Goal: Task Accomplishment & Management: Use online tool/utility

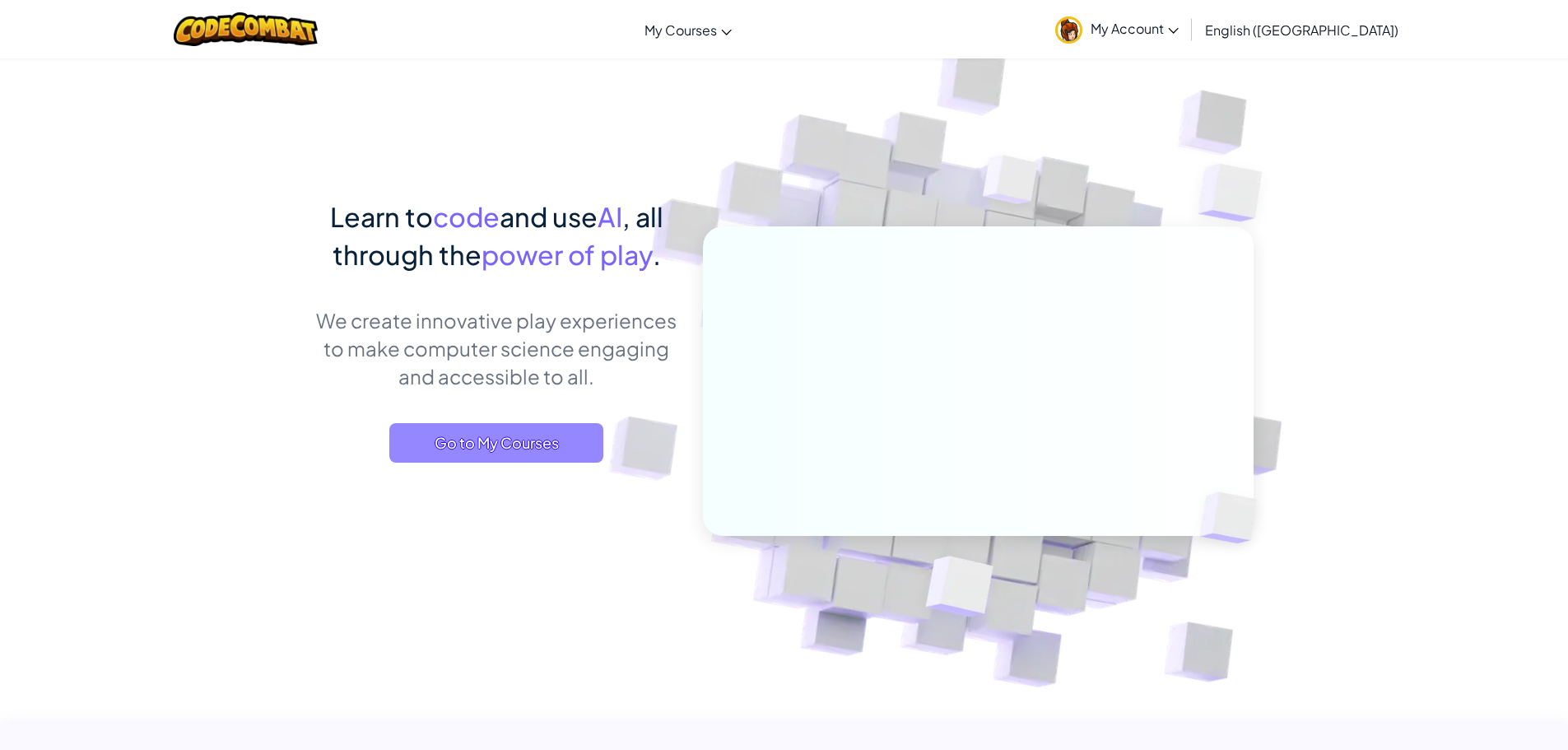
click at [527, 455] on span "Go to My Courses" at bounding box center [496, 443] width 214 height 40
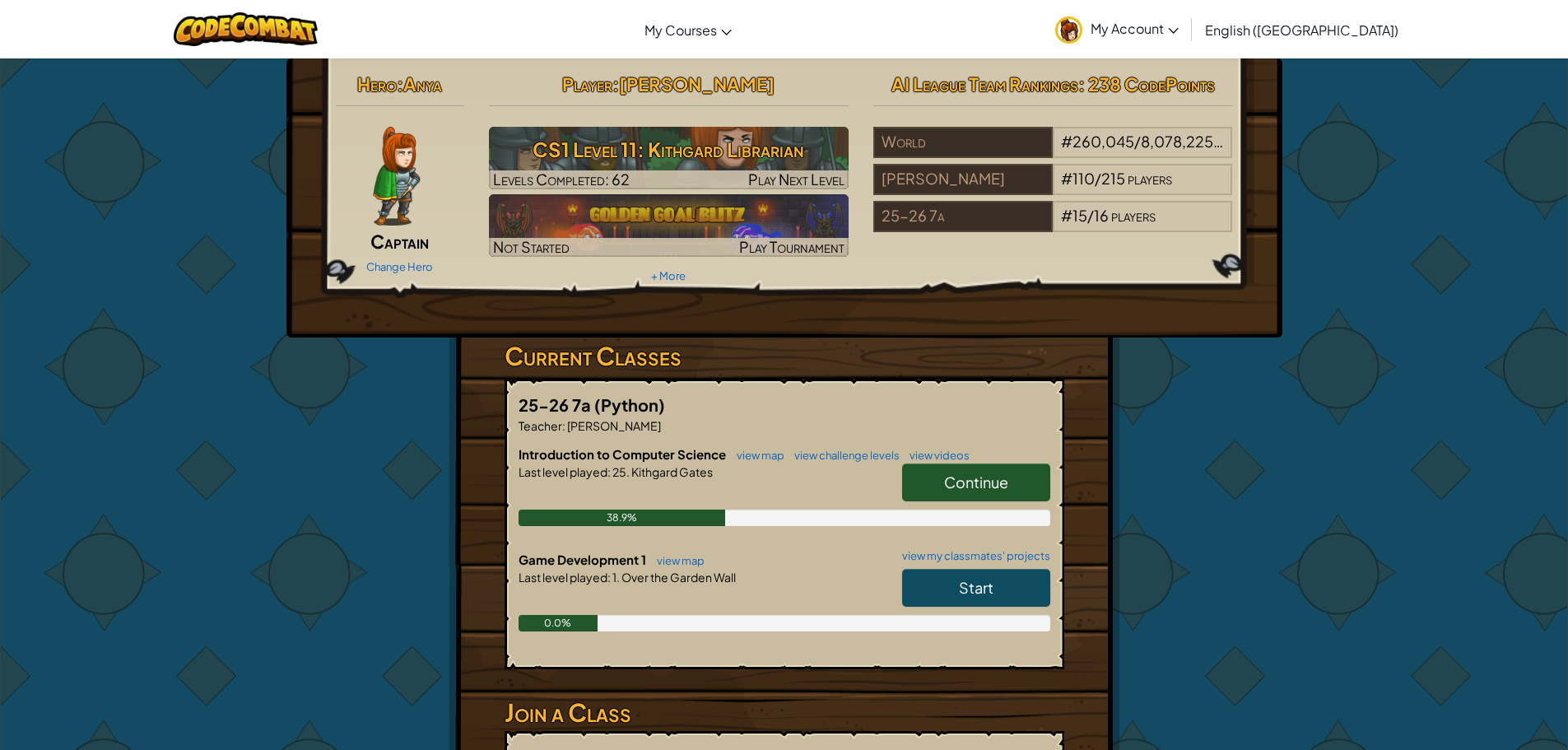
click at [997, 581] on link "Start" at bounding box center [976, 588] width 148 height 38
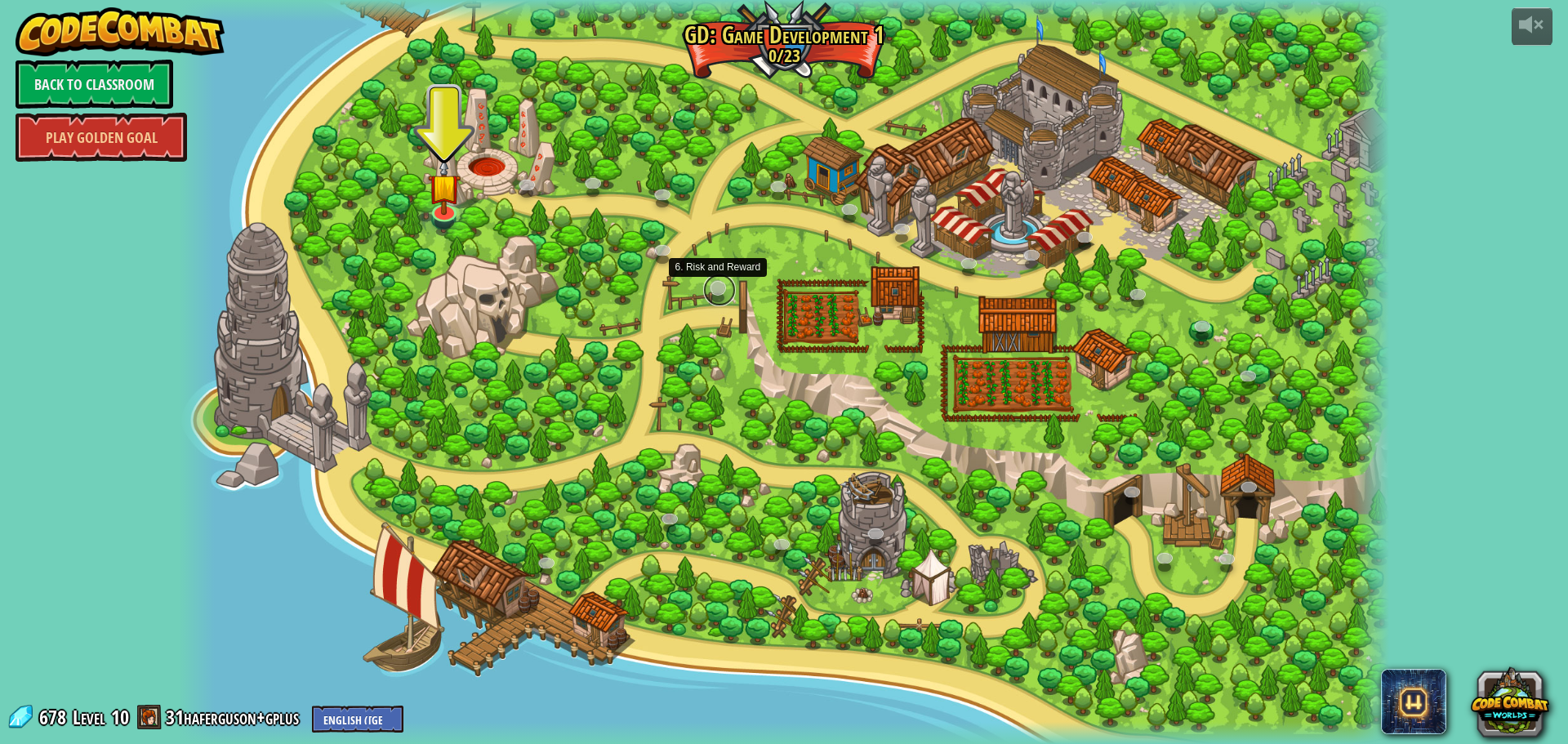
click at [715, 289] on link at bounding box center [720, 290] width 33 height 33
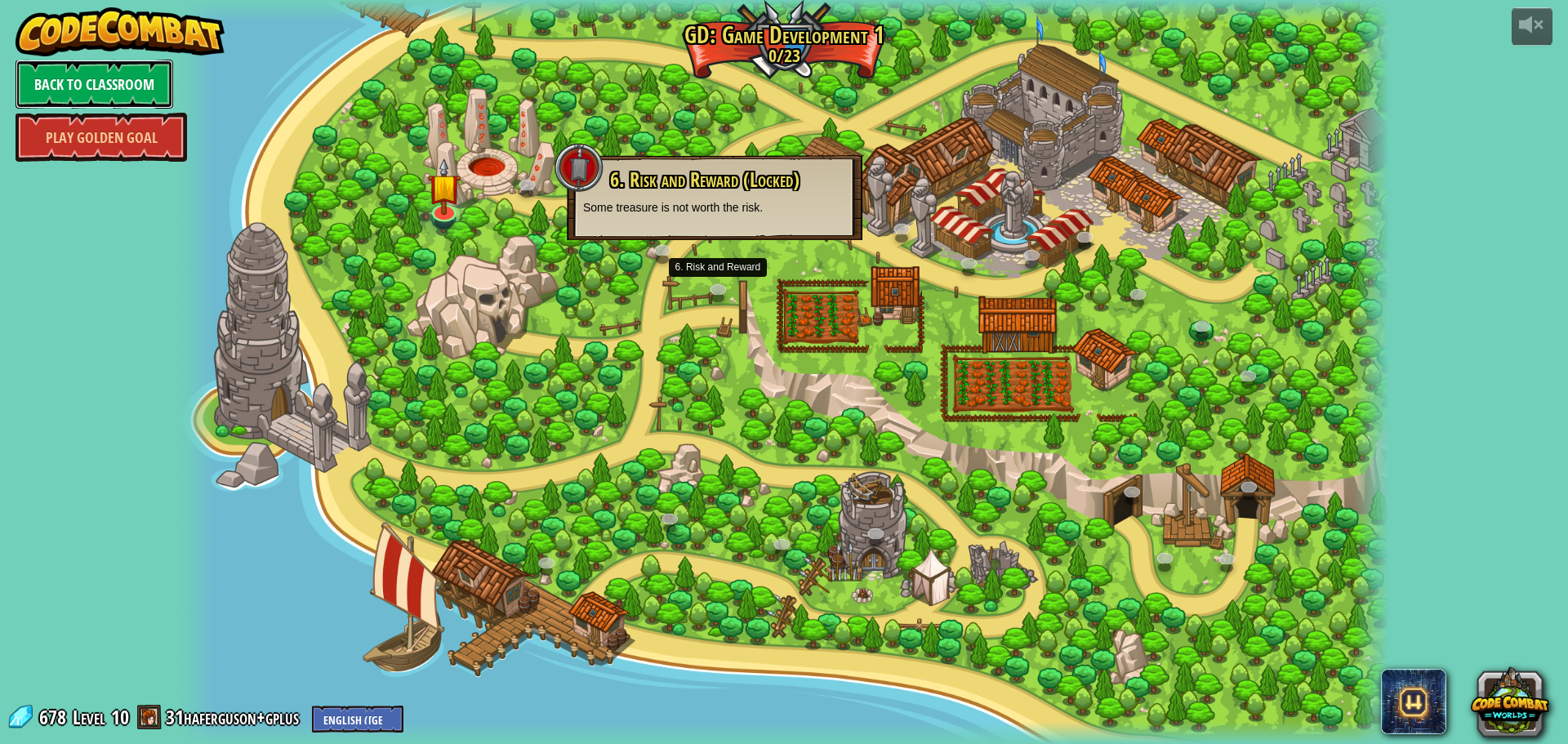
click at [64, 65] on link "Back to Classroom" at bounding box center [94, 85] width 158 height 49
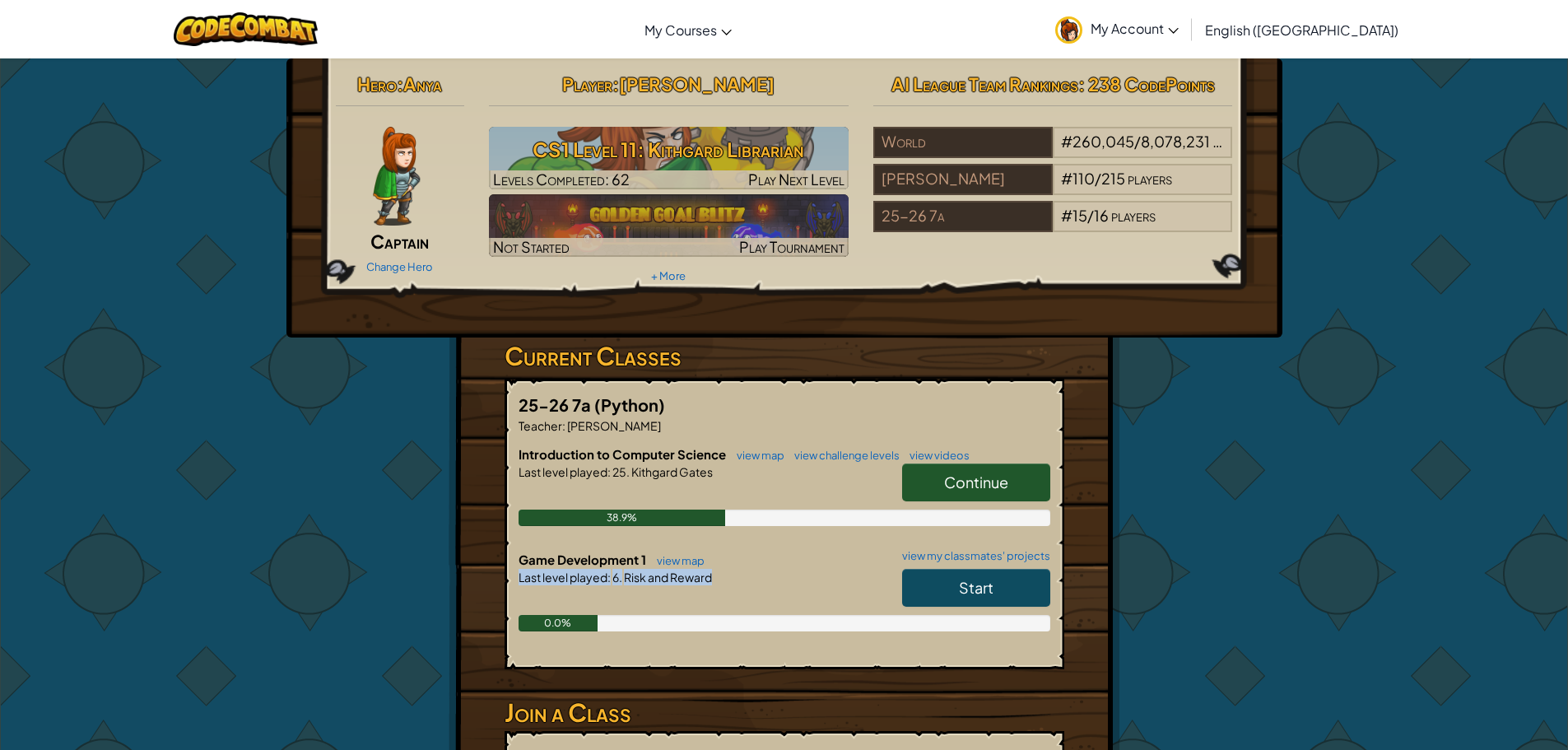
drag, startPoint x: 517, startPoint y: 578, endPoint x: 721, endPoint y: 581, distance: 204.0
click at [721, 581] on div "25-26 7a (Python) Teacher : [PERSON_NAME] Introduction to Computer Science view…" at bounding box center [784, 523] width 560 height 291
click at [721, 581] on div "Last level played : 6. Risk and Reward" at bounding box center [784, 577] width 531 height 17
click at [938, 575] on link "Start" at bounding box center [976, 588] width 148 height 38
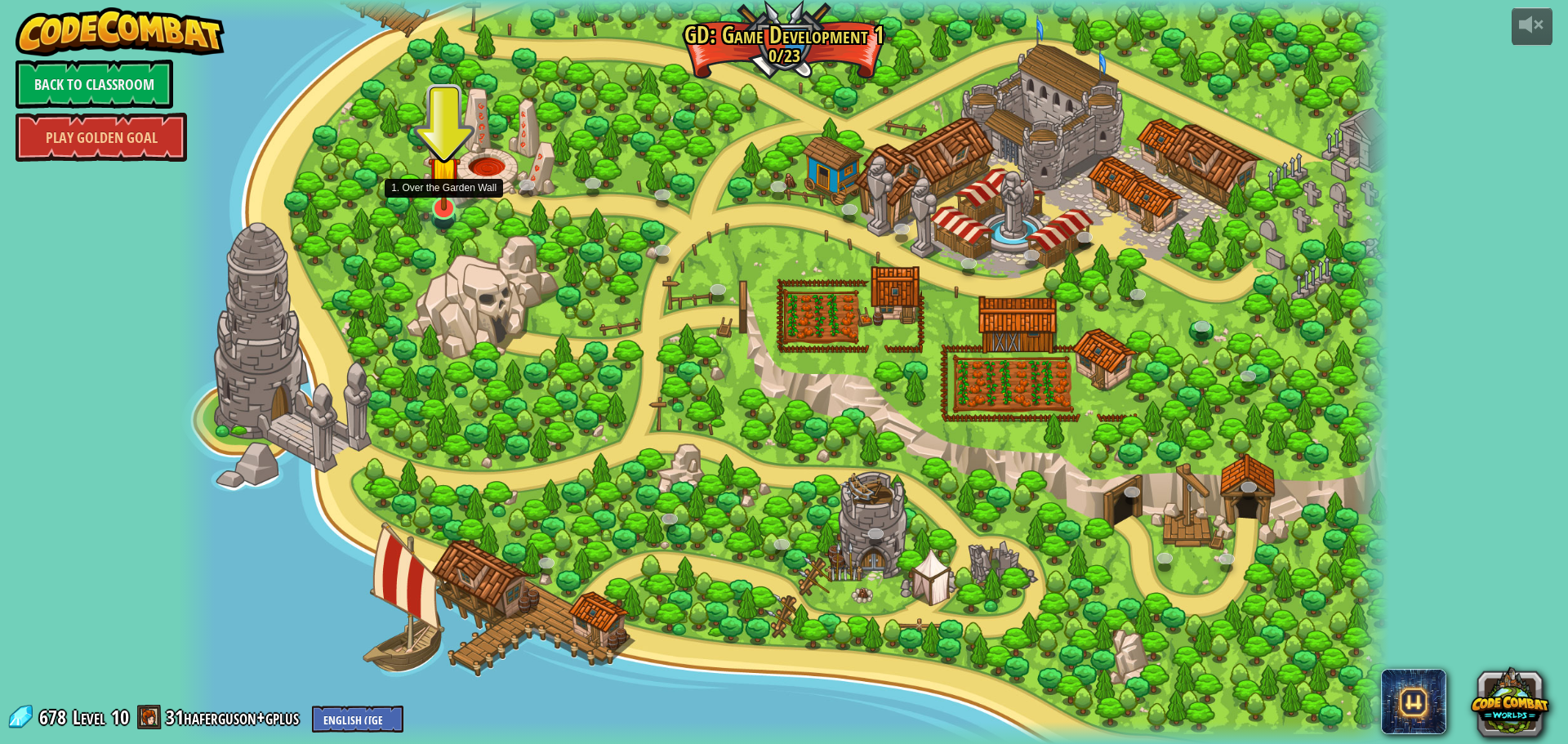
click at [430, 204] on img at bounding box center [444, 172] width 33 height 75
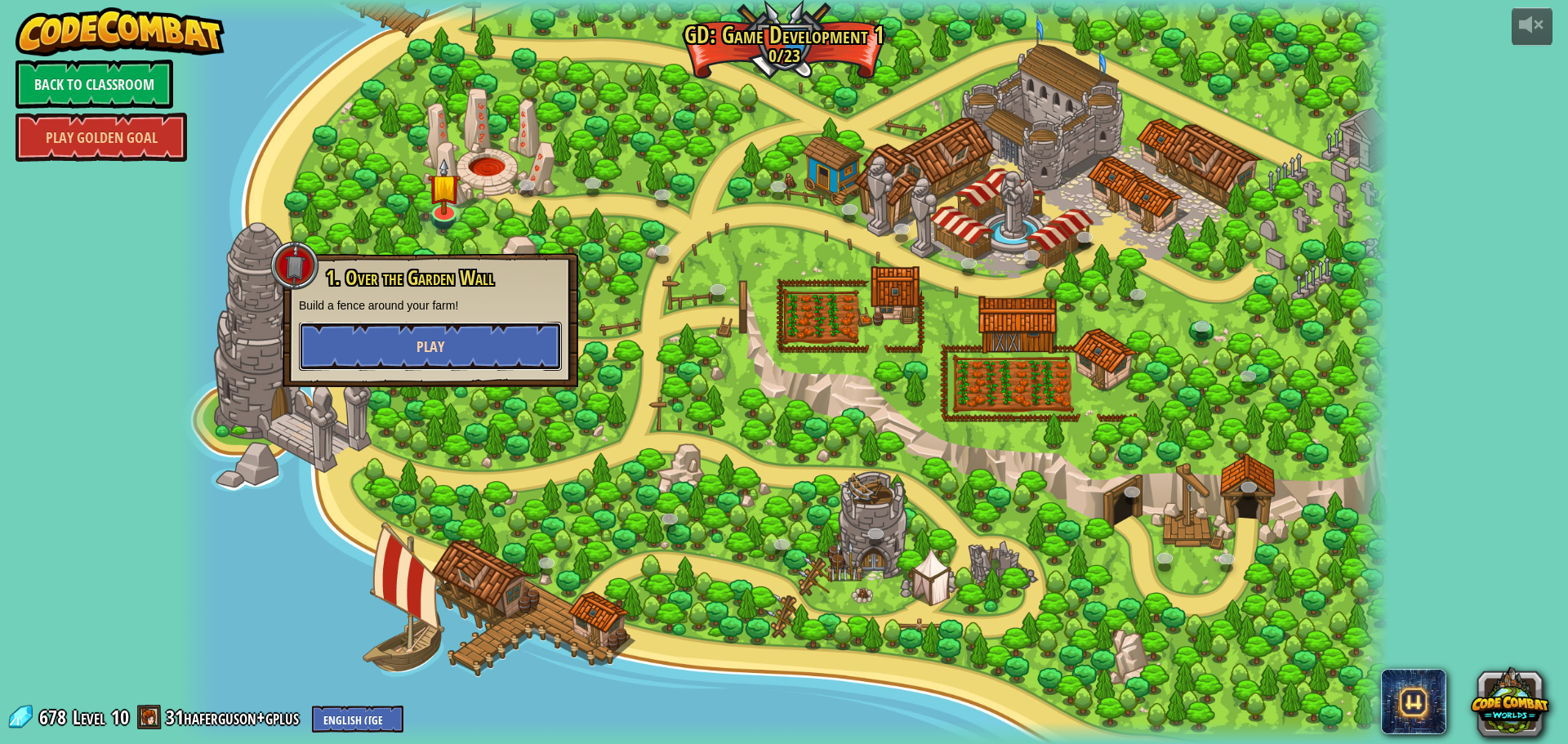
click at [402, 345] on button "Play" at bounding box center [430, 347] width 263 height 49
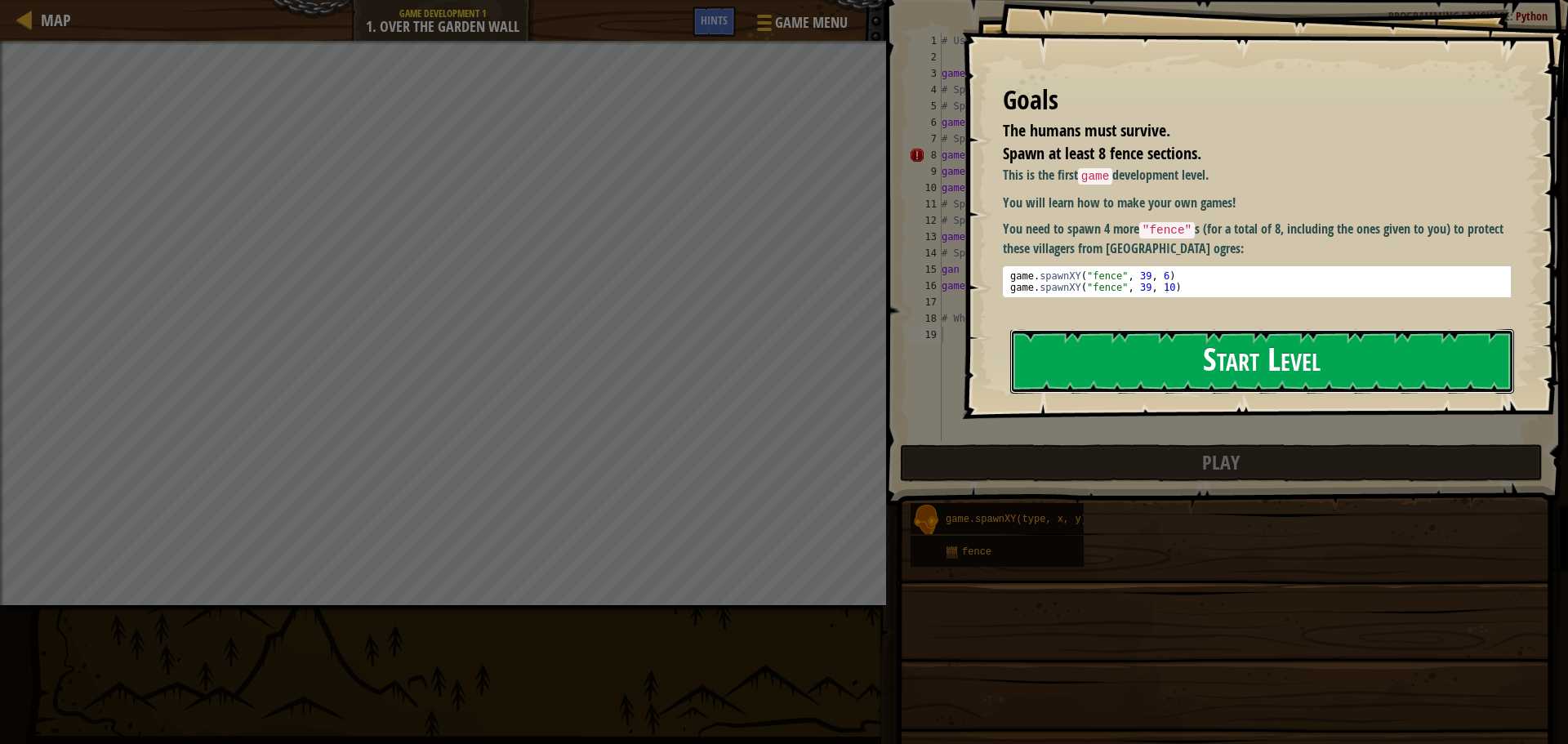
click at [1201, 364] on button "Start Level" at bounding box center [1262, 361] width 504 height 65
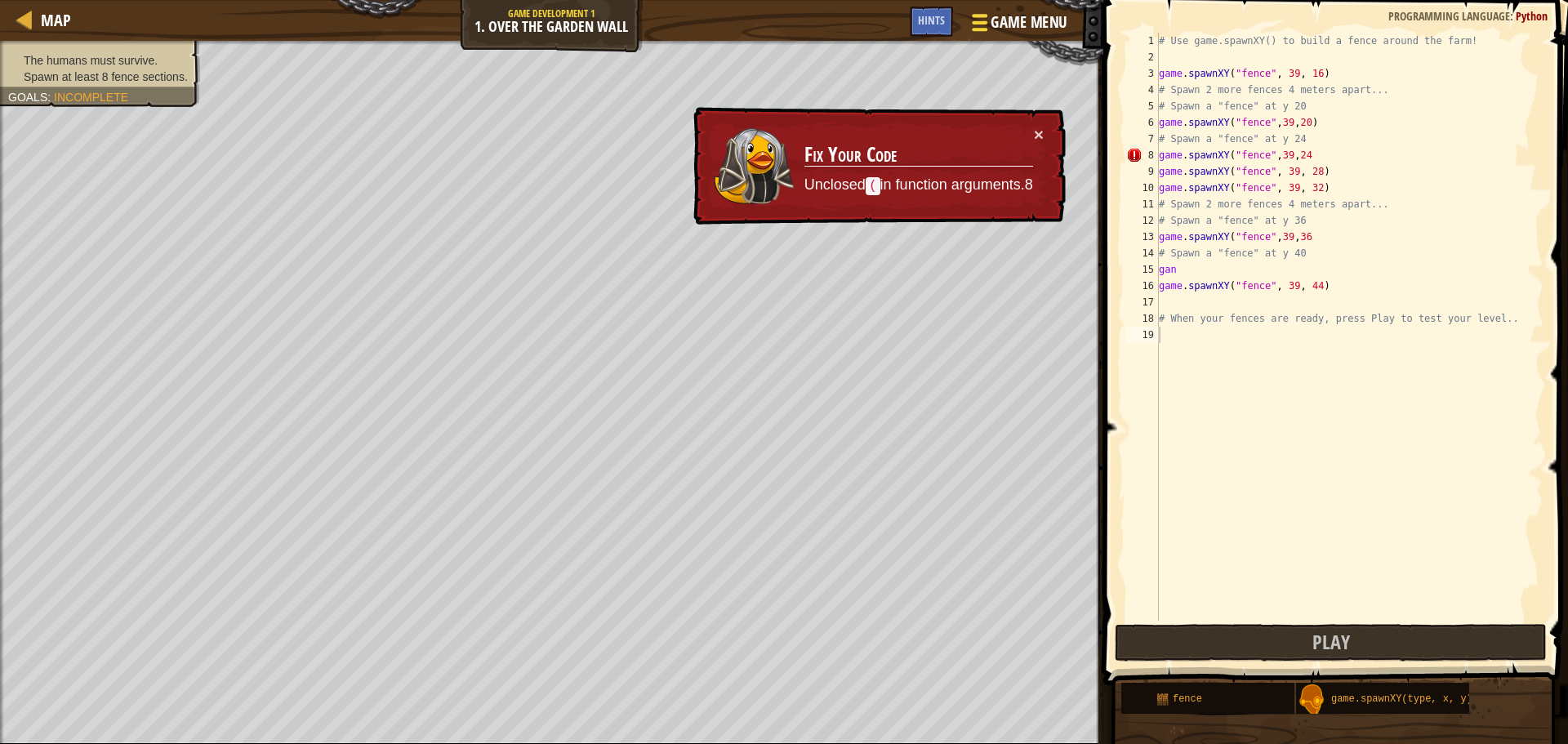
click at [1007, 10] on button "Game Menu" at bounding box center [1017, 25] width 119 height 40
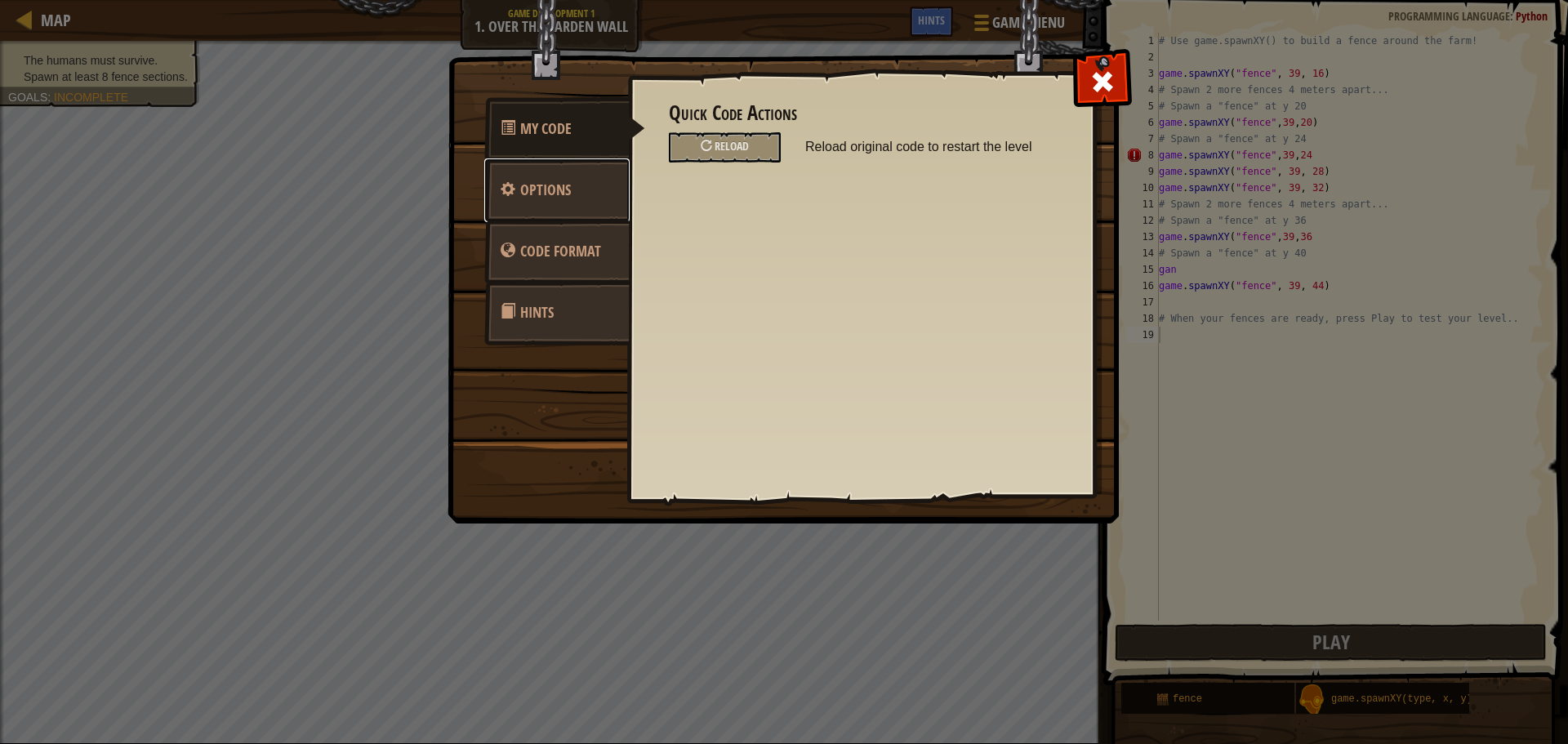
click at [542, 185] on span "Options" at bounding box center [545, 190] width 51 height 21
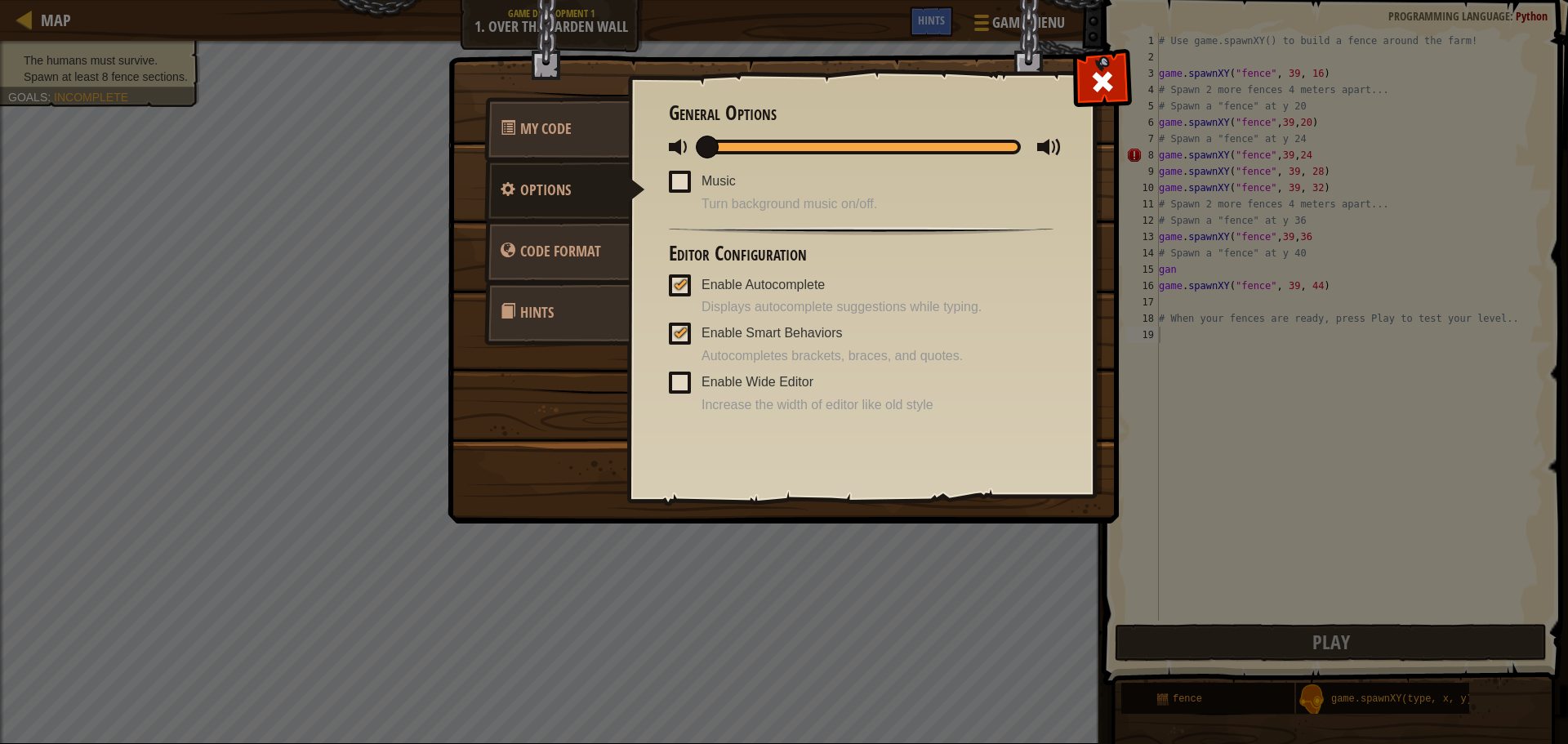
click at [669, 375] on span at bounding box center [679, 382] width 22 height 22
click at [0, 0] on input "Enable Wide Editor" at bounding box center [0, 0] width 0 height 0
click at [1331, 397] on div "My Code Options Code Format Hints Quick Code Actions Reload Reload original cod…" at bounding box center [784, 372] width 1568 height 744
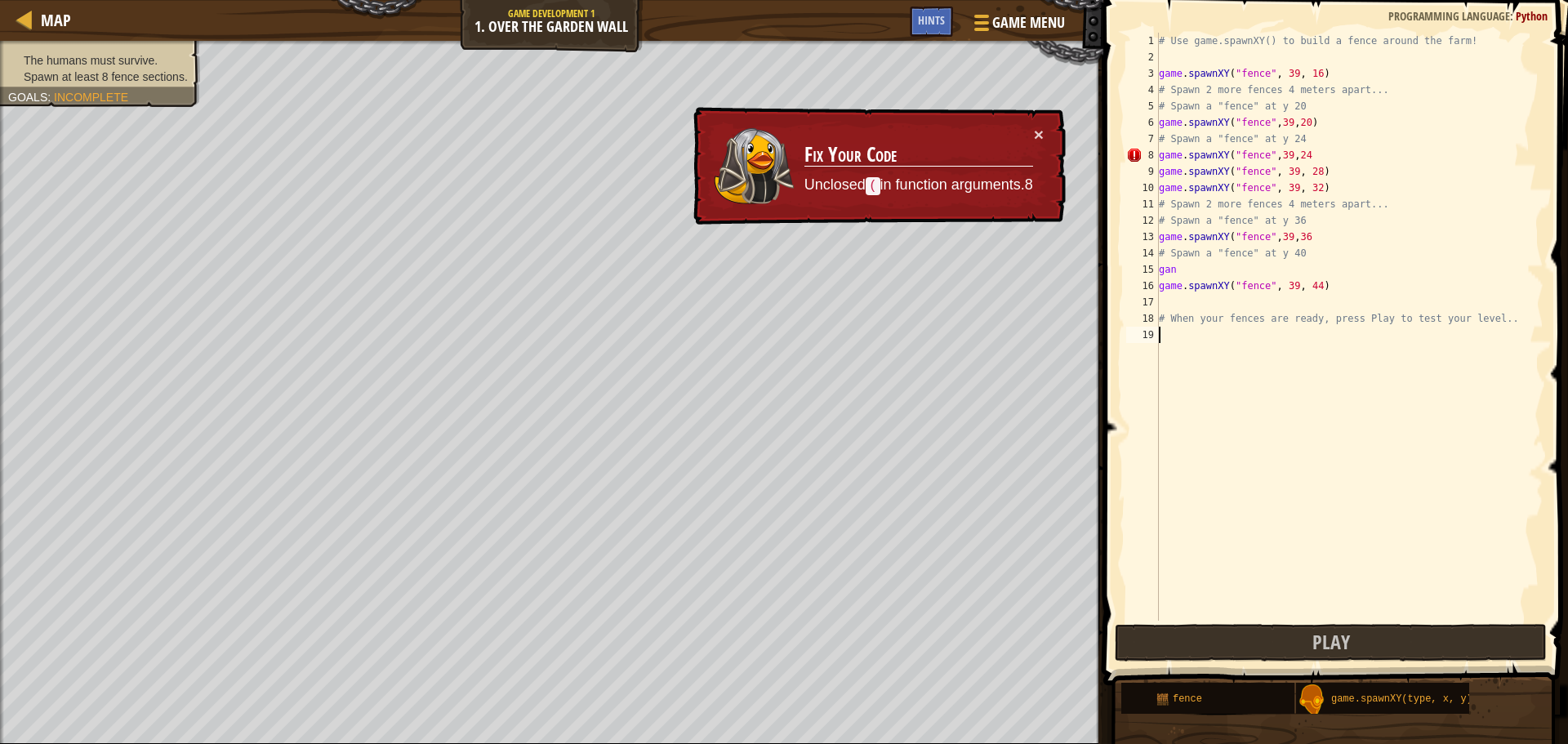
click at [1219, 259] on div "# Use game.spawnXY() to build a fence around the farm! game . spawnXY ( "fence"…" at bounding box center [1350, 343] width 388 height 621
click at [1202, 278] on div "# Use game.spawnXY() to build a fence around the farm! game . spawnXY ( "fence"…" at bounding box center [1350, 343] width 388 height 621
click at [1202, 271] on div "# Use game.spawnXY() to build a fence around the farm! game . spawnXY ( "fence"…" at bounding box center [1350, 343] width 388 height 621
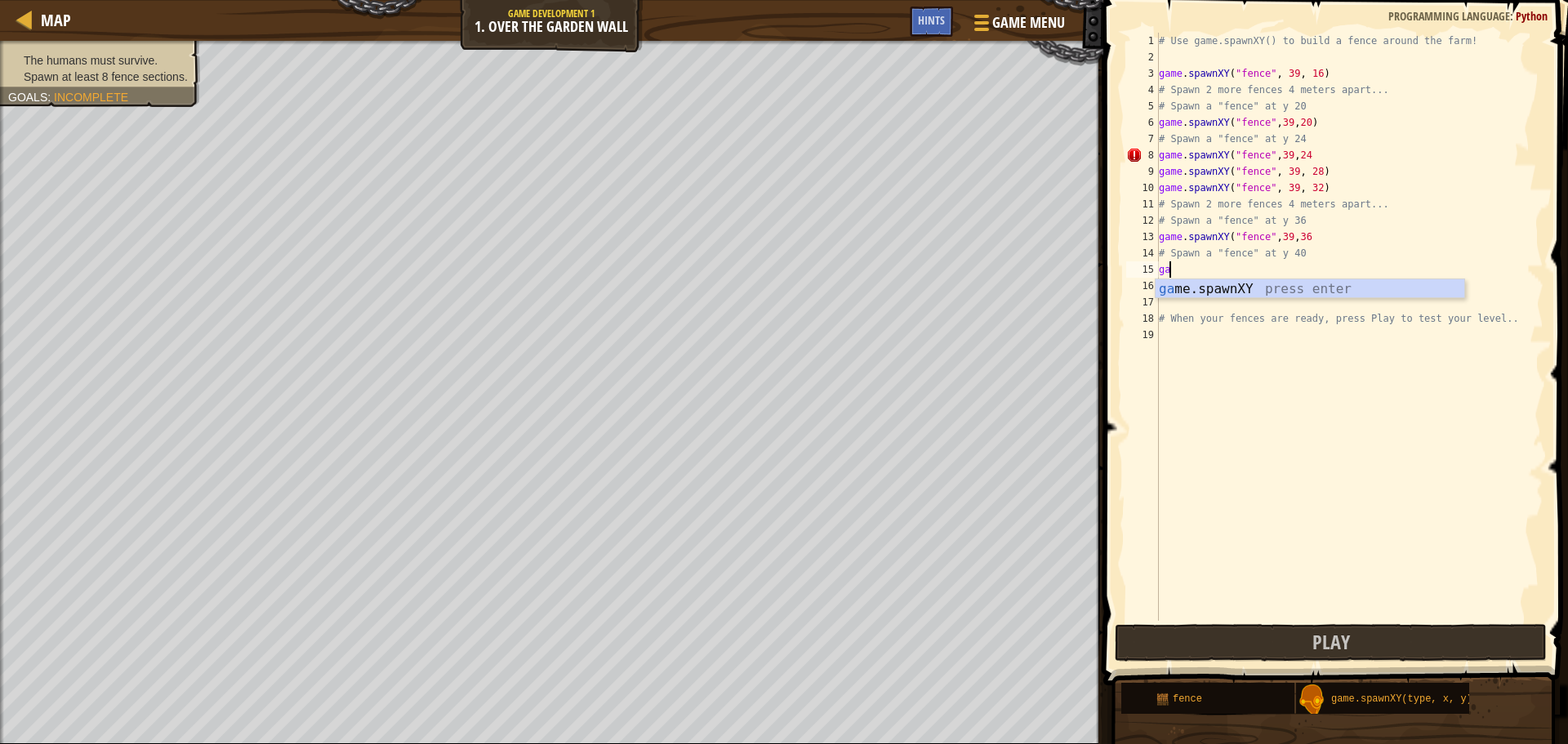
scroll to position [7, 0]
click at [1228, 287] on div "gam e.spawnXY press enter" at bounding box center [1310, 309] width 309 height 59
type textarea "game.spawnXY("fence", 36, 30)"
click at [1267, 350] on div "# Use game.spawnXY() to build a fence around the farm! game . spawnXY ( "fence"…" at bounding box center [1350, 343] width 388 height 621
click at [1308, 287] on div "# Use game.spawnXY() to build a fence around the farm! game . spawnXY ( "fence"…" at bounding box center [1350, 343] width 388 height 621
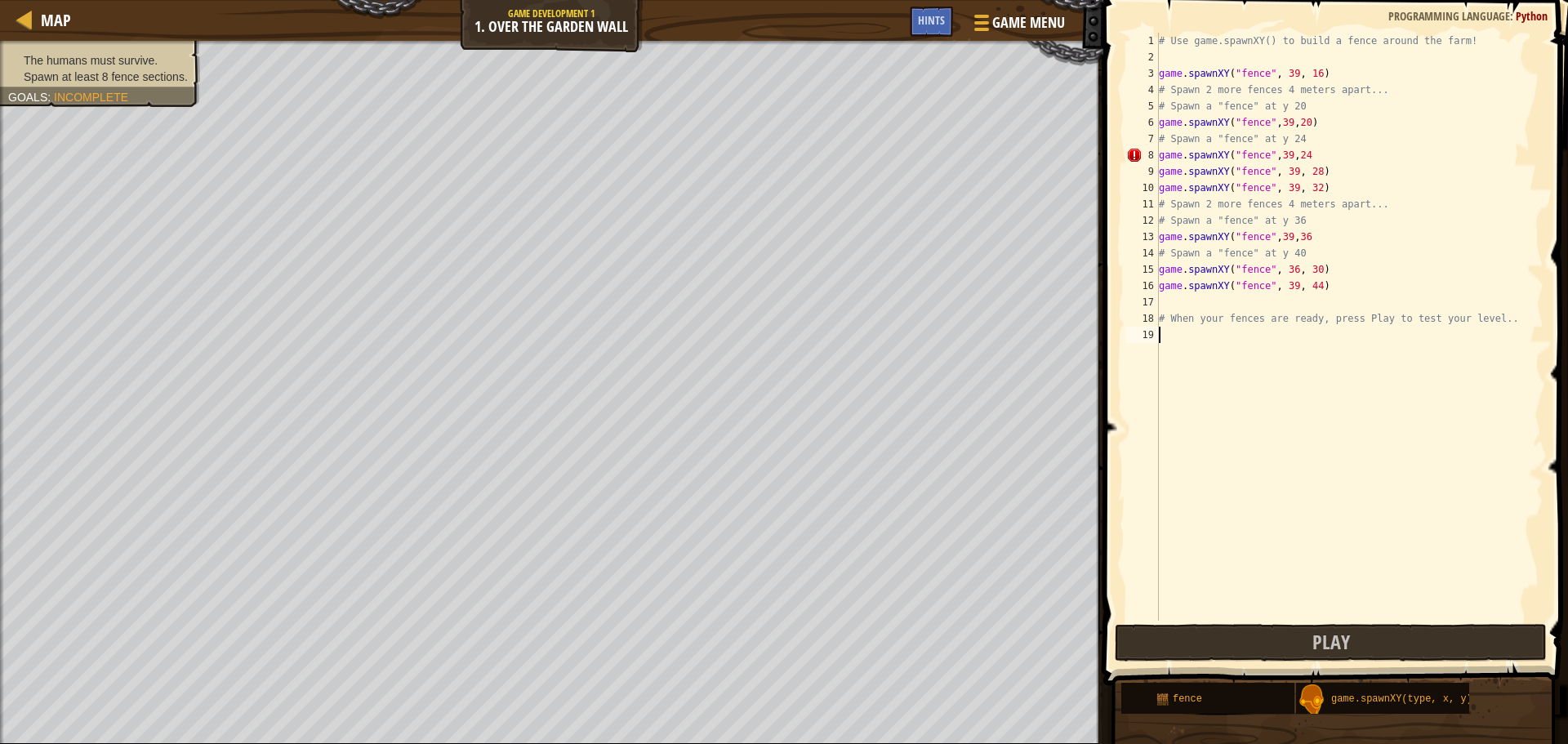
type textarea "game.spawnXY("fence", 39, 44)"
drag, startPoint x: 1331, startPoint y: 284, endPoint x: 1133, endPoint y: 290, distance: 198.1
click at [1133, 290] on div "game.spawnXY("fence", 39, 44) 1 2 3 4 5 6 7 8 9 10 11 12 13 14 15 16 17 18 19 #…" at bounding box center [1333, 327] width 421 height 588
click at [1303, 269] on div "# Use game.spawnXY() to build a fence around the farm! game . spawnXY ( "fence"…" at bounding box center [1350, 343] width 388 height 621
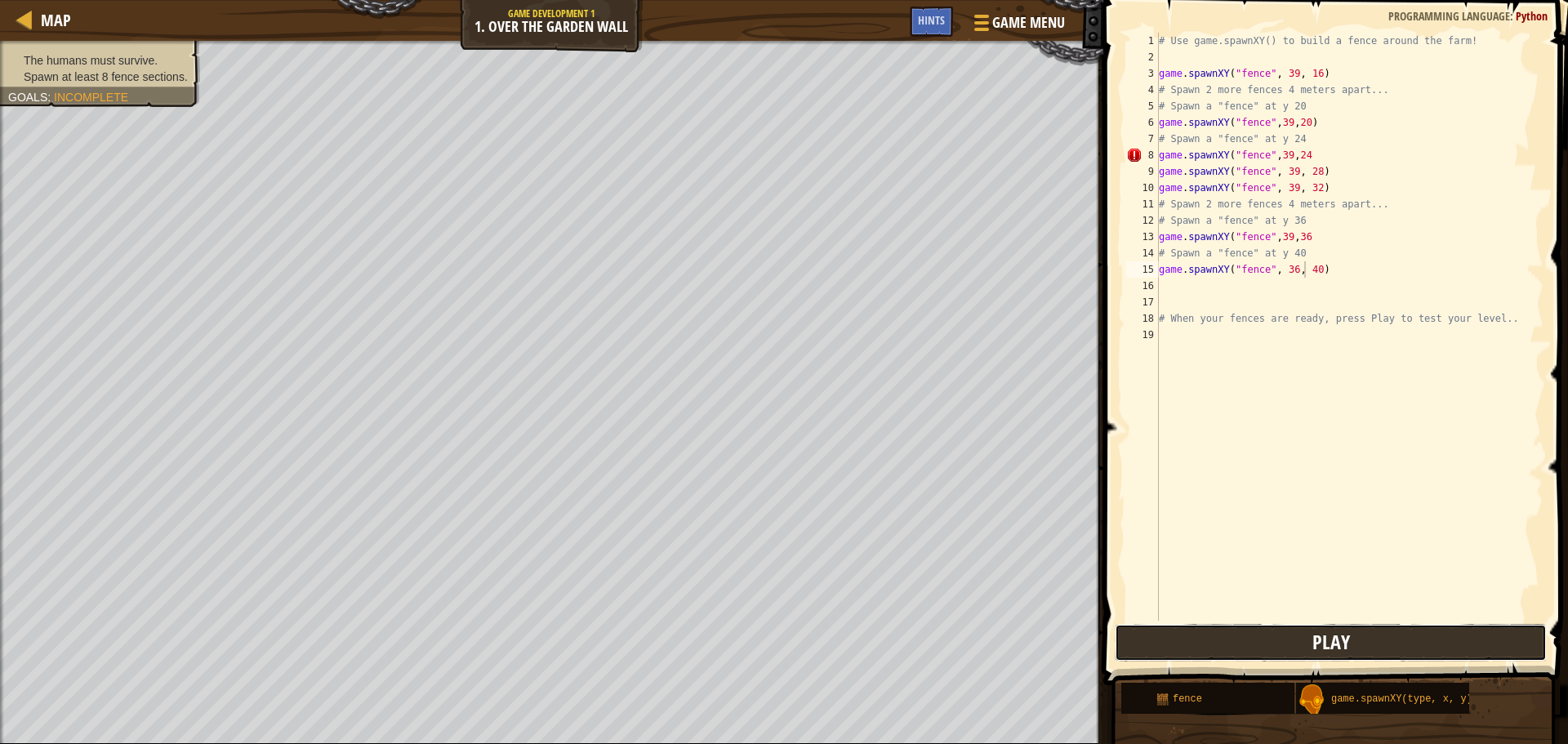
click at [1281, 631] on button "Play" at bounding box center [1331, 643] width 432 height 38
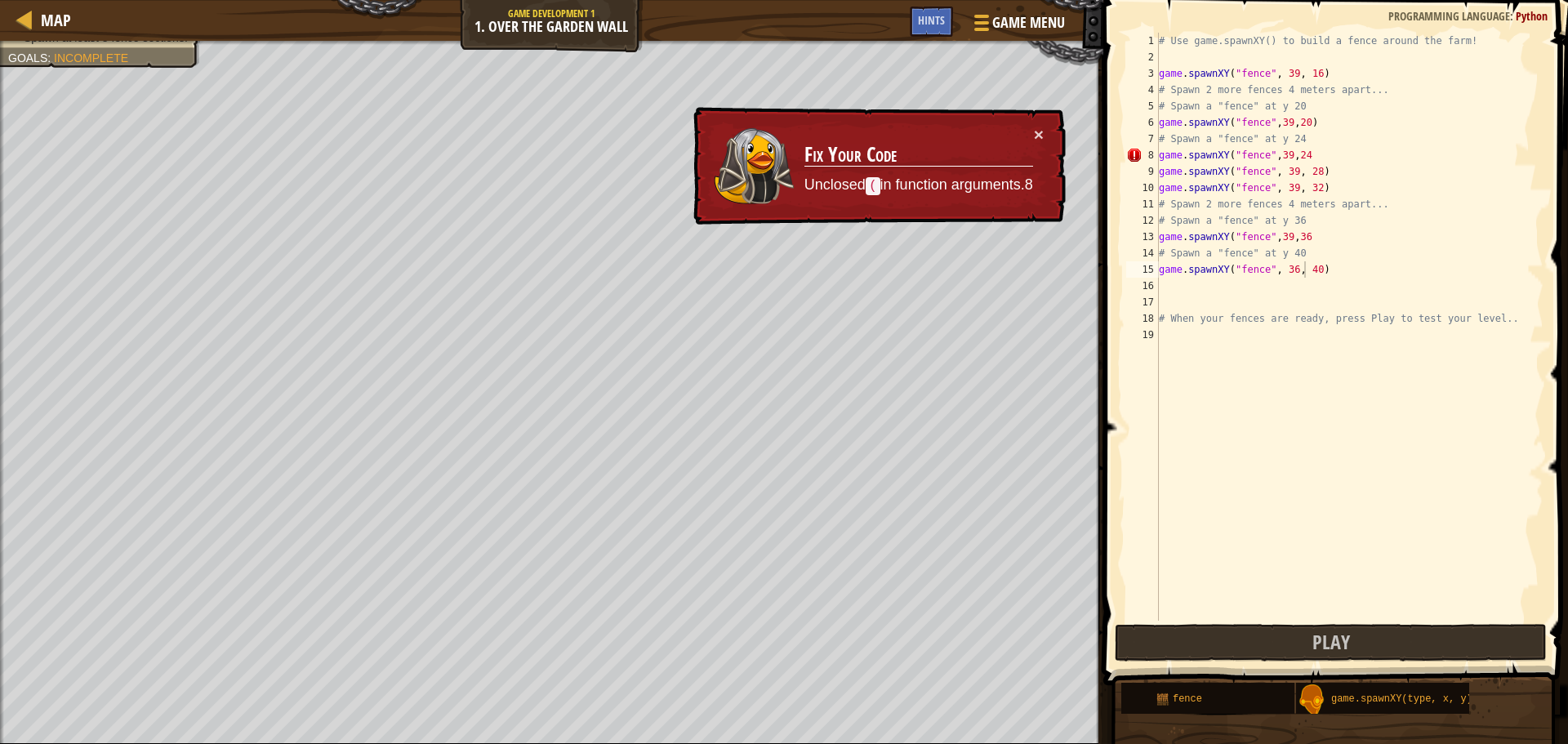
scroll to position [7, 11]
click at [1304, 159] on div "# Use game.spawnXY() to build a fence around the farm! game . spawnXY ( "fence"…" at bounding box center [1350, 343] width 388 height 621
type textarea "game.spawnXY("fence",39,24)"
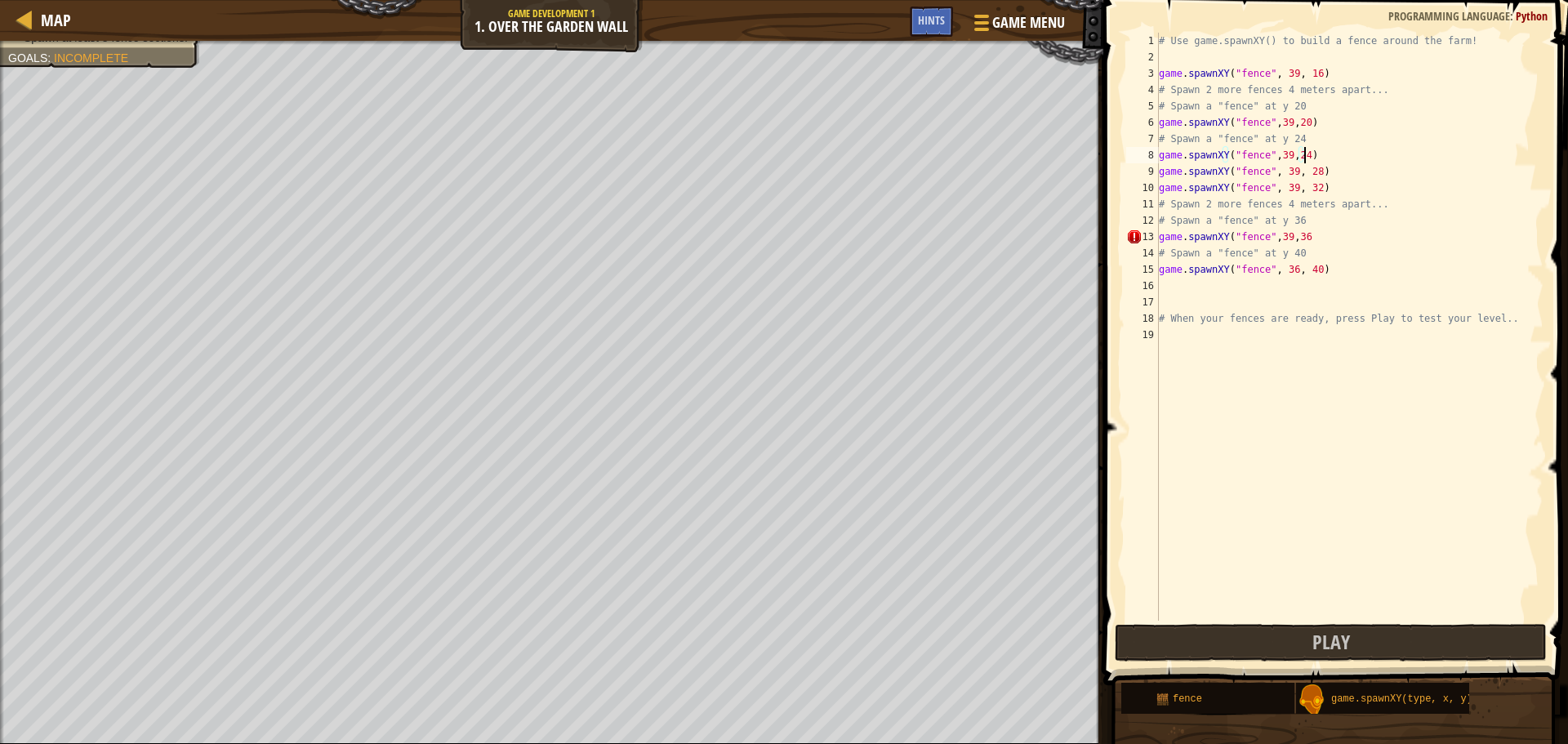
click at [1164, 540] on div "# Use game.spawnXY() to build a fence around the farm! game . spawnXY ( "fence"…" at bounding box center [1350, 343] width 388 height 621
click at [1258, 640] on button "Play" at bounding box center [1331, 643] width 432 height 38
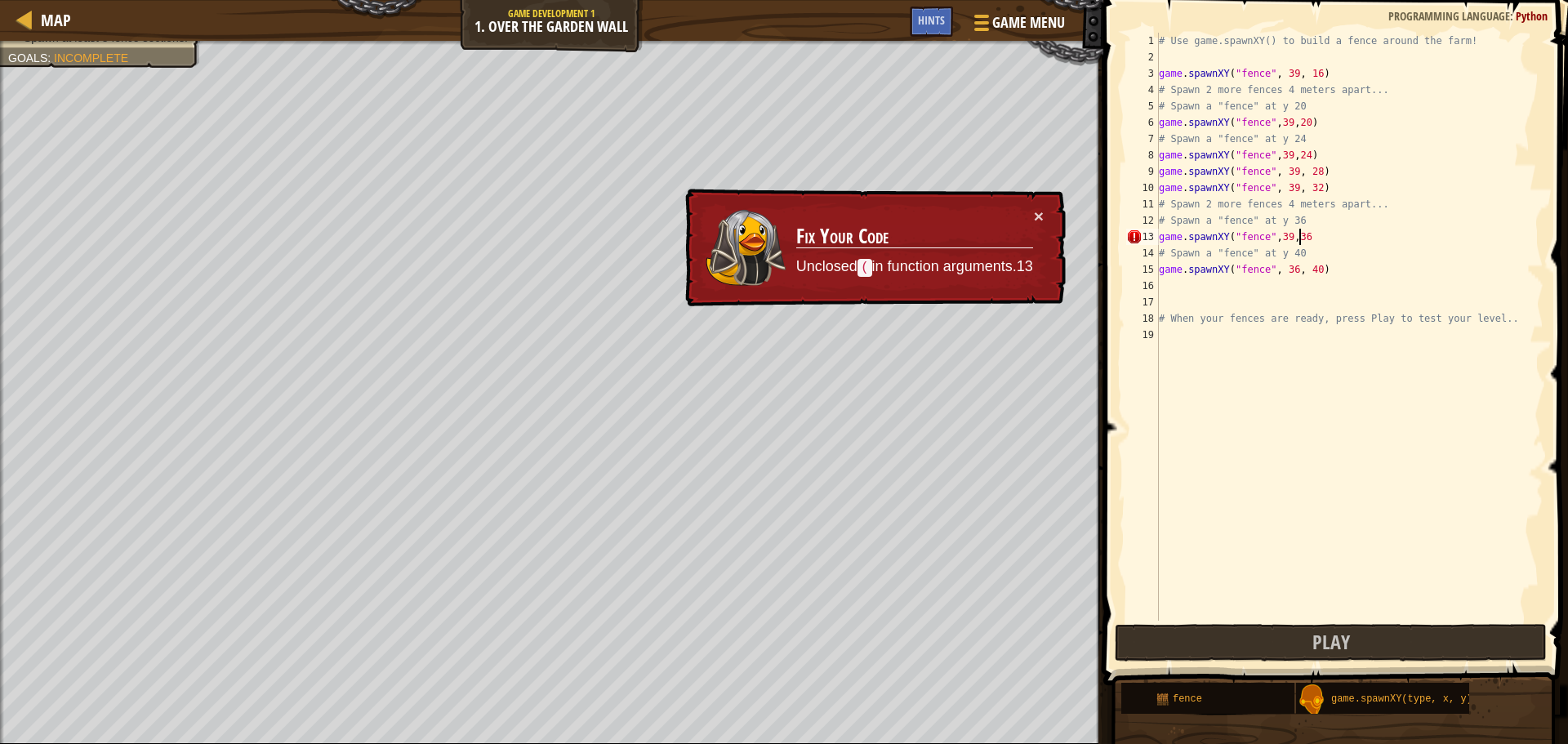
click at [1300, 238] on div "# Use game.spawnXY() to build a fence around the farm! game . spawnXY ( "fence"…" at bounding box center [1350, 343] width 388 height 621
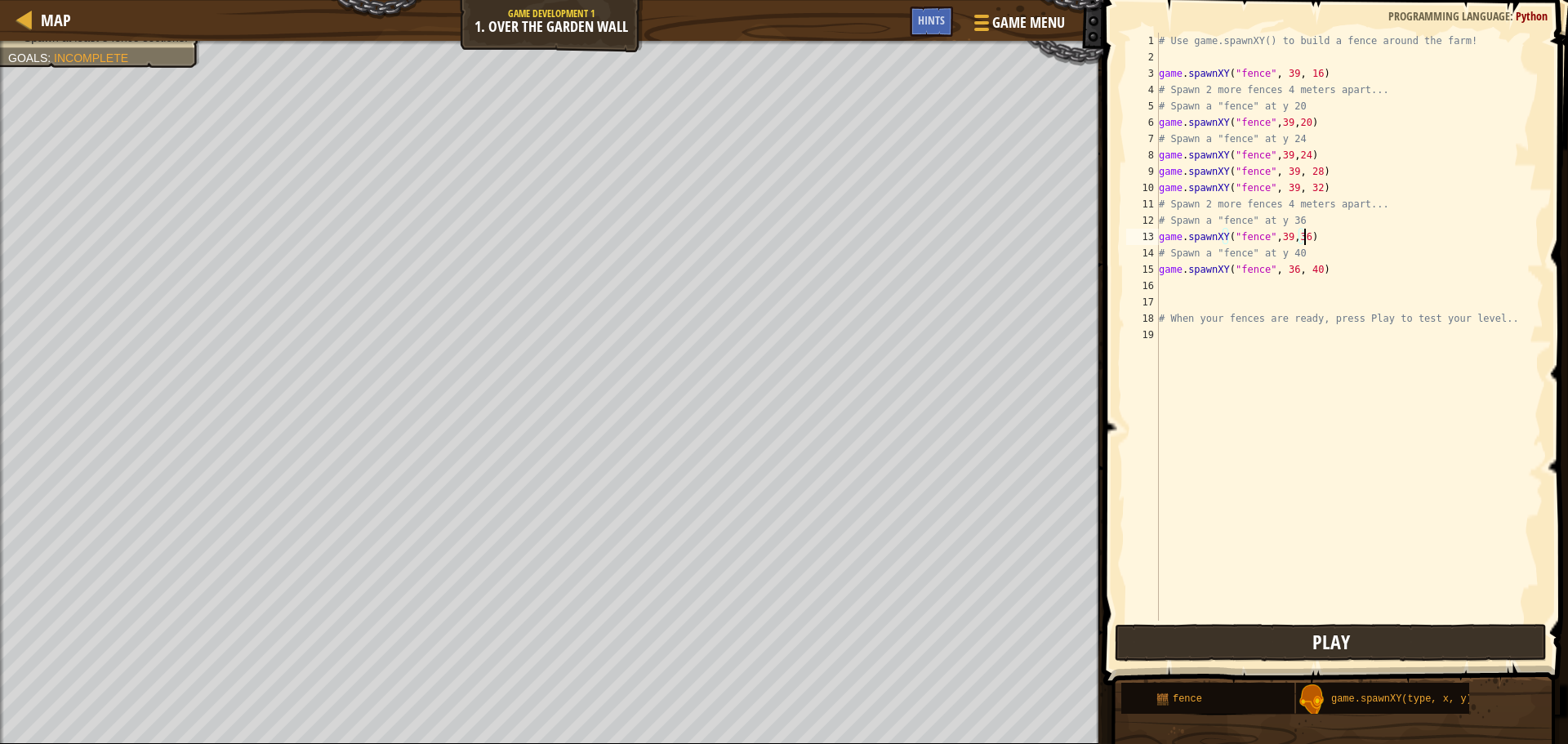
type textarea "game.spawnXY("fence",39,36)"
click at [1253, 641] on button "Play" at bounding box center [1331, 643] width 432 height 38
click at [1170, 287] on div "# Use game.spawnXY() to build a fence around the farm! game . spawnXY ( "fence"…" at bounding box center [1350, 343] width 388 height 621
click at [1281, 305] on div "g ame.spawnXY press enter" at bounding box center [1310, 325] width 309 height 59
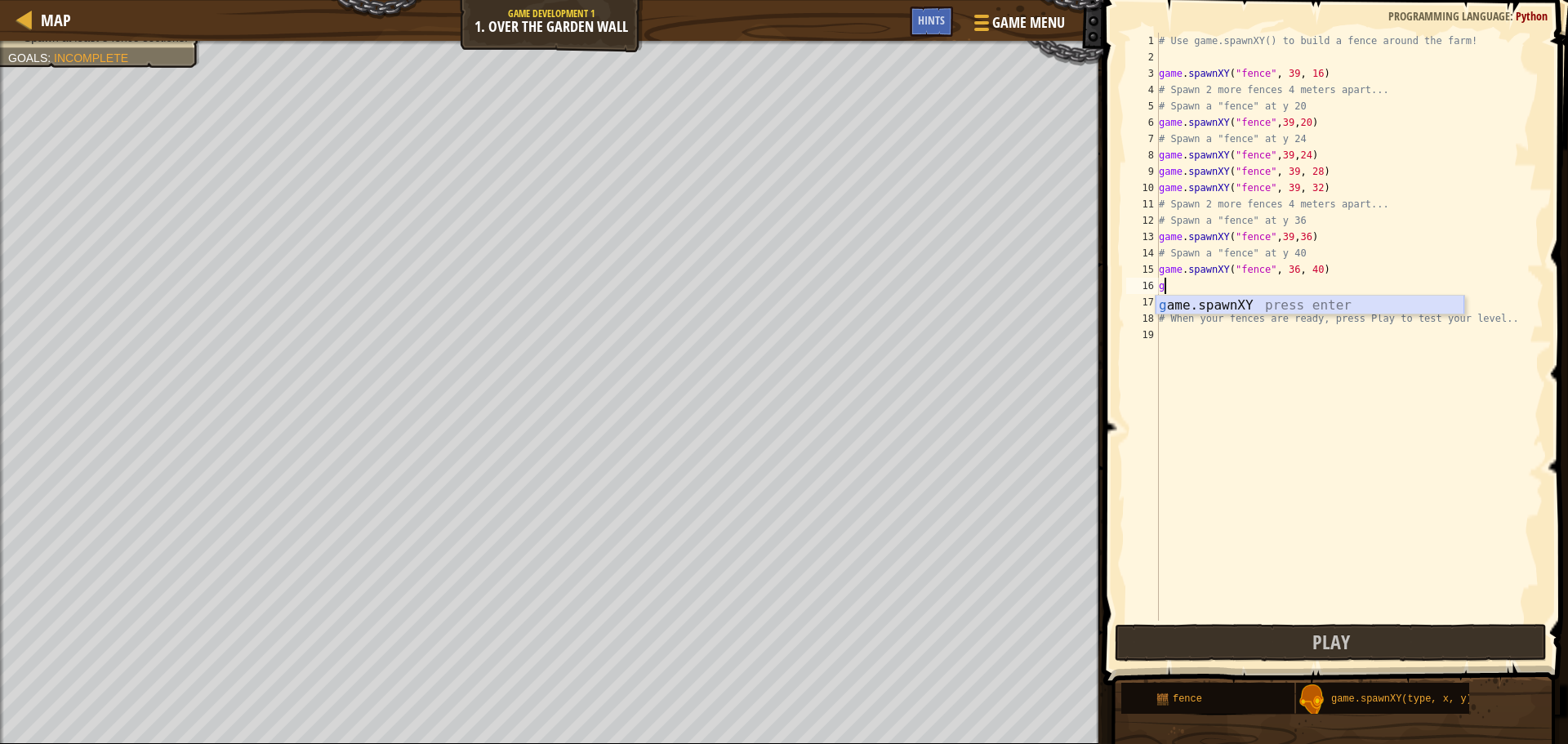
type textarea "game.spawnXY("fence", 36, 30)"
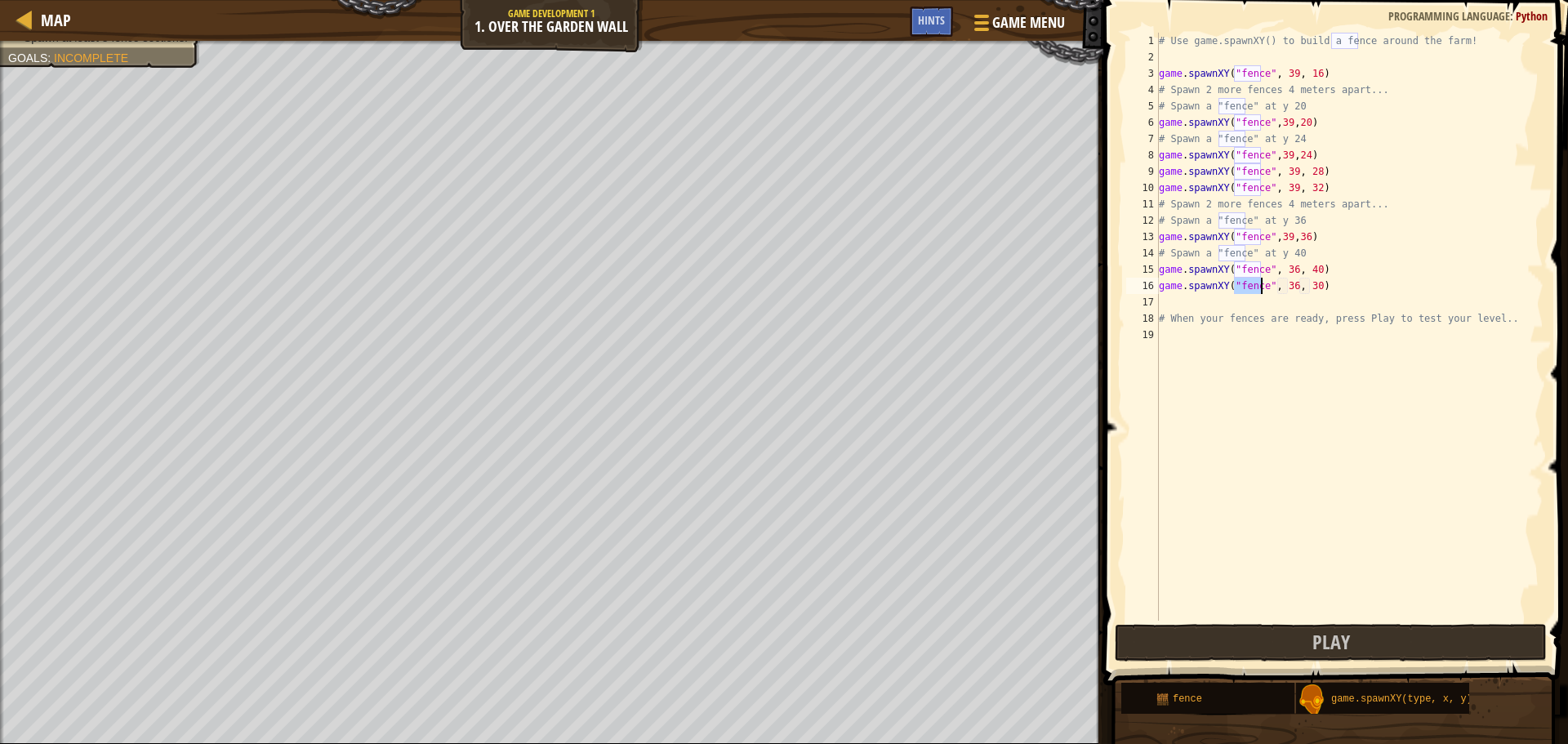
click at [1206, 305] on div "# Use game.spawnXY() to build a fence around the farm! game . spawnXY ( "fence"…" at bounding box center [1350, 343] width 388 height 621
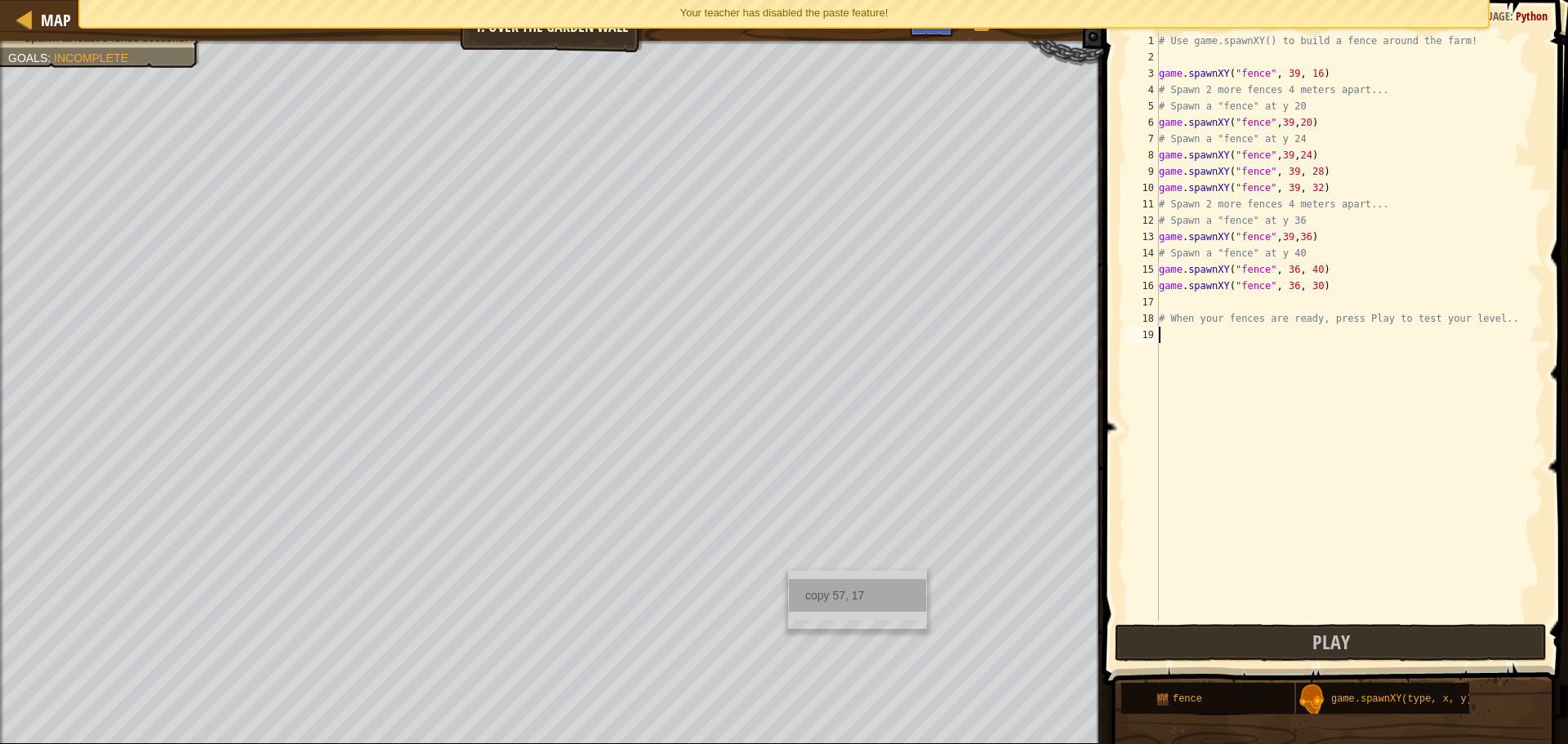
click at [861, 599] on div "copy 57, 17" at bounding box center [857, 595] width 137 height 33
click at [822, 606] on div "copy 57, 16" at bounding box center [859, 603] width 137 height 33
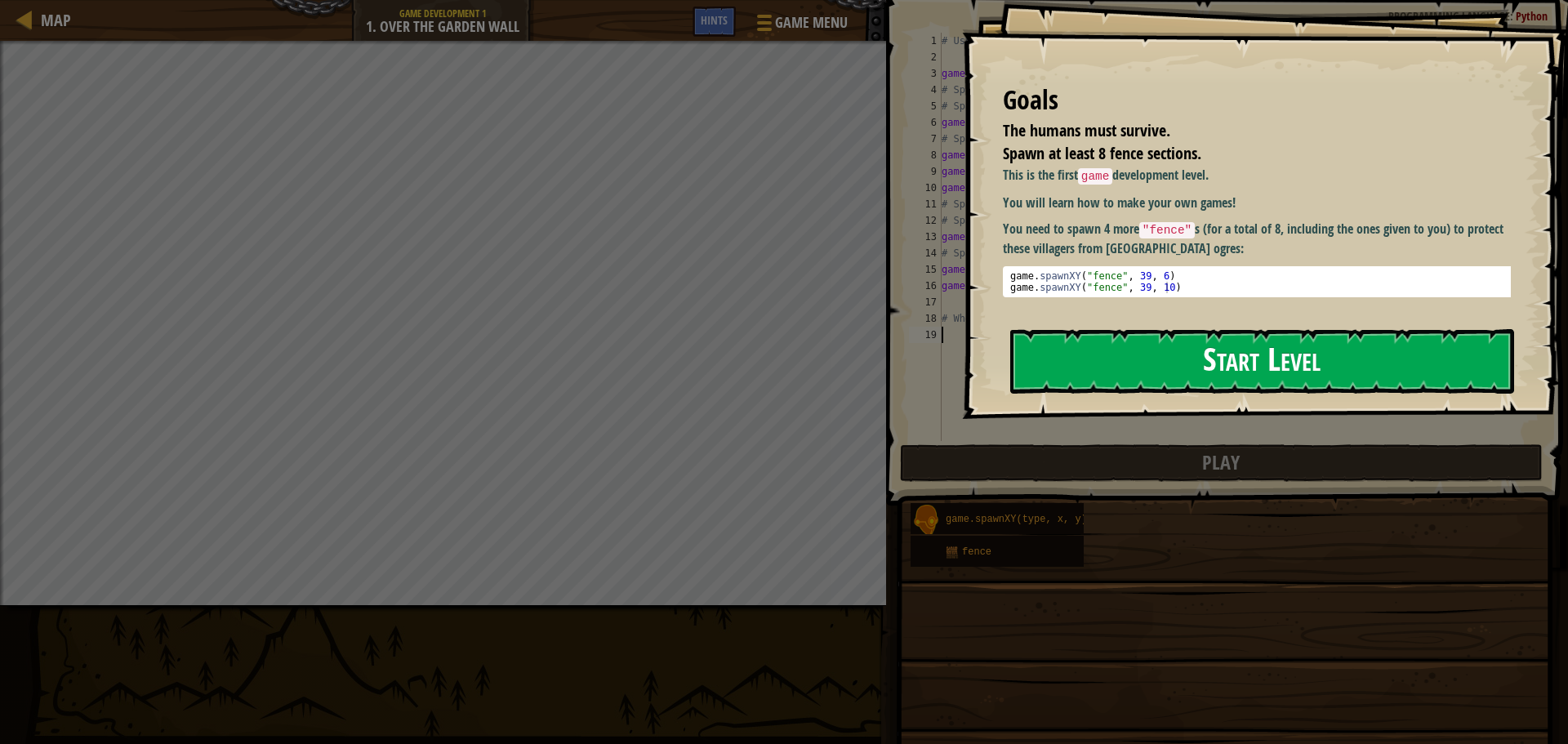
click at [1205, 360] on button "Start Level" at bounding box center [1262, 361] width 504 height 65
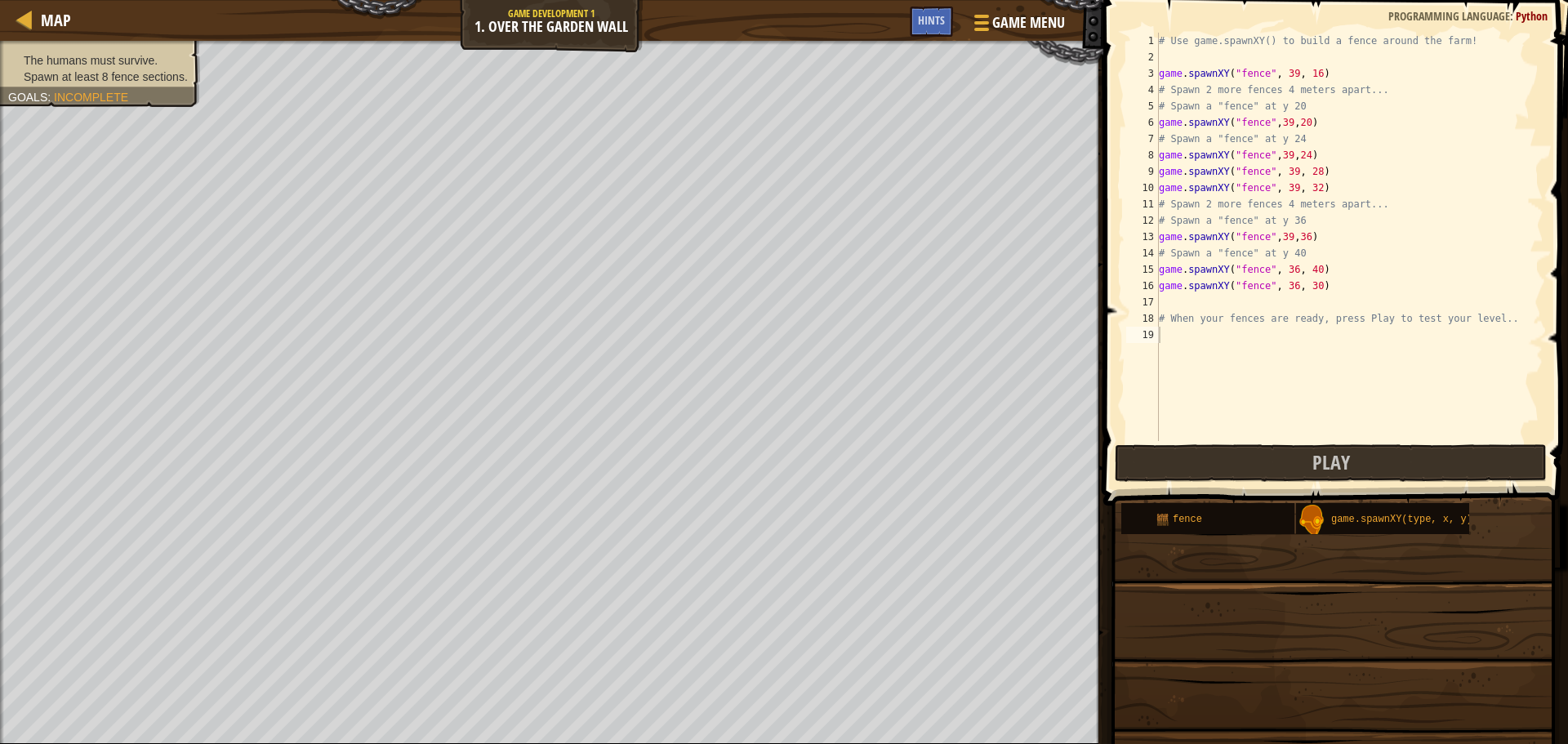
click at [767, 23] on div "Map Game Development 1 1. Over the Garden Wall Game Menu Done Hints" at bounding box center [551, 21] width 1103 height 41
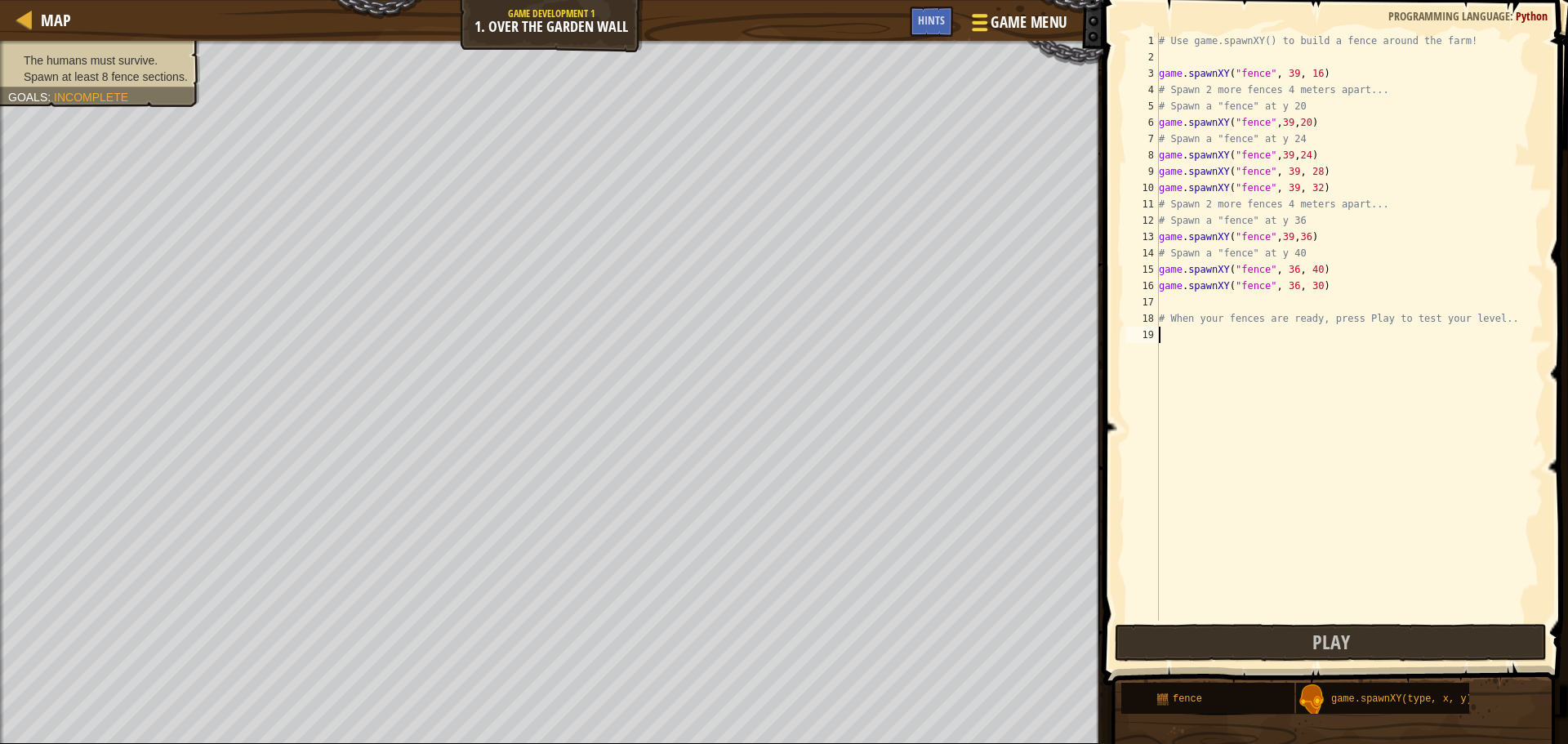
click at [986, 31] on div at bounding box center [979, 22] width 22 height 24
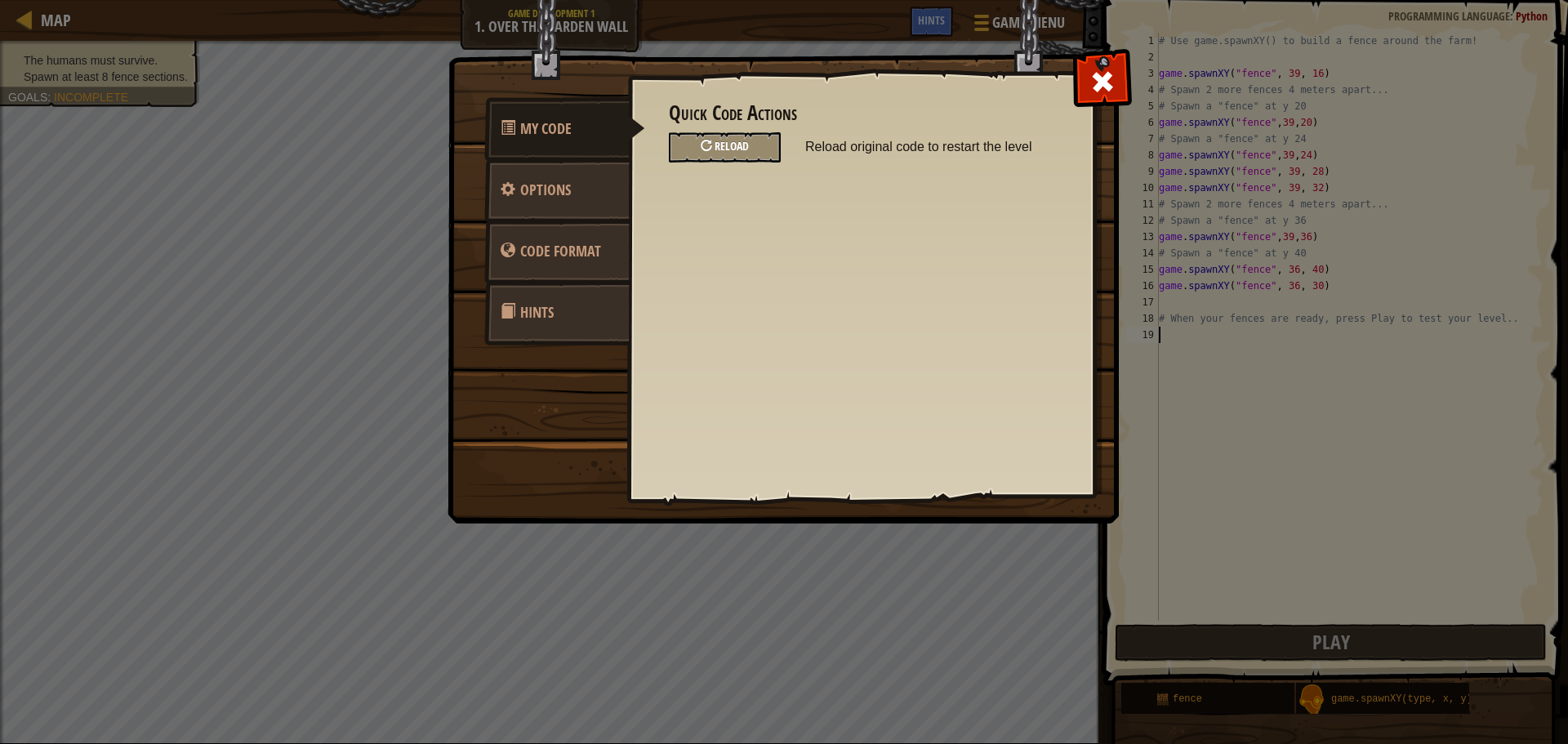
click at [761, 156] on div "Reload" at bounding box center [724, 147] width 112 height 30
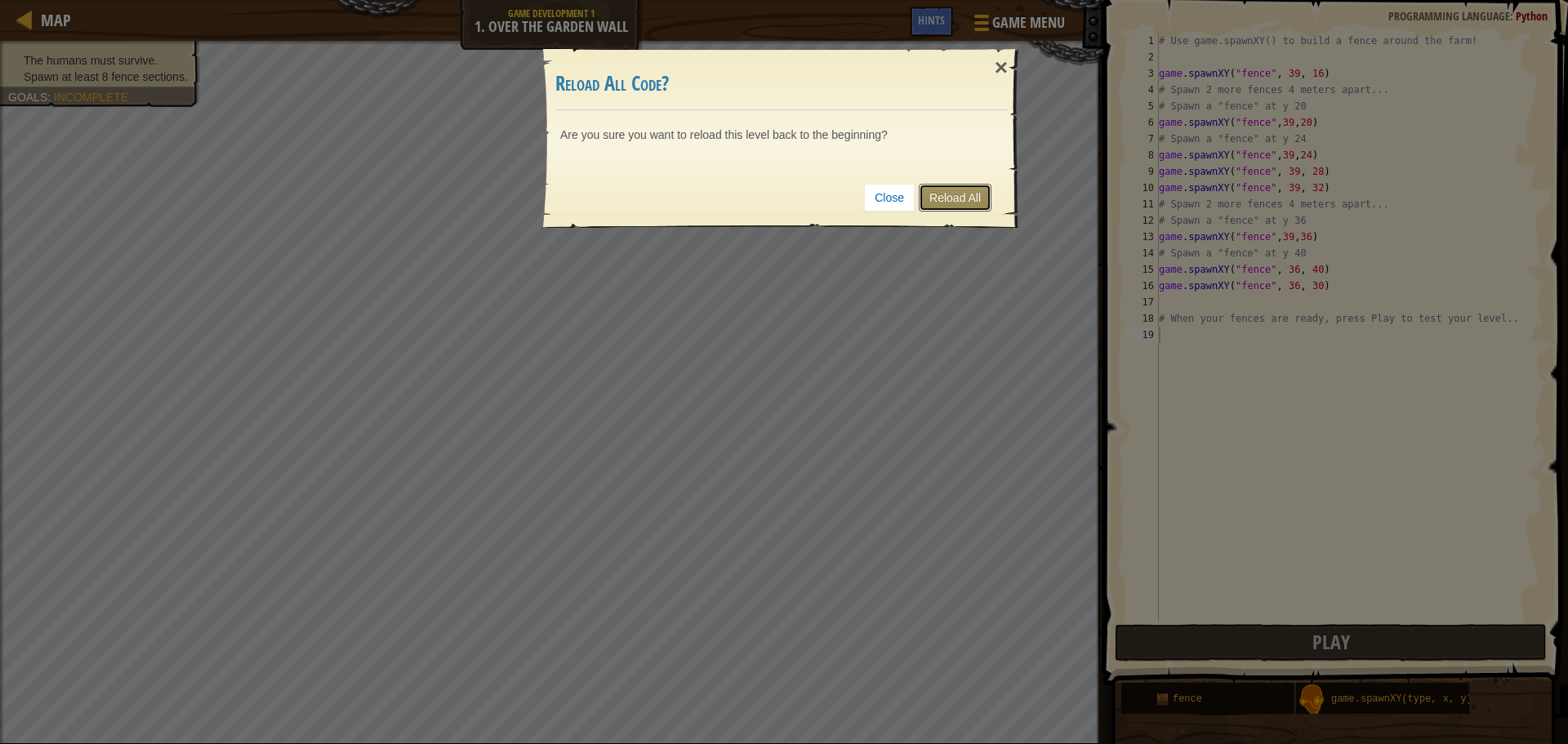
click at [954, 185] on link "Reload All" at bounding box center [954, 198] width 72 height 28
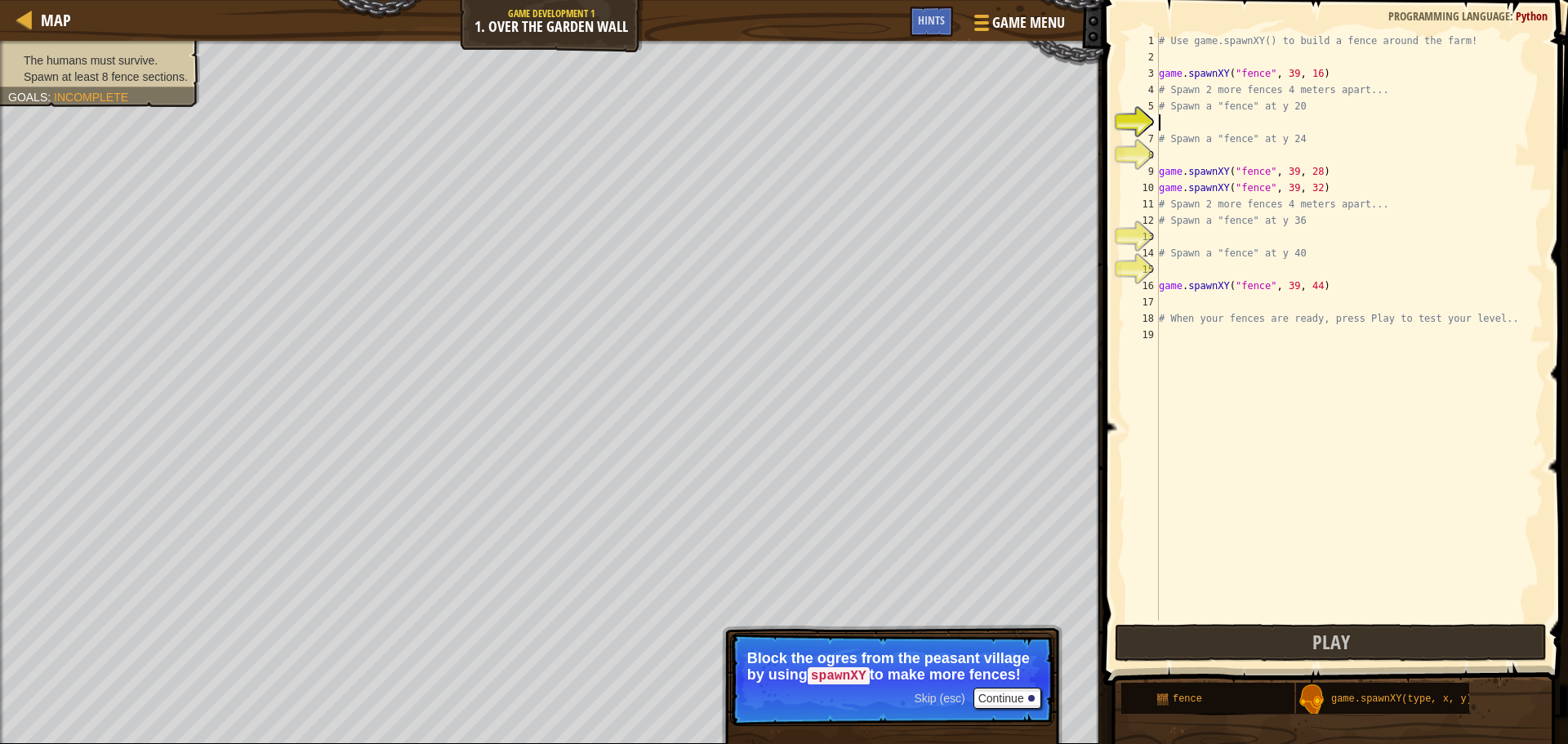
click at [1285, 71] on div "# Use game.spawnXY() to build a fence around the farm! game . spawnXY ( "fence"…" at bounding box center [1350, 343] width 388 height 621
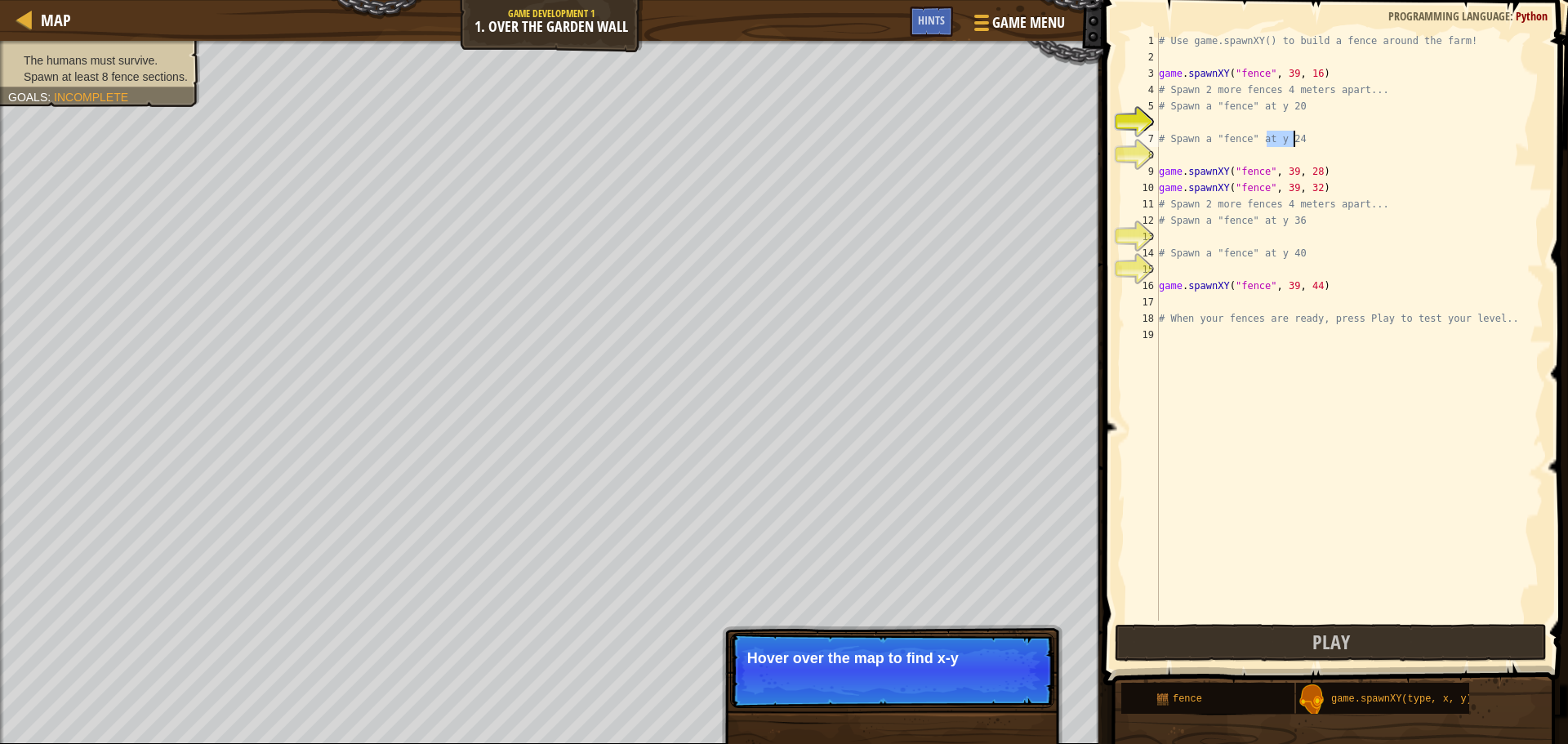
drag, startPoint x: 1265, startPoint y: 136, endPoint x: 1307, endPoint y: 135, distance: 42.0
click at [1307, 135] on div "# Use game.spawnXY() to build a fence around the farm! game . spawnXY ( "fence"…" at bounding box center [1350, 343] width 388 height 621
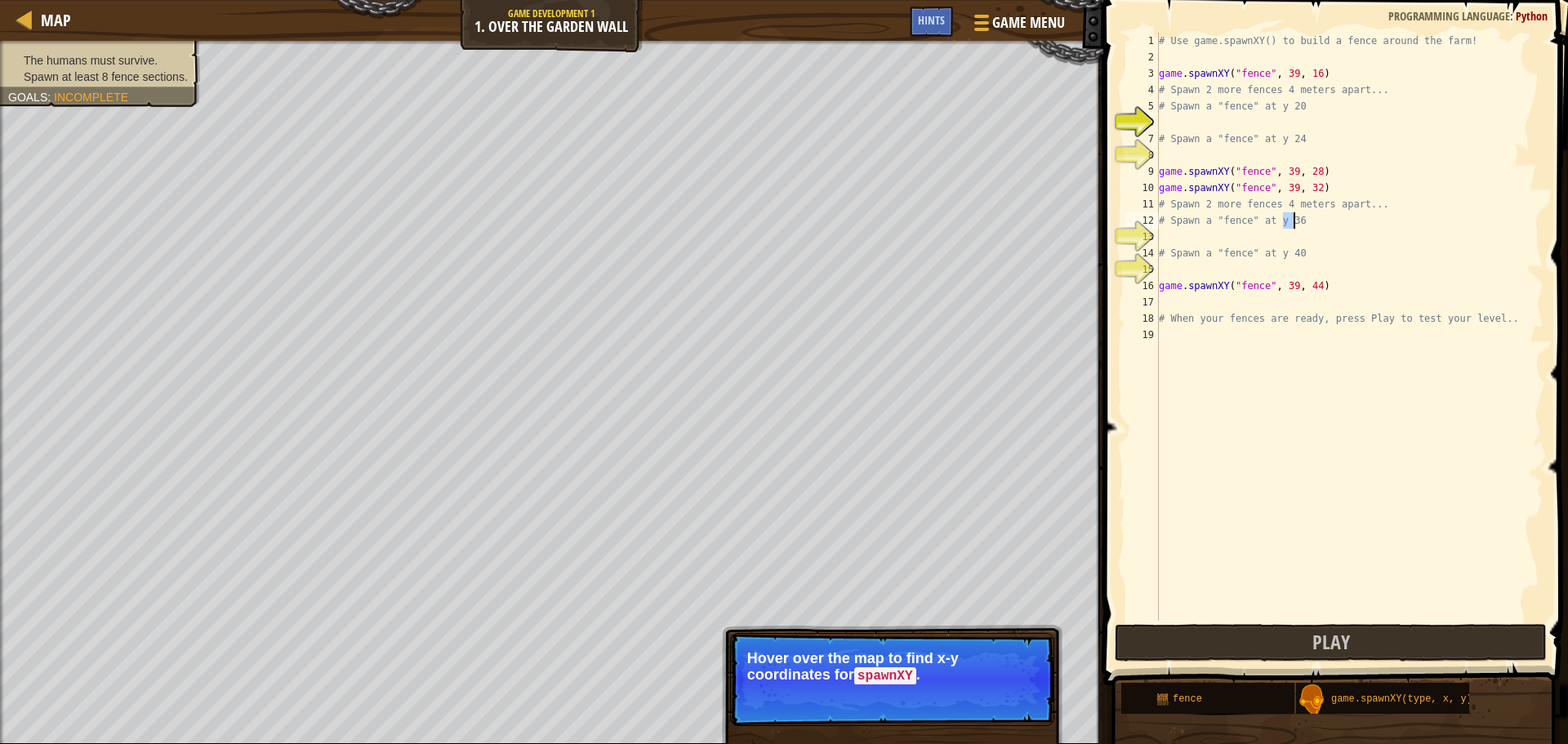
drag, startPoint x: 1281, startPoint y: 219, endPoint x: 1308, endPoint y: 215, distance: 27.3
click at [1308, 215] on div "# Use game.spawnXY() to build a fence around the farm! game . spawnXY ( "fence"…" at bounding box center [1350, 343] width 388 height 621
type textarea "# Spawn a "fence" at y 36"
click at [1198, 122] on div "# Use game.spawnXY() to build a fence around the farm! game . spawnXY ( "fence"…" at bounding box center [1350, 343] width 388 height 621
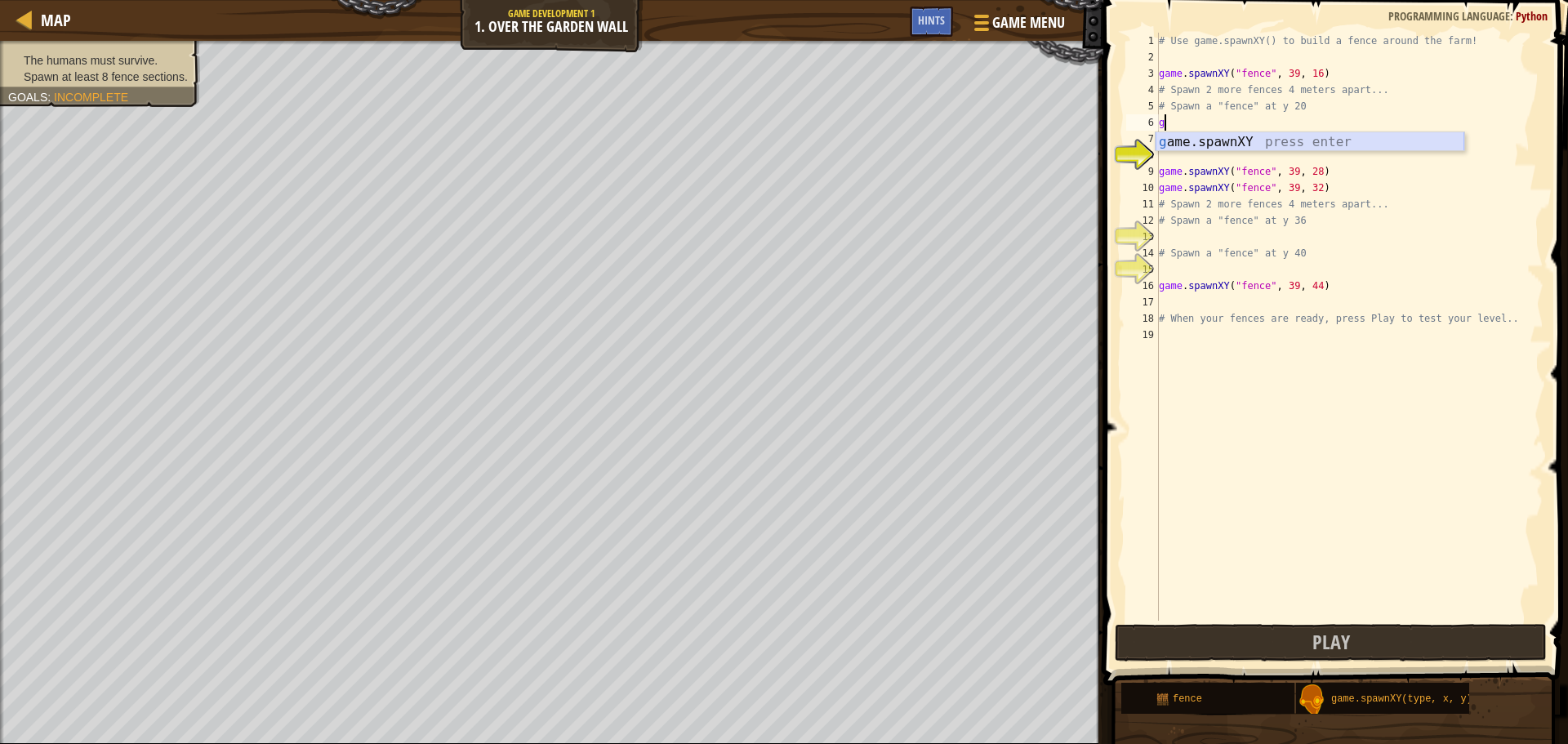
click at [1311, 135] on div "g ame.spawnXY press enter" at bounding box center [1310, 162] width 309 height 59
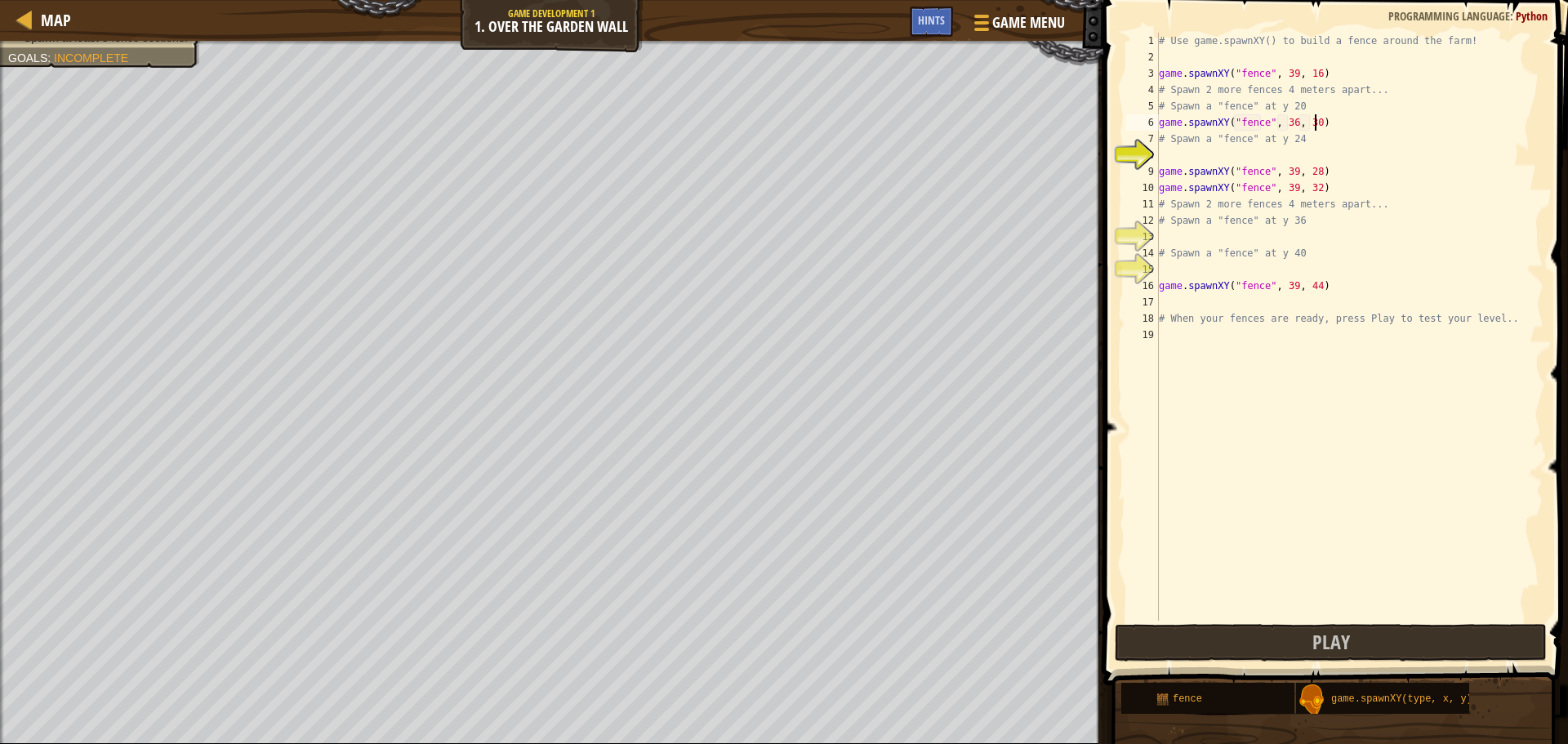
click at [1356, 120] on div "# Use game.spawnXY() to build a fence around the farm! game . spawnXY ( "fence"…" at bounding box center [1350, 343] width 388 height 621
click at [1309, 131] on div "# Use game.spawnXY() to build a fence around the farm! game . spawnXY ( "fence"…" at bounding box center [1350, 343] width 388 height 621
click at [1308, 120] on div "# Use game.spawnXY() to build a fence around the farm! game . spawnXY ( "fence"…" at bounding box center [1350, 343] width 388 height 621
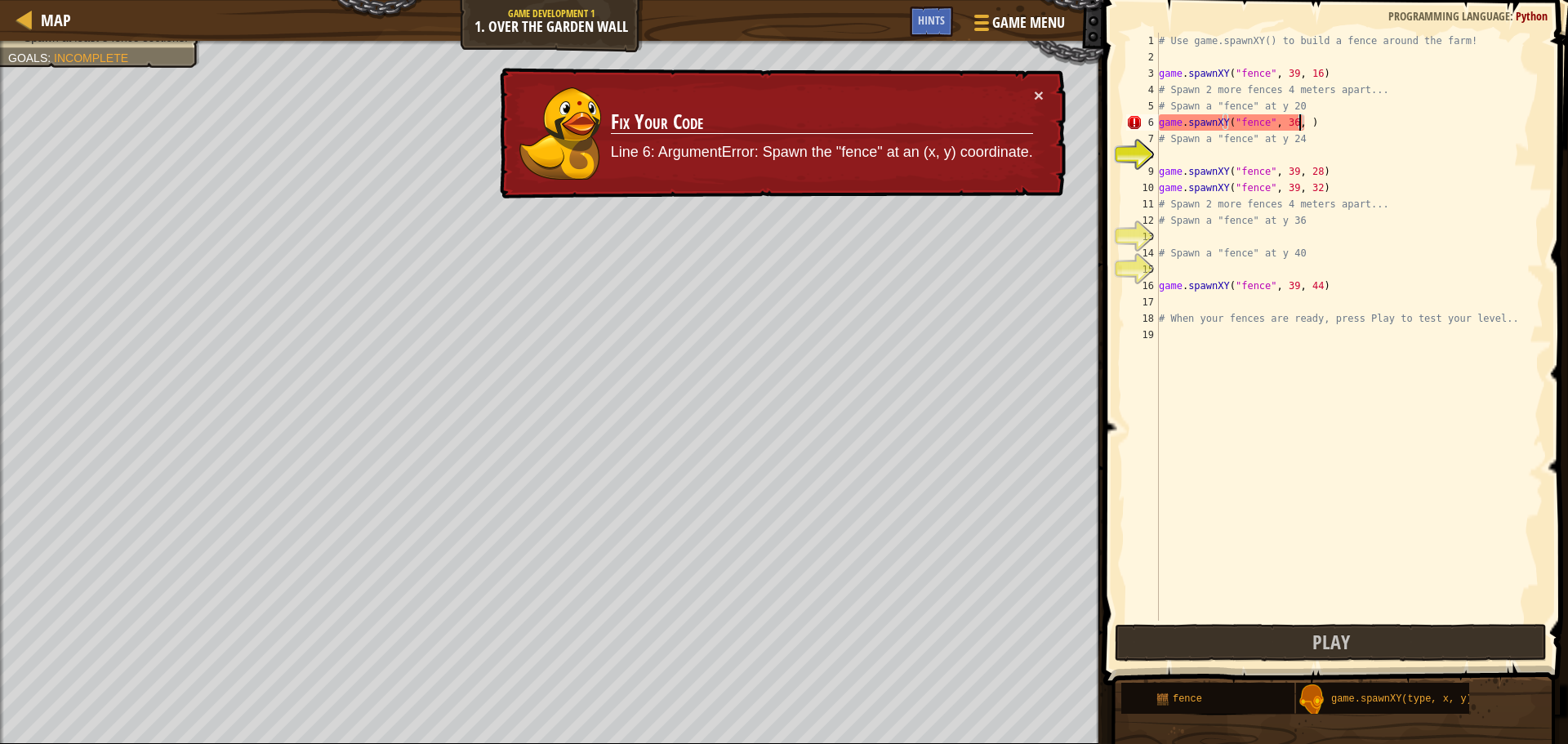
scroll to position [7, 11]
type textarea "game.spawnXY("fence", 36, 20)"
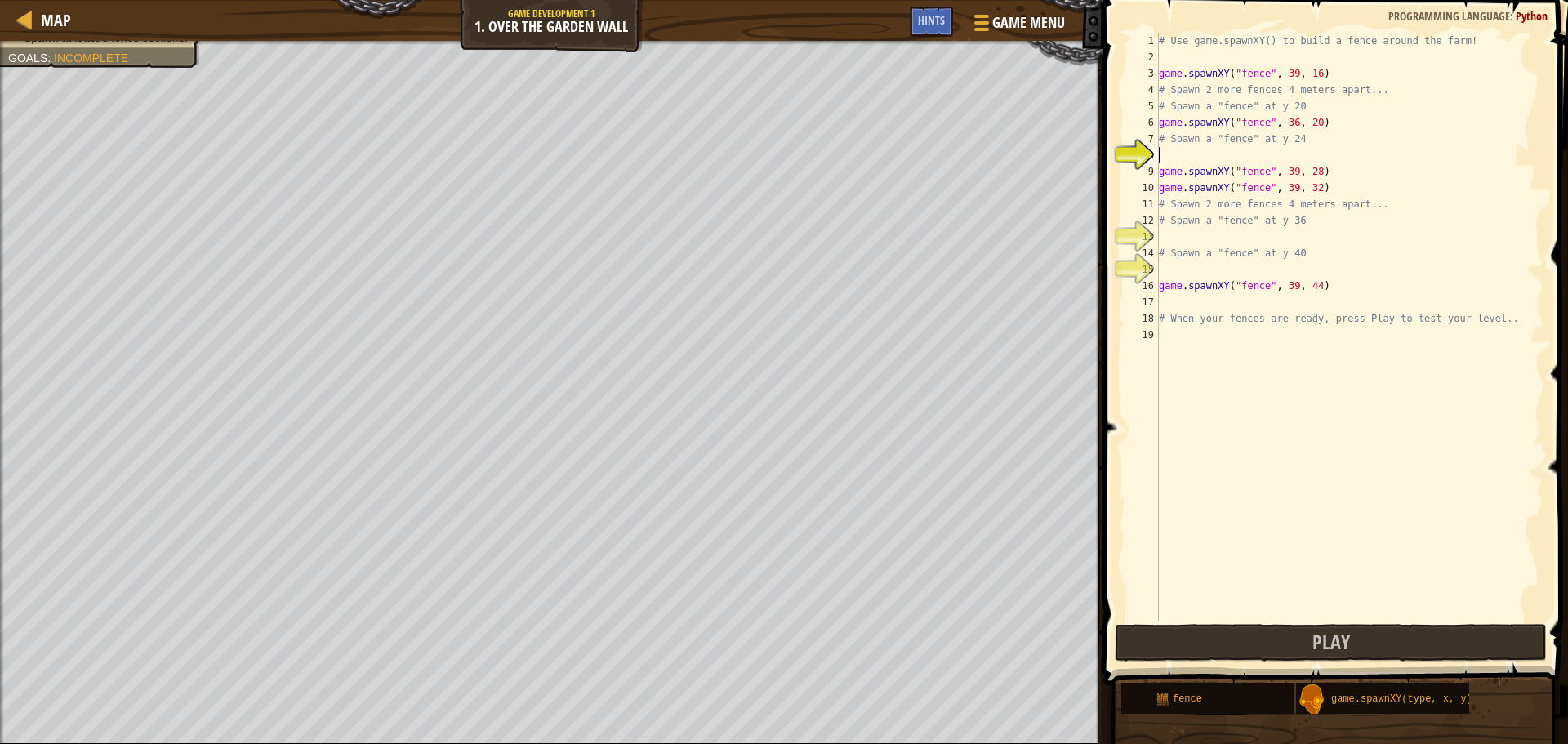
scroll to position [7, 0]
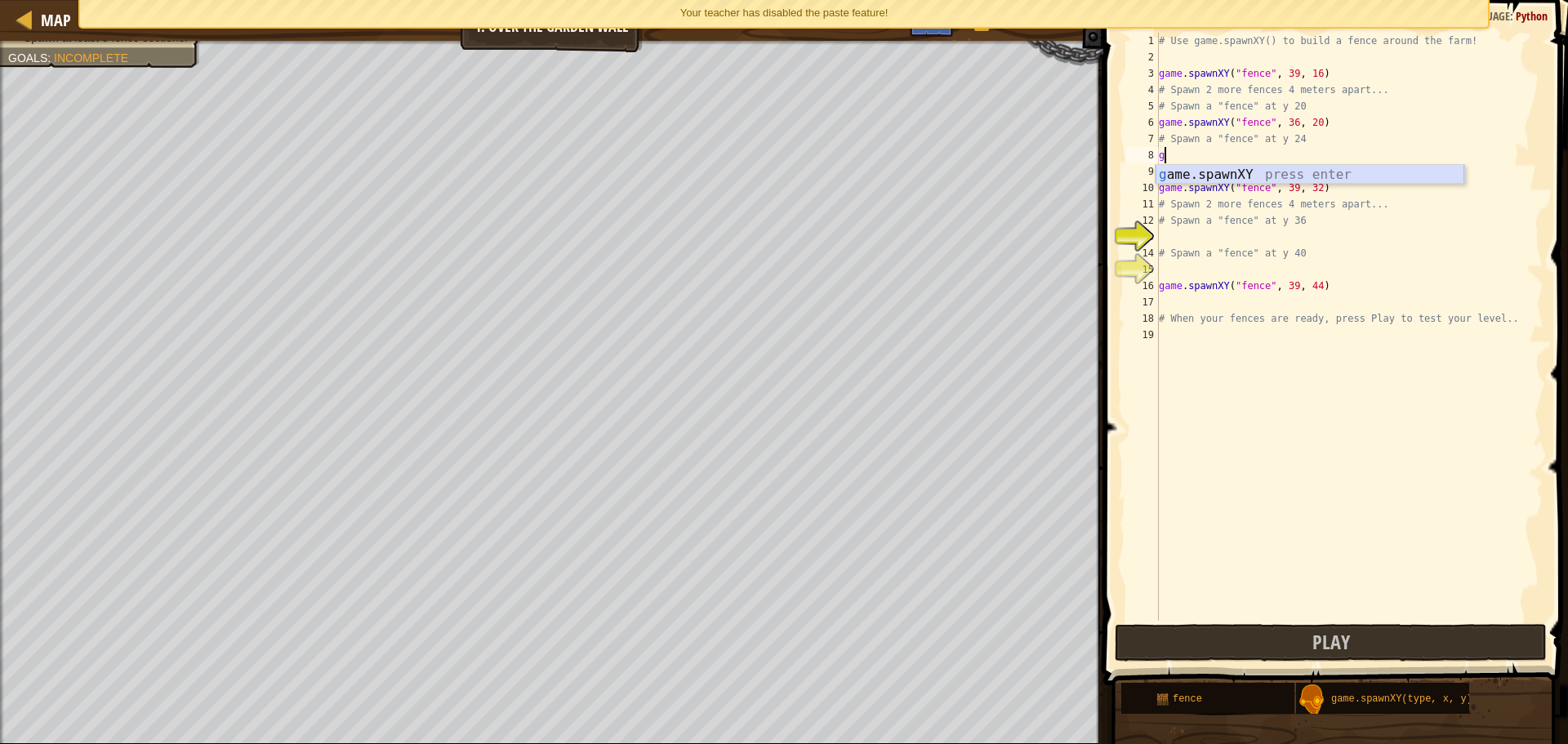
click at [1275, 173] on div "g ame.spawnXY press enter" at bounding box center [1310, 195] width 309 height 59
drag, startPoint x: 1308, startPoint y: 154, endPoint x: 1295, endPoint y: 158, distance: 13.6
click at [1295, 158] on div "# Use game.spawnXY() to build a fence around the farm! game . spawnXY ( "fence"…" at bounding box center [1350, 343] width 388 height 621
type textarea "game.spawnXY("fence", 36,24)"
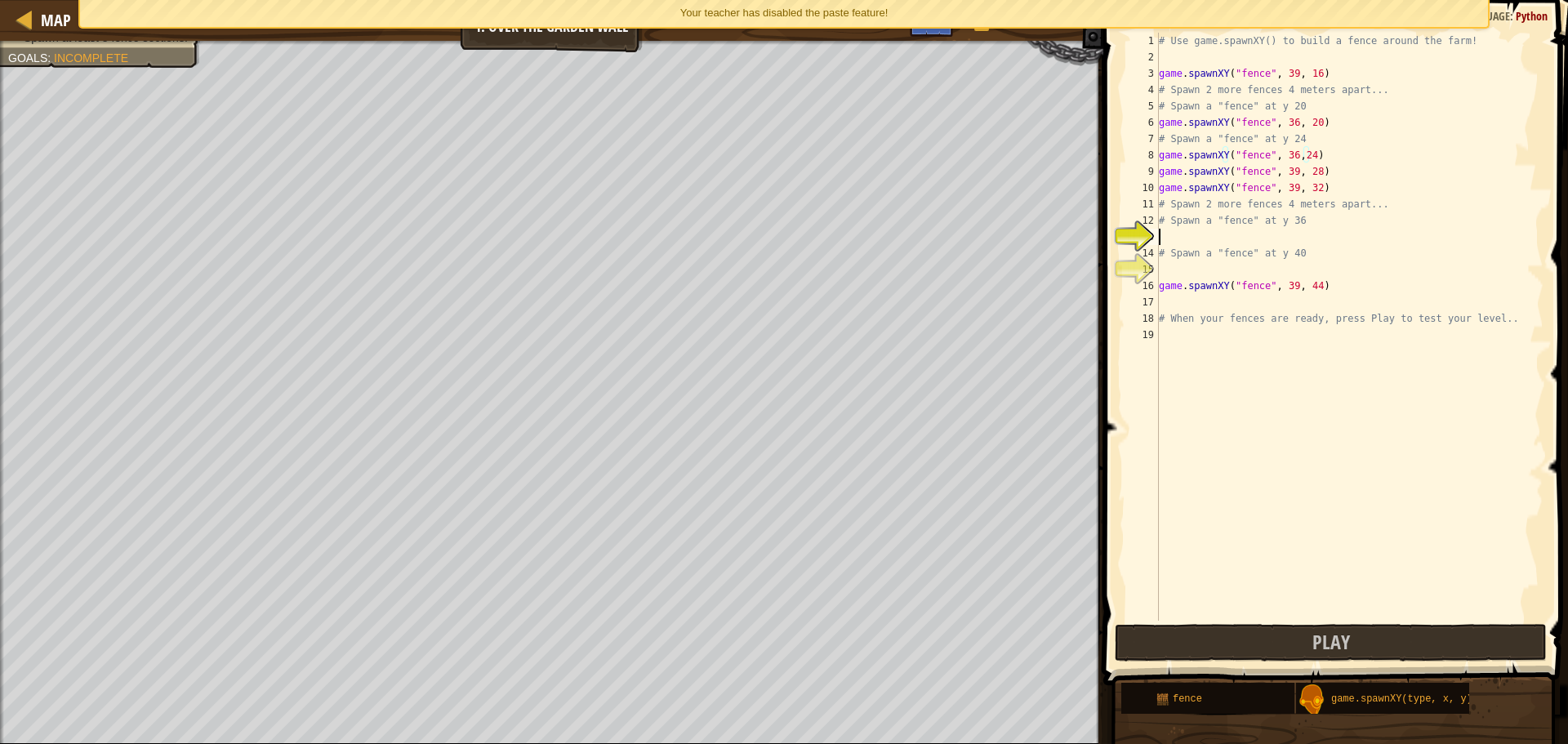
click at [1281, 232] on div "# Use game.spawnXY() to build a fence around the farm! game . spawnXY ( "fence"…" at bounding box center [1350, 343] width 388 height 621
click at [1400, 259] on div "g ame.spawnXY press enter" at bounding box center [1310, 276] width 309 height 59
click at [1309, 235] on div "# Use game.spawnXY() to build a fence around the farm! game . spawnXY ( "fence"…" at bounding box center [1350, 343] width 388 height 621
type textarea "game.spawnXY("fence", 36, 36)"
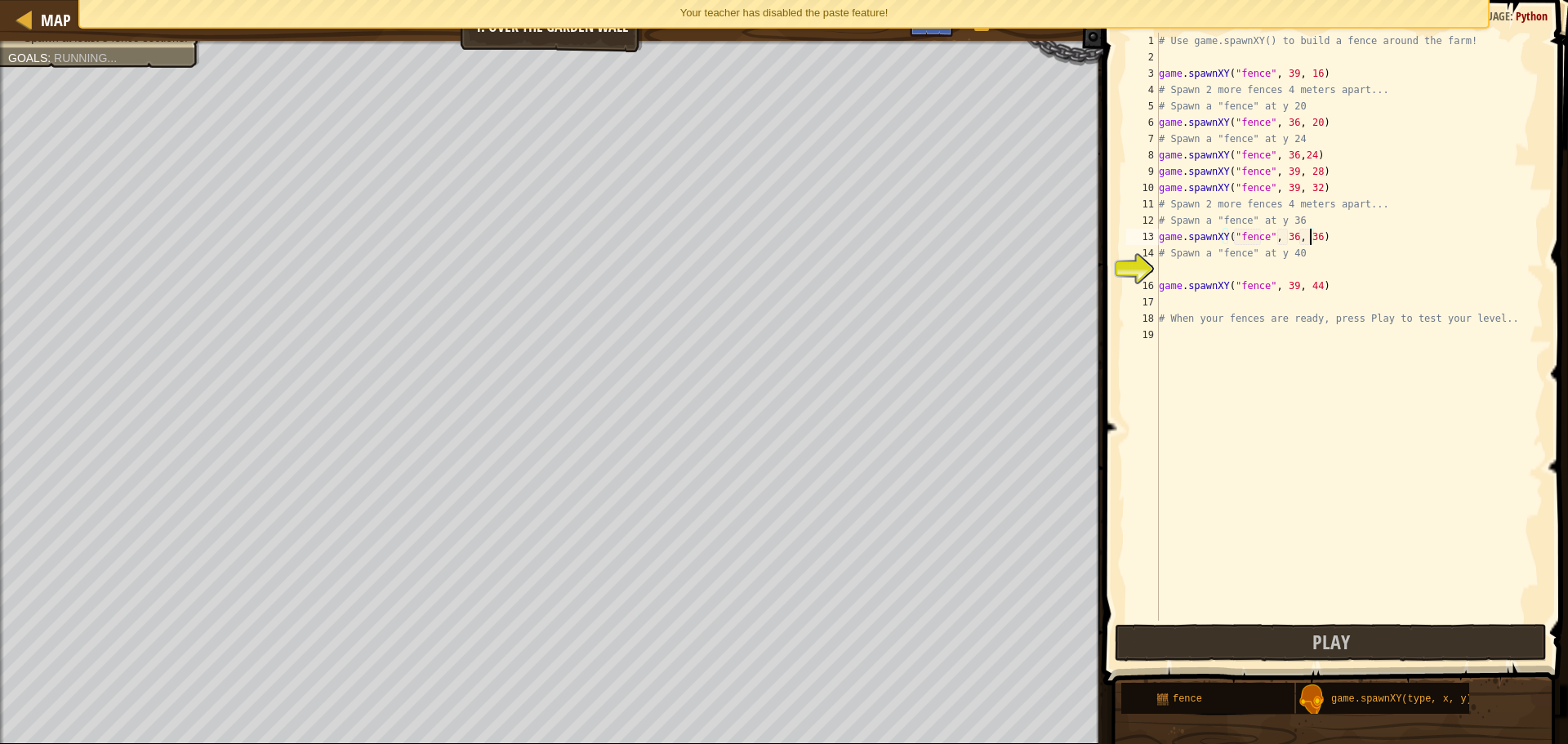
scroll to position [7, 11]
click at [1173, 271] on div "# Use game.spawnXY() to build a fence around the farm! game . spawnXY ( "fence"…" at bounding box center [1350, 343] width 388 height 621
type textarea "h"
click at [1230, 282] on div "g ame.spawnXY press enter" at bounding box center [1310, 309] width 309 height 59
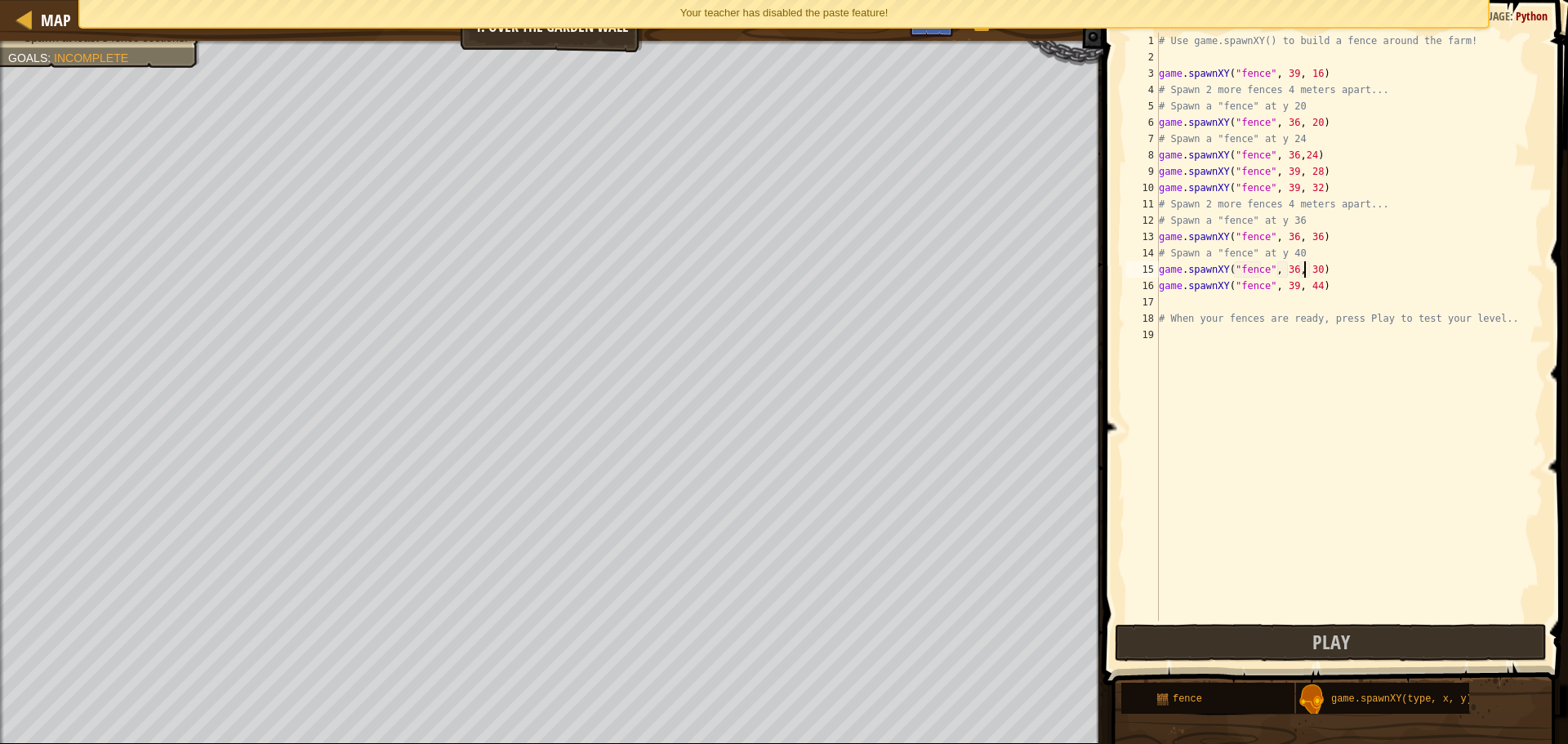
click at [1307, 272] on div "# Use game.spawnXY() to build a fence around the farm! game . spawnXY ( "fence"…" at bounding box center [1350, 343] width 388 height 621
type textarea "game.spawnXY("fence", 36, 40)"
click at [1348, 641] on span "Play" at bounding box center [1331, 641] width 38 height 26
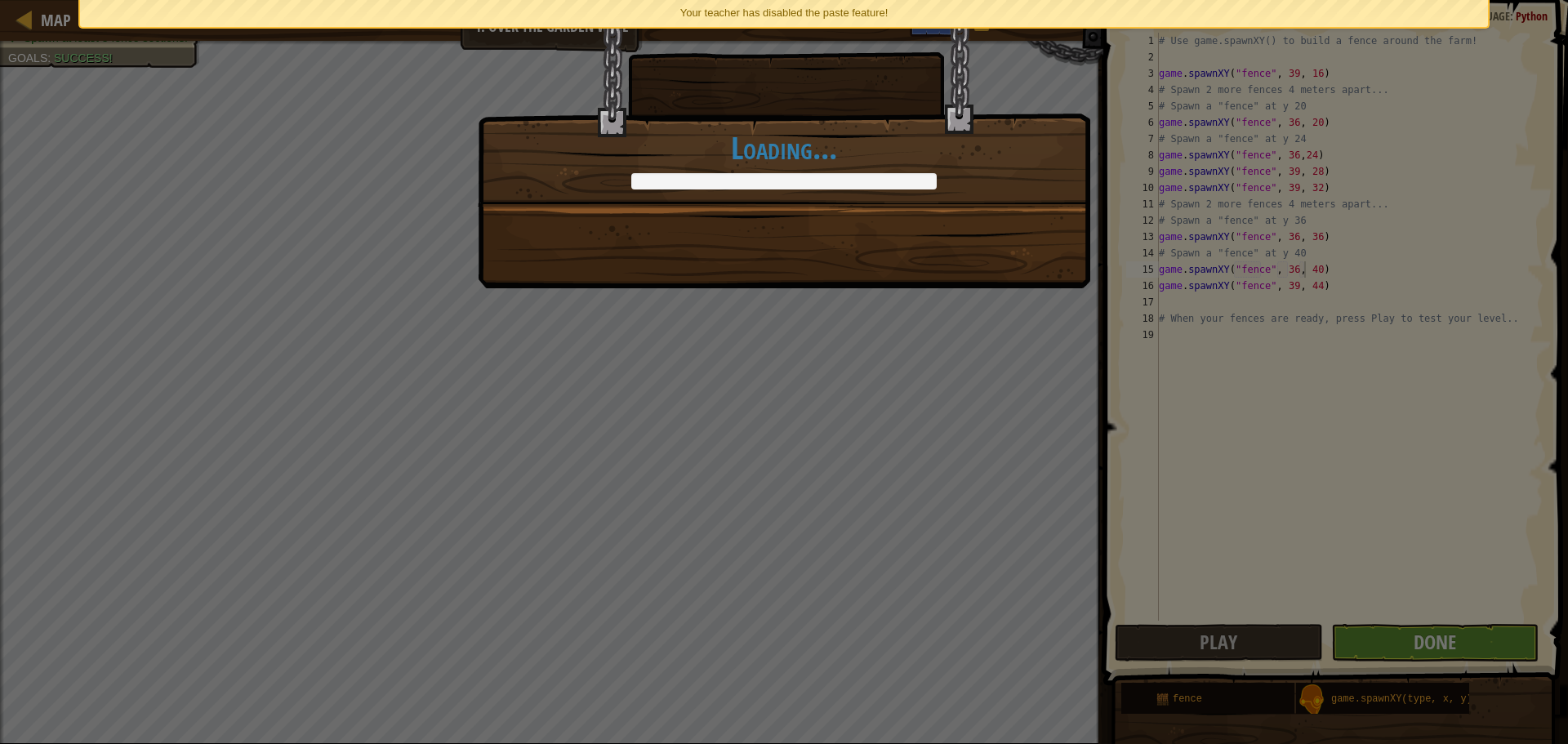
click at [1437, 617] on div "Walls keep people out. It’s a Rock Fact! +0 +0 Continue Loading..." at bounding box center [784, 372] width 1568 height 744
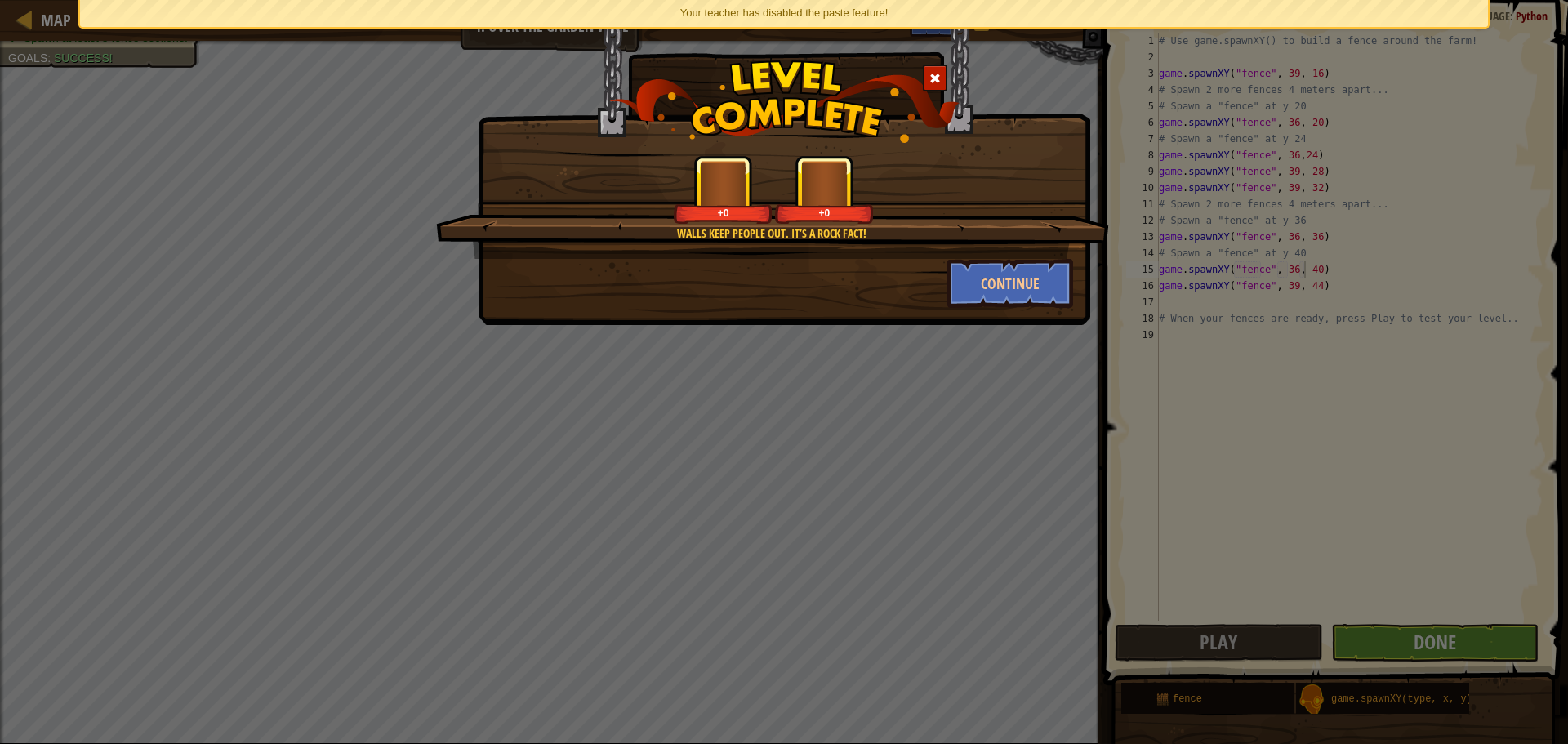
click at [1451, 647] on div "Walls keep people out. It’s a Rock Fact! +0 +0 Continue" at bounding box center [784, 372] width 1568 height 744
click at [982, 282] on button "Continue" at bounding box center [1010, 283] width 126 height 49
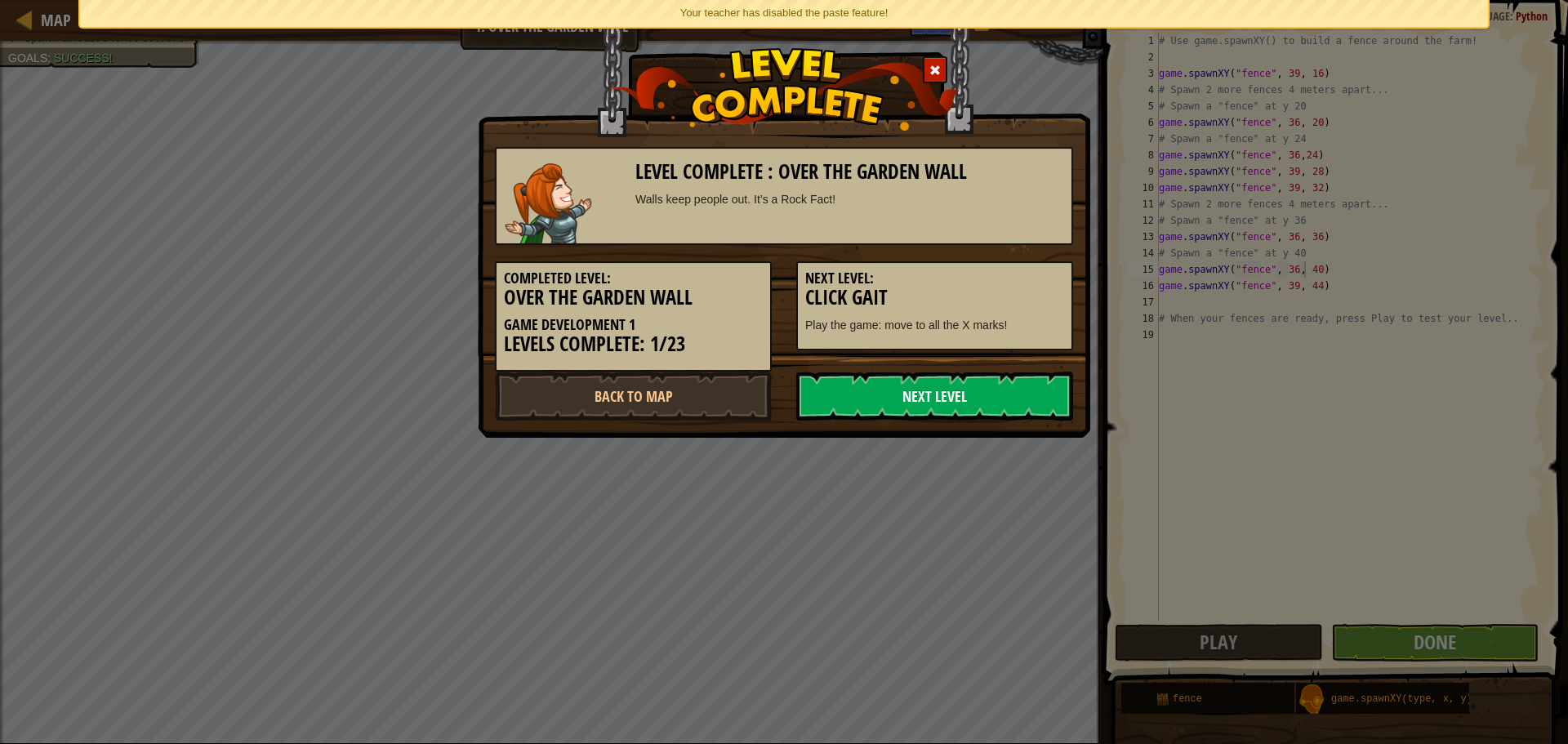
click at [986, 397] on link "Next Level" at bounding box center [934, 396] width 277 height 49
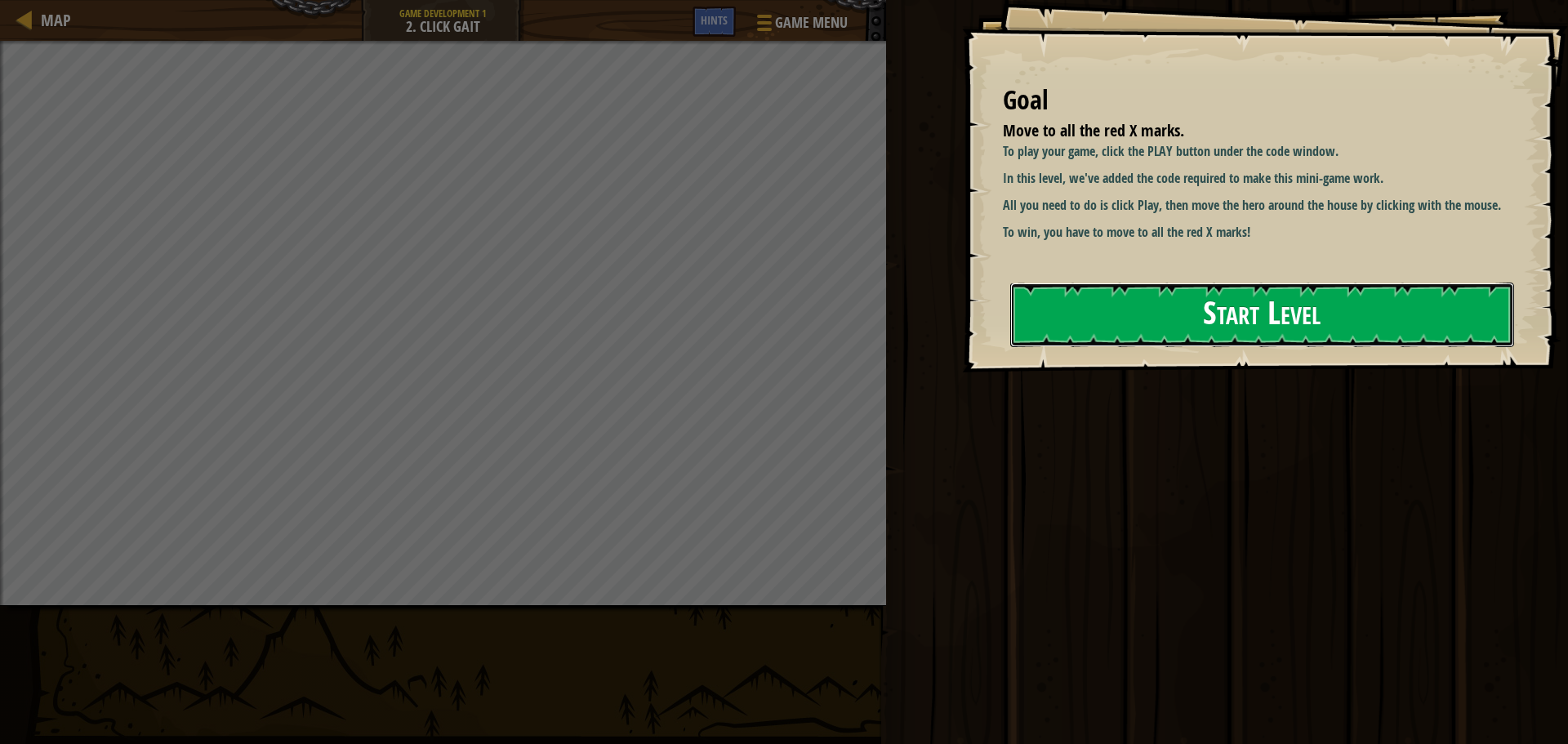
click at [1073, 328] on button "Start Level" at bounding box center [1262, 315] width 504 height 65
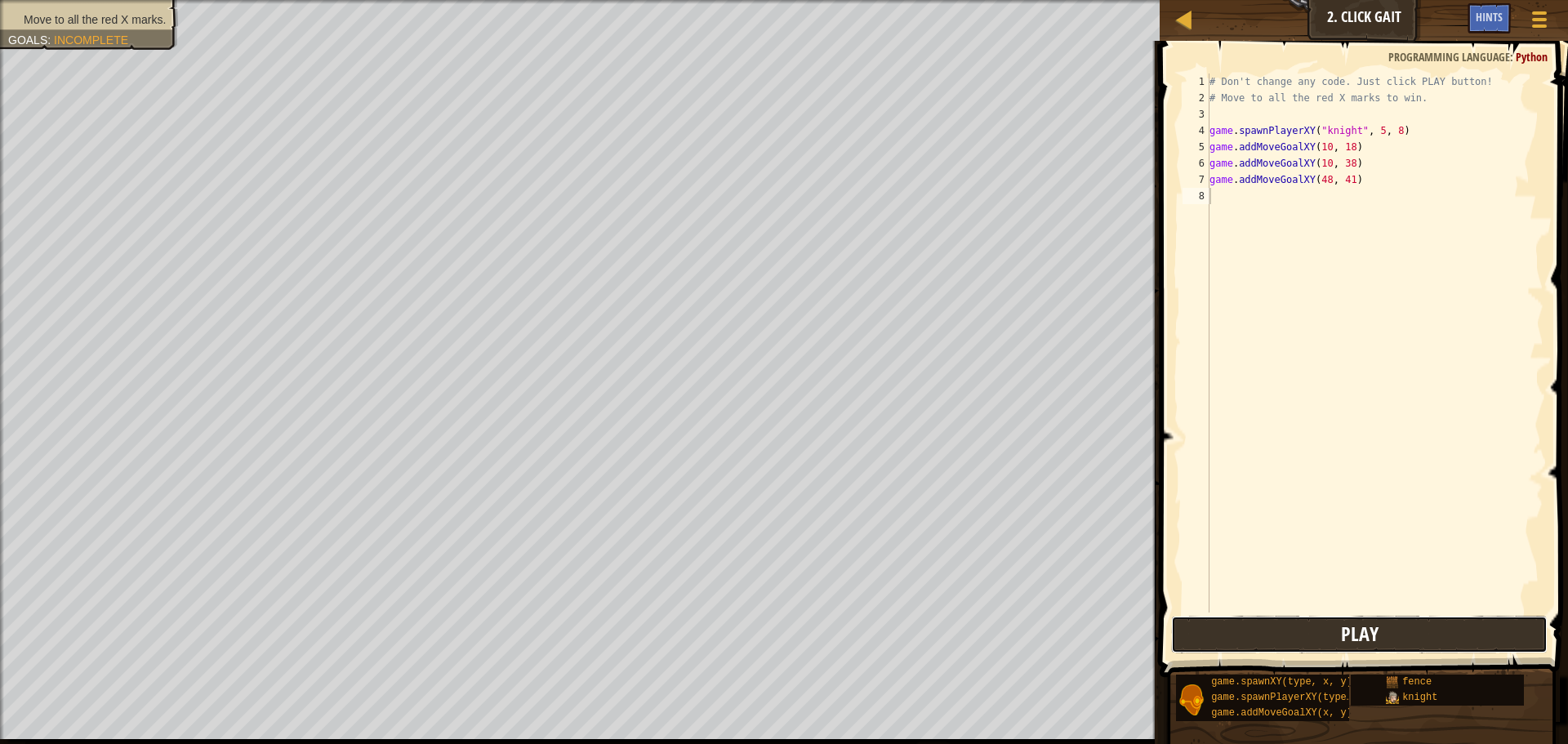
click at [1381, 636] on button "Play" at bounding box center [1359, 635] width 377 height 38
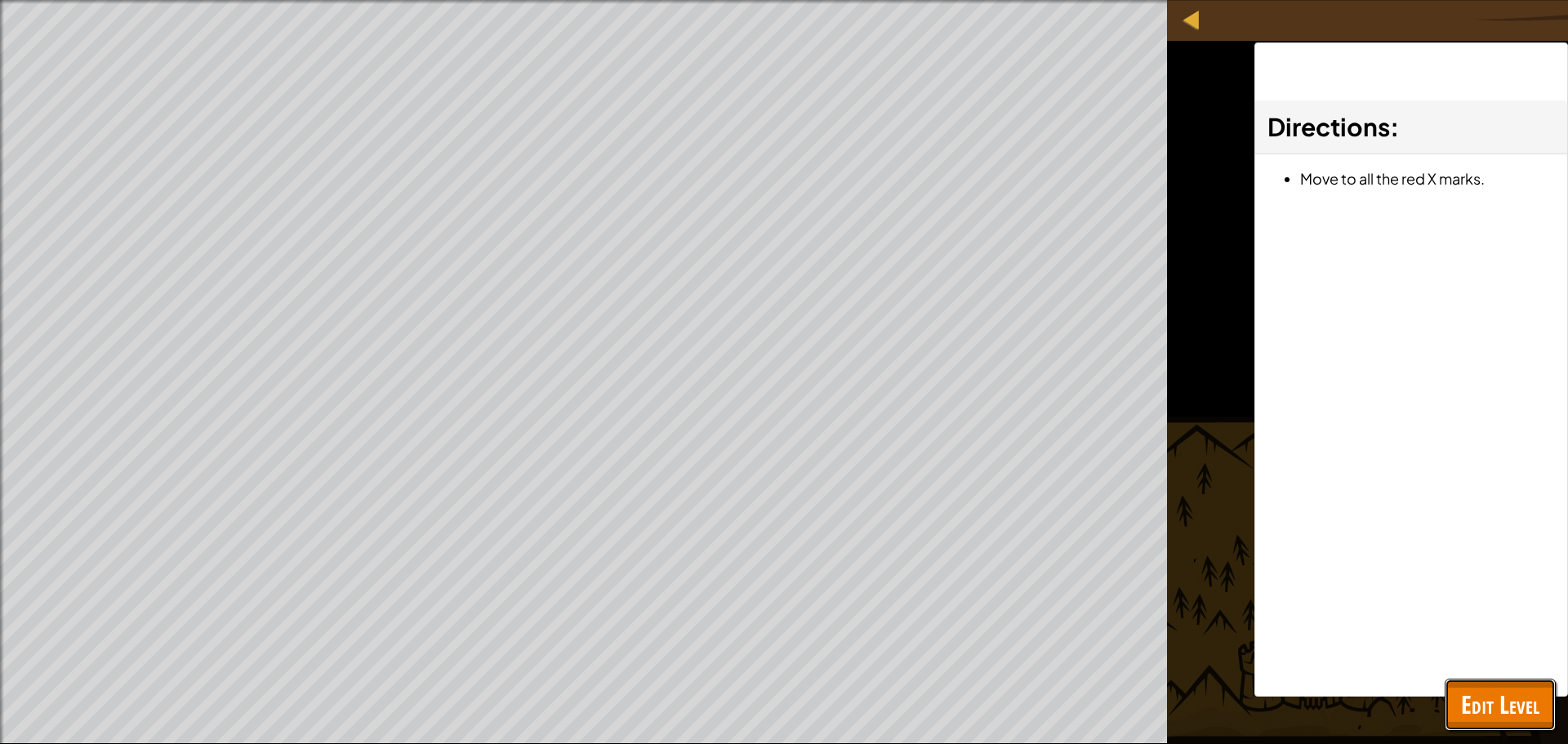
click at [1507, 695] on span "Edit Level" at bounding box center [1500, 704] width 78 height 34
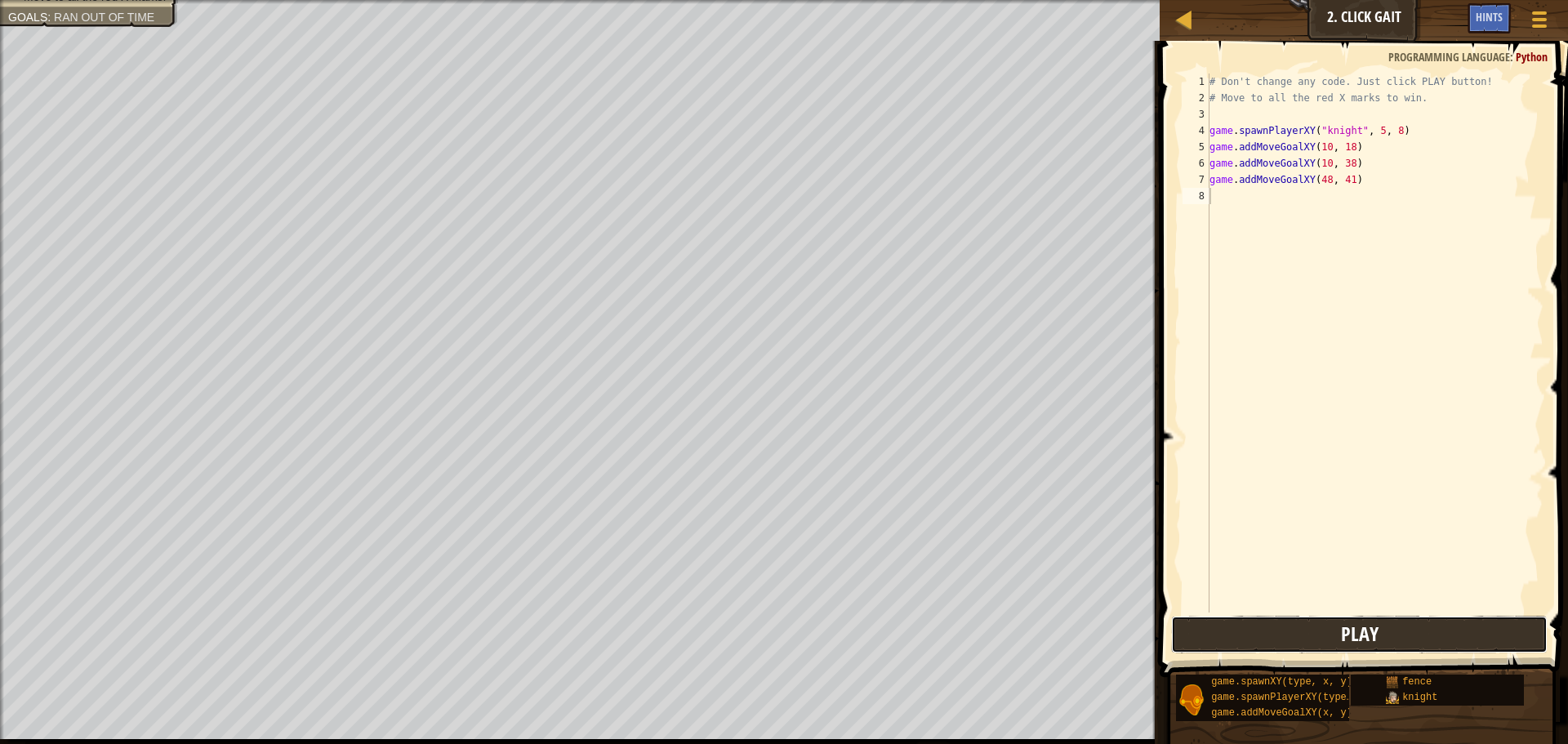
click at [1437, 627] on button "Play" at bounding box center [1359, 635] width 377 height 38
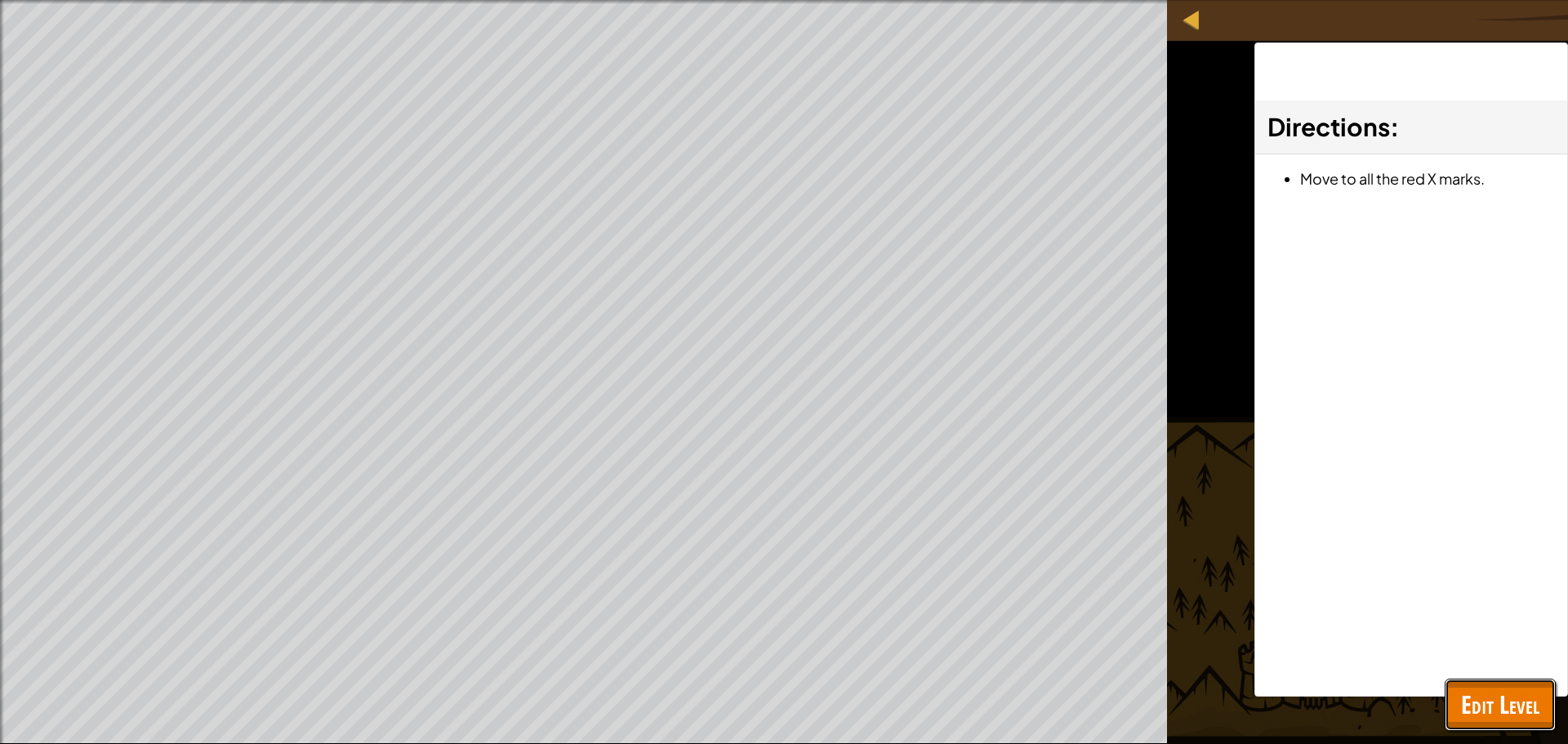
click at [1527, 713] on span "Edit Level" at bounding box center [1500, 704] width 78 height 34
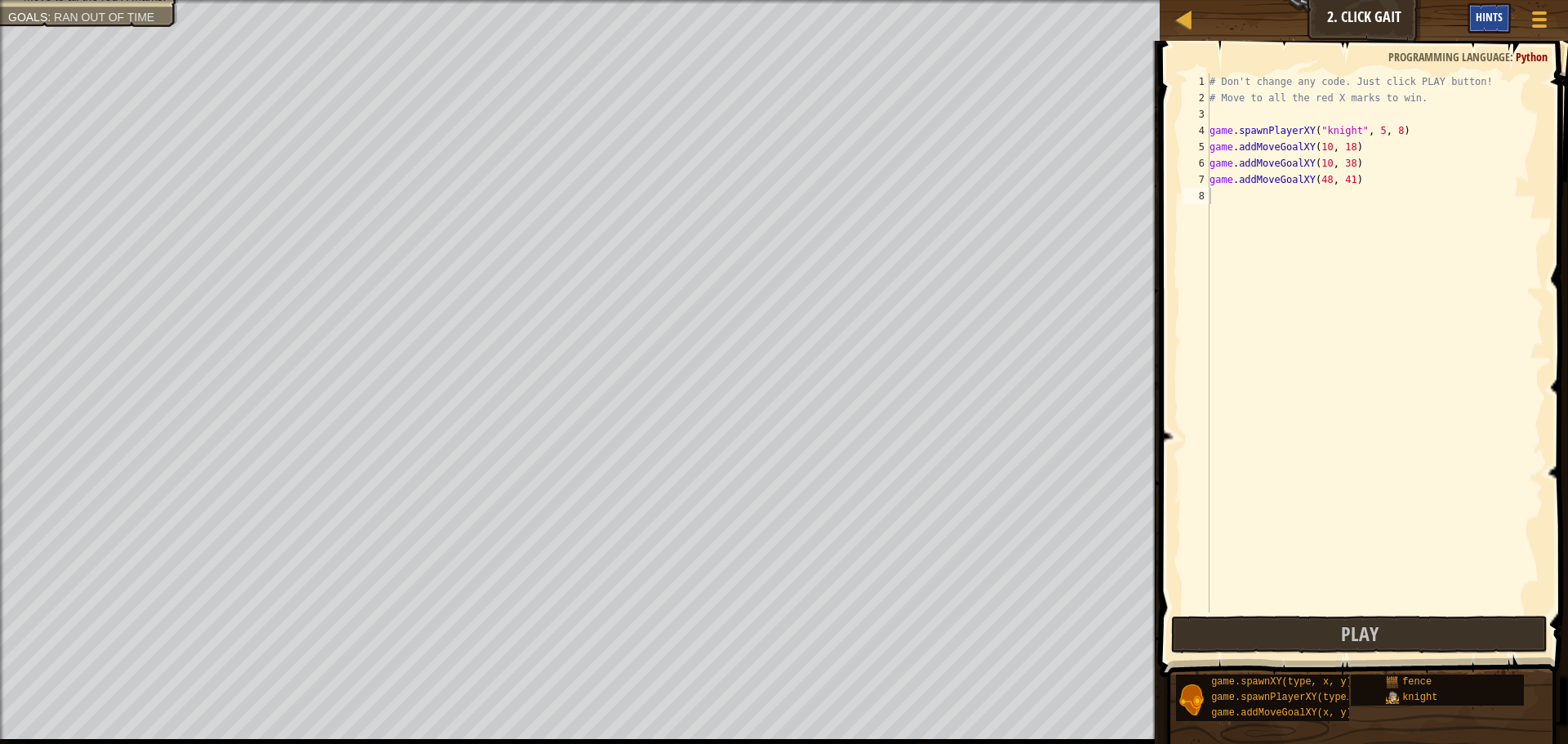
click at [1503, 18] on div "Hints" at bounding box center [1488, 18] width 44 height 30
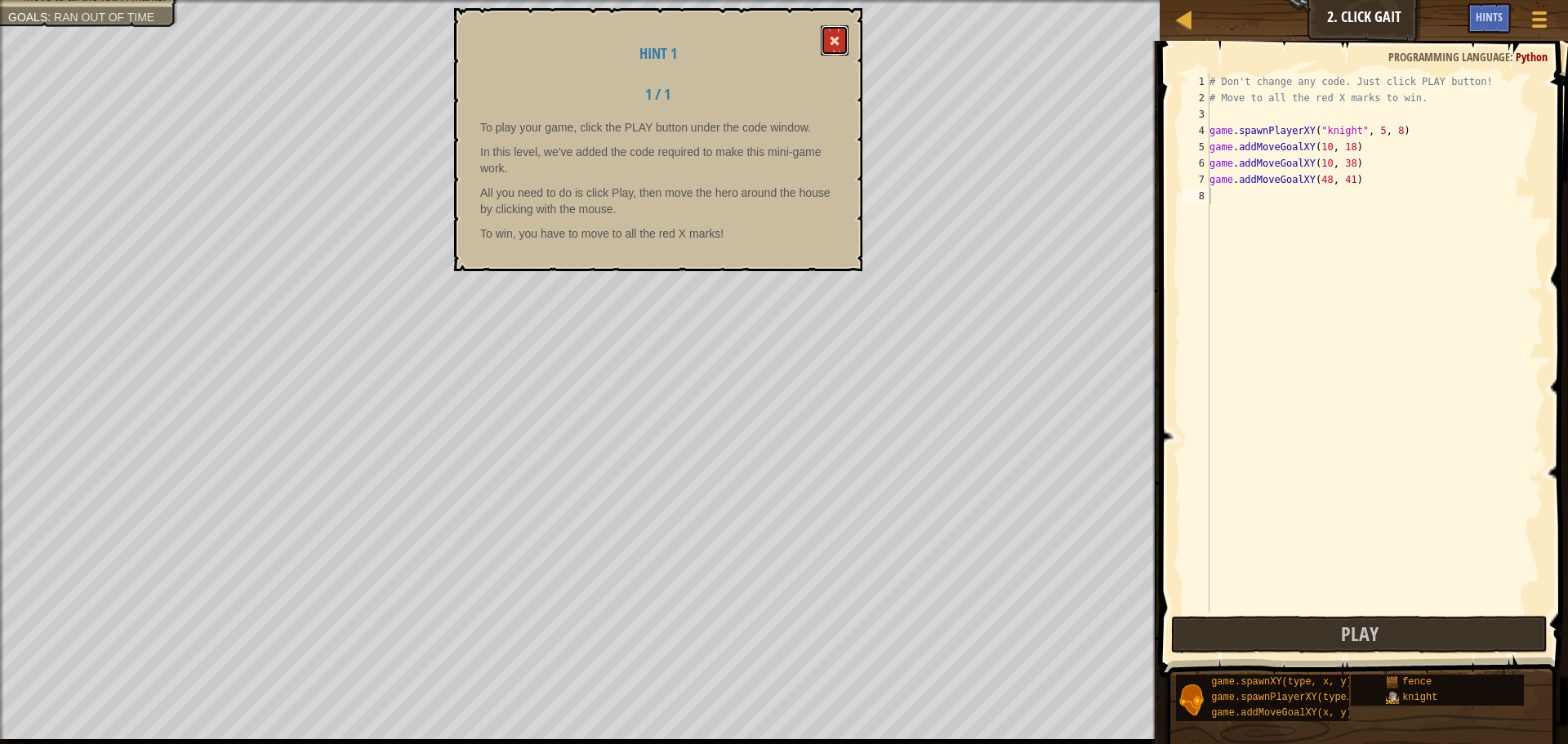
click at [845, 41] on button at bounding box center [835, 40] width 28 height 30
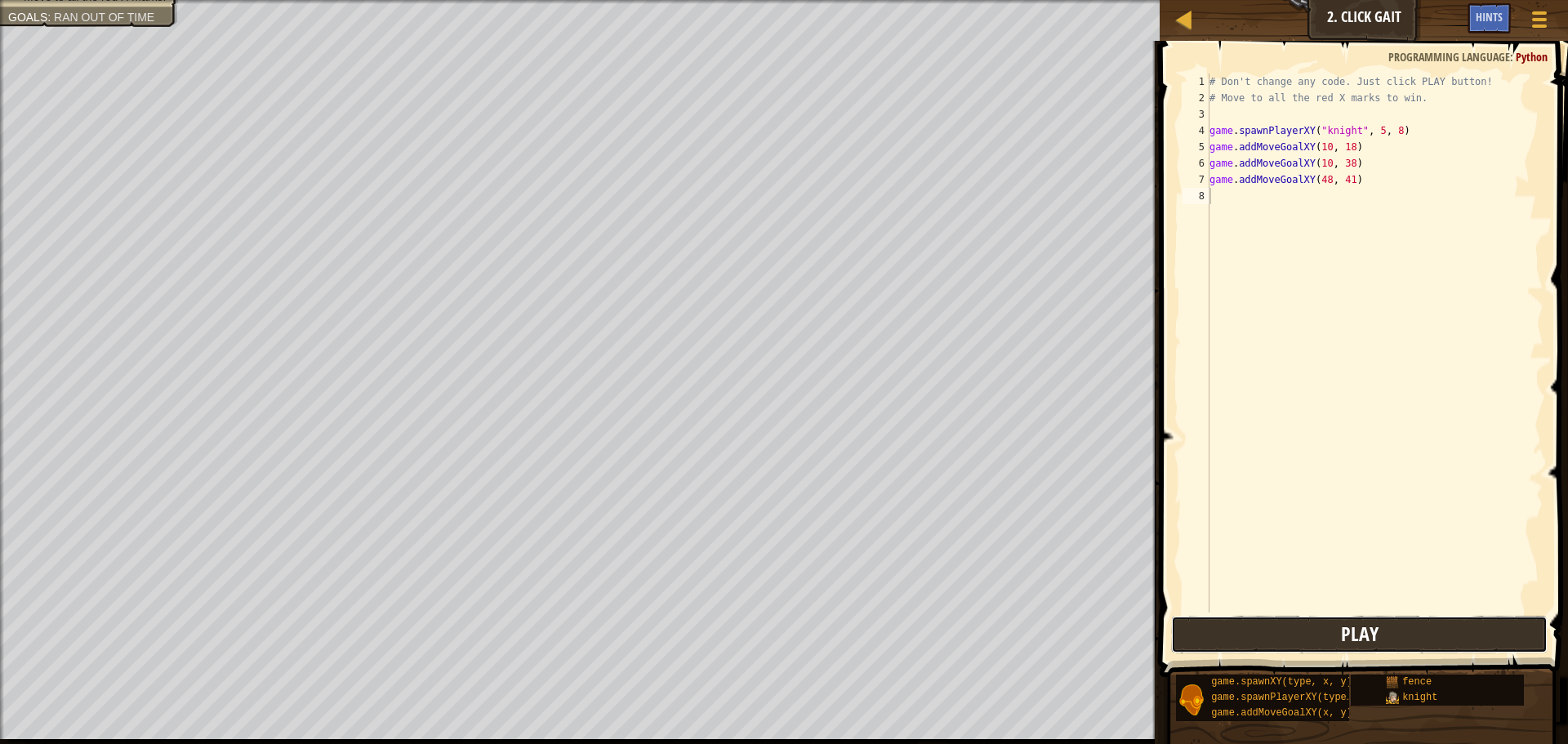
click at [1272, 631] on button "Play" at bounding box center [1359, 635] width 377 height 38
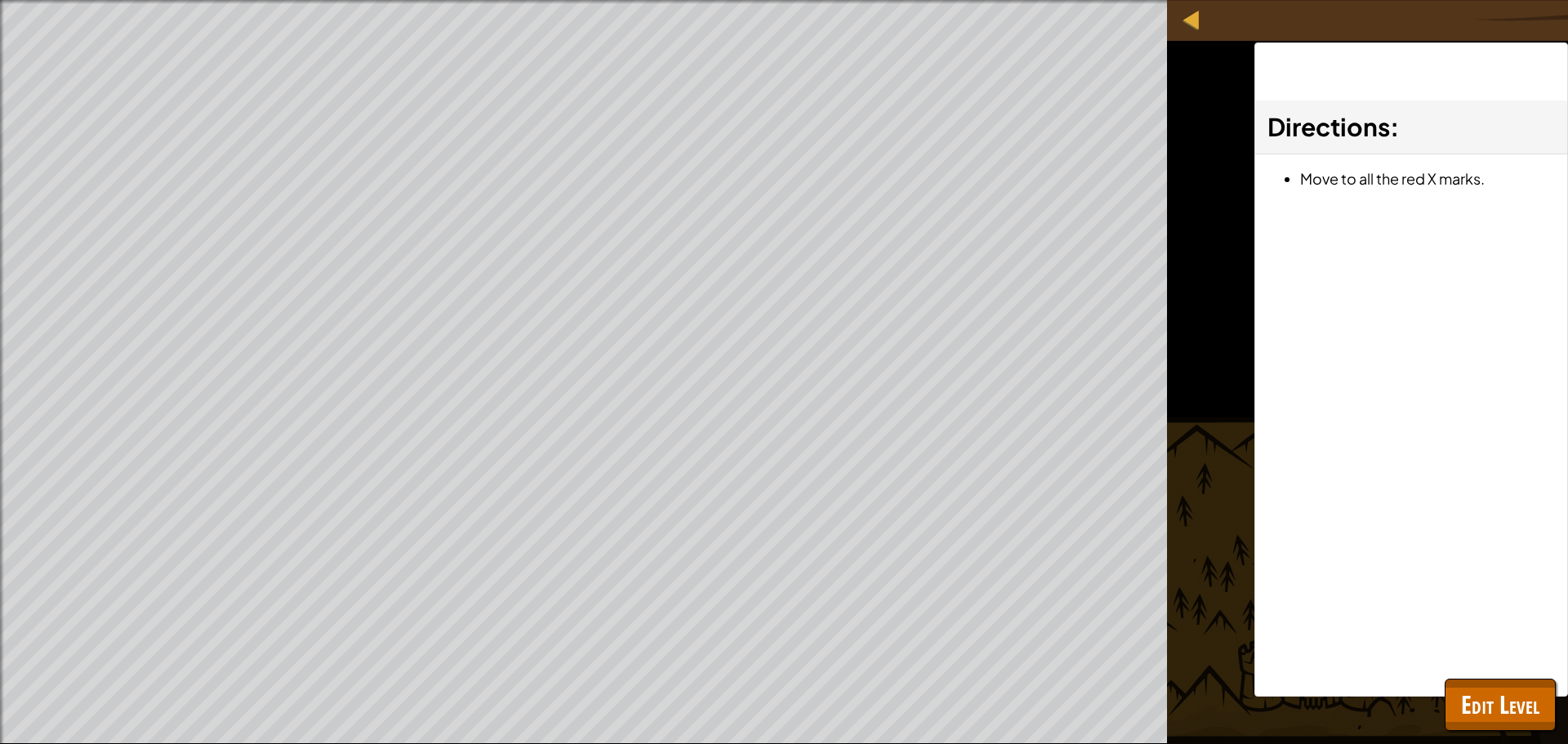
click at [1345, 592] on div "Directions : Move to all the red X marks." at bounding box center [1411, 370] width 314 height 654
click at [1510, 673] on div "Directions : Move to all the red X marks." at bounding box center [1411, 370] width 314 height 654
click at [1508, 691] on span "Edit Level" at bounding box center [1500, 704] width 78 height 34
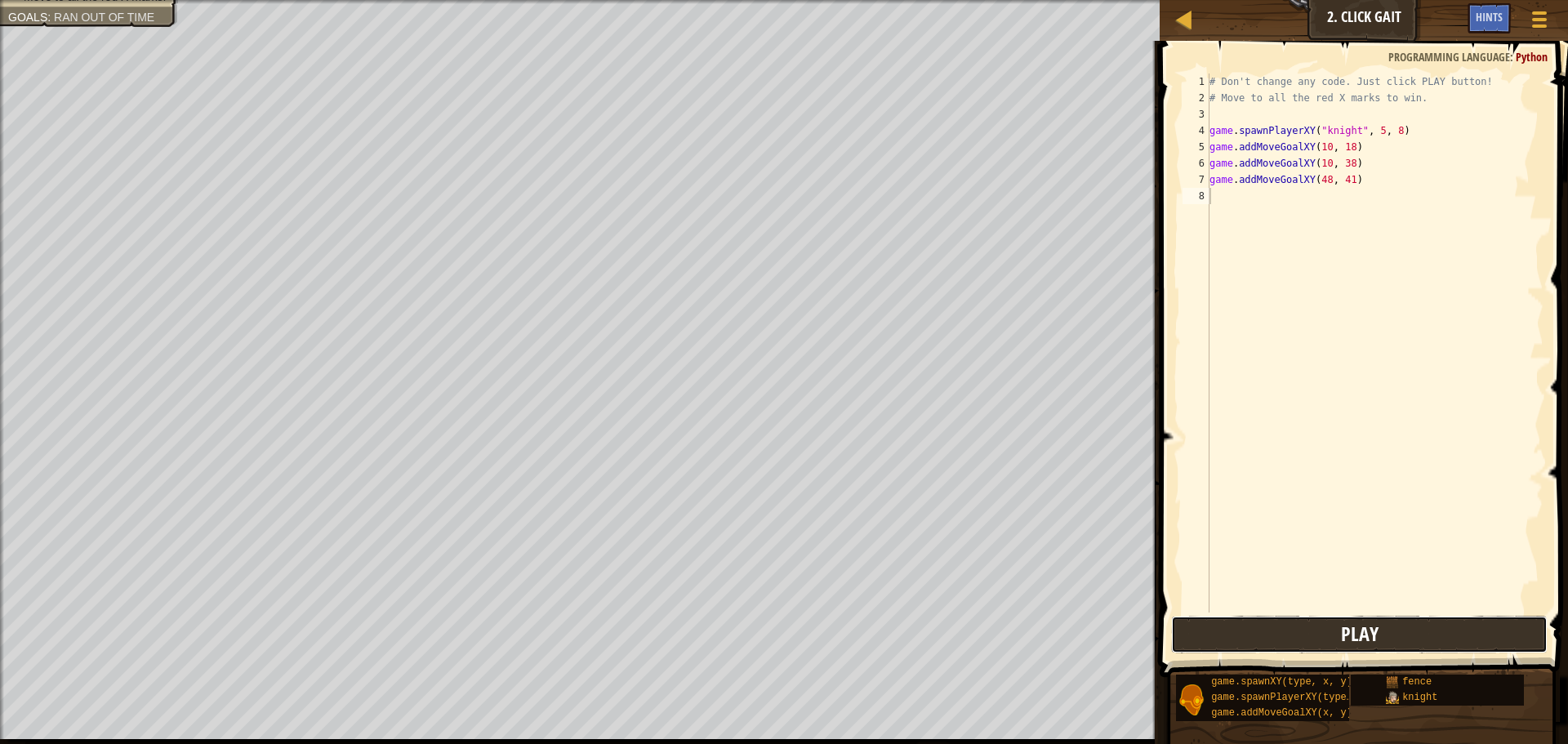
click at [1225, 631] on button "Play" at bounding box center [1359, 635] width 377 height 38
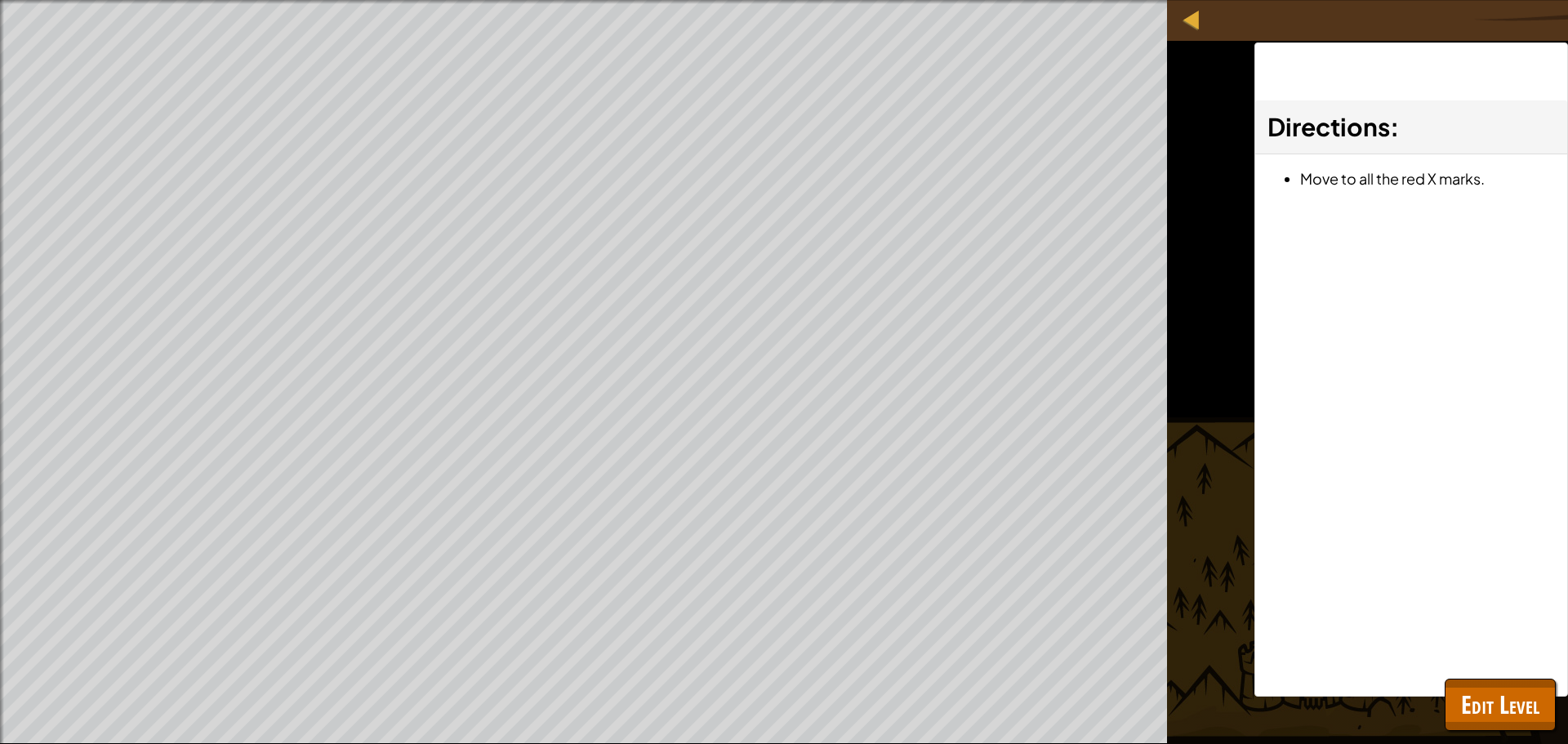
click at [1187, 250] on div "Move to all the red X marks. Goals : Ran out of time ♫ Game" at bounding box center [784, 372] width 1568 height 744
click at [1192, 27] on div at bounding box center [1192, 19] width 21 height 21
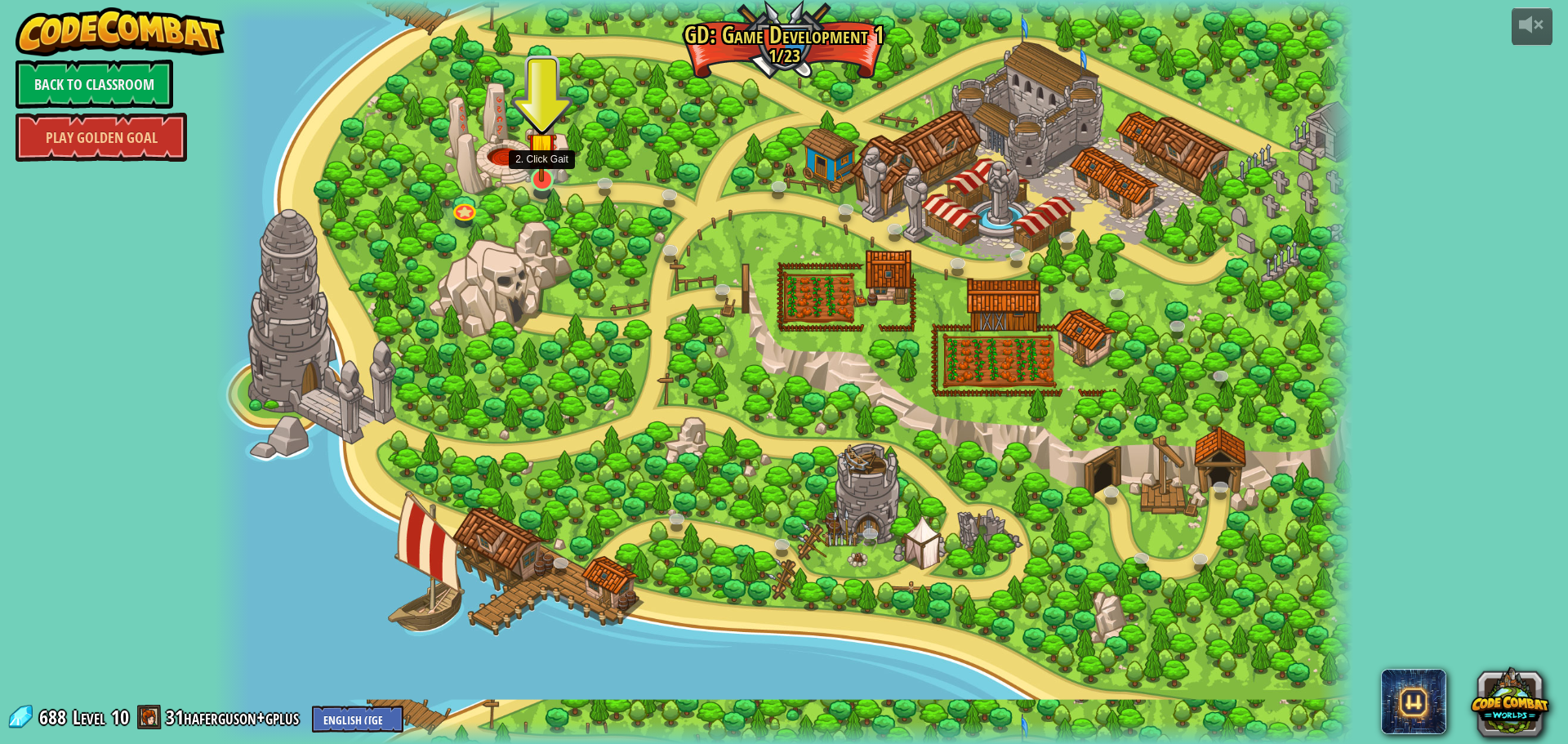
click at [553, 181] on div at bounding box center [542, 180] width 23 height 23
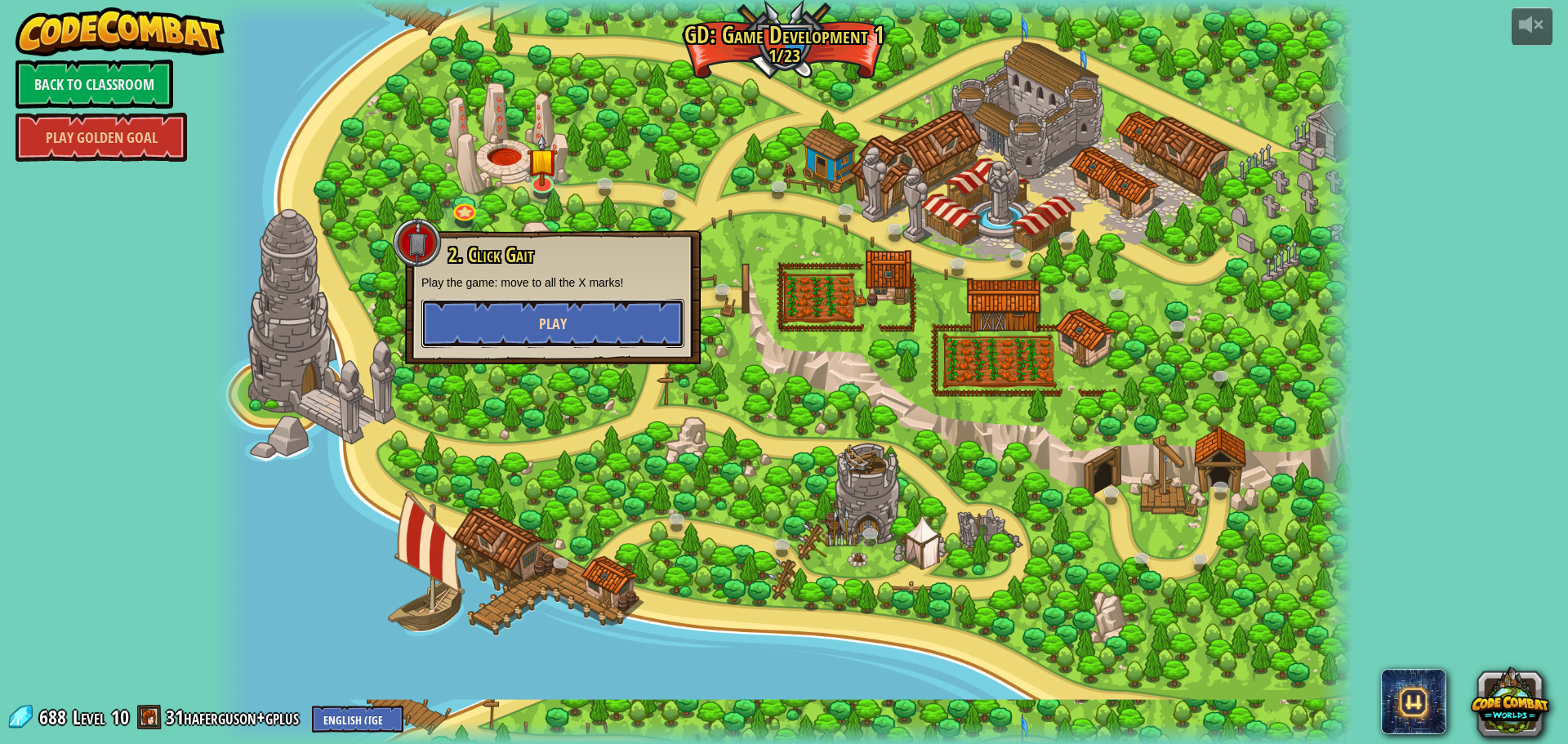
click at [532, 317] on button "Play" at bounding box center [553, 324] width 263 height 49
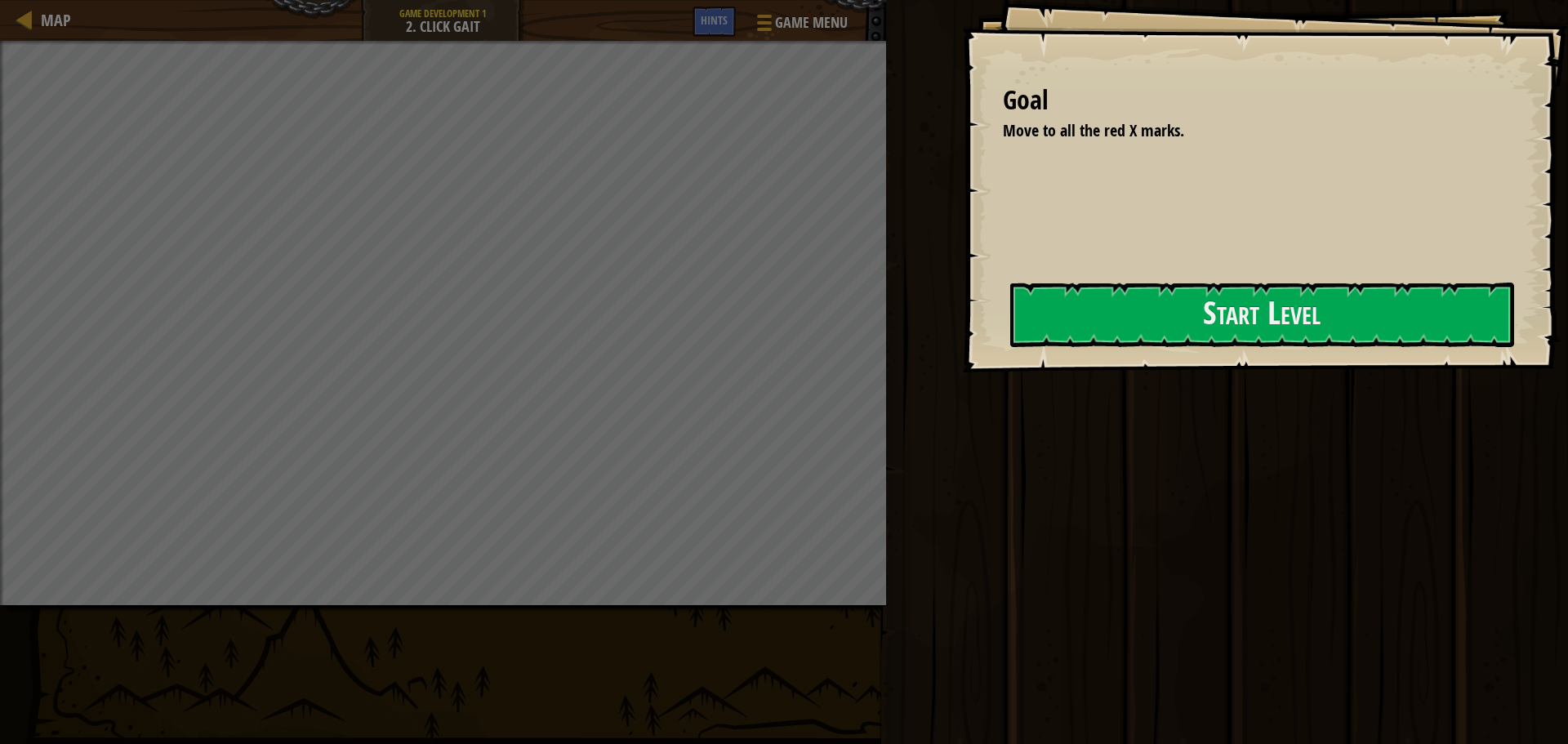
click at [950, 340] on div "Play Done" at bounding box center [1225, 368] width 687 height 736
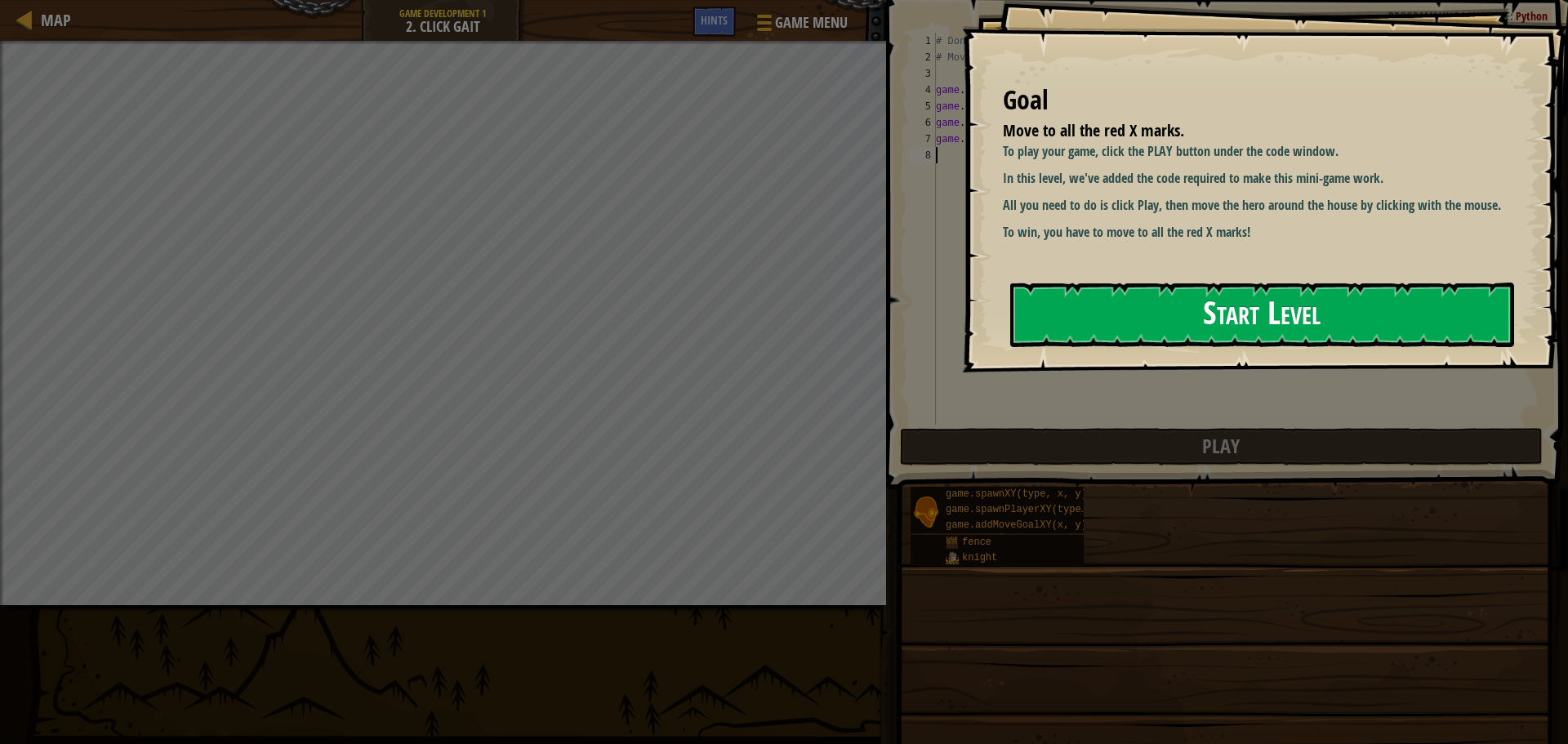
click at [1304, 342] on button "Start Level" at bounding box center [1262, 315] width 504 height 65
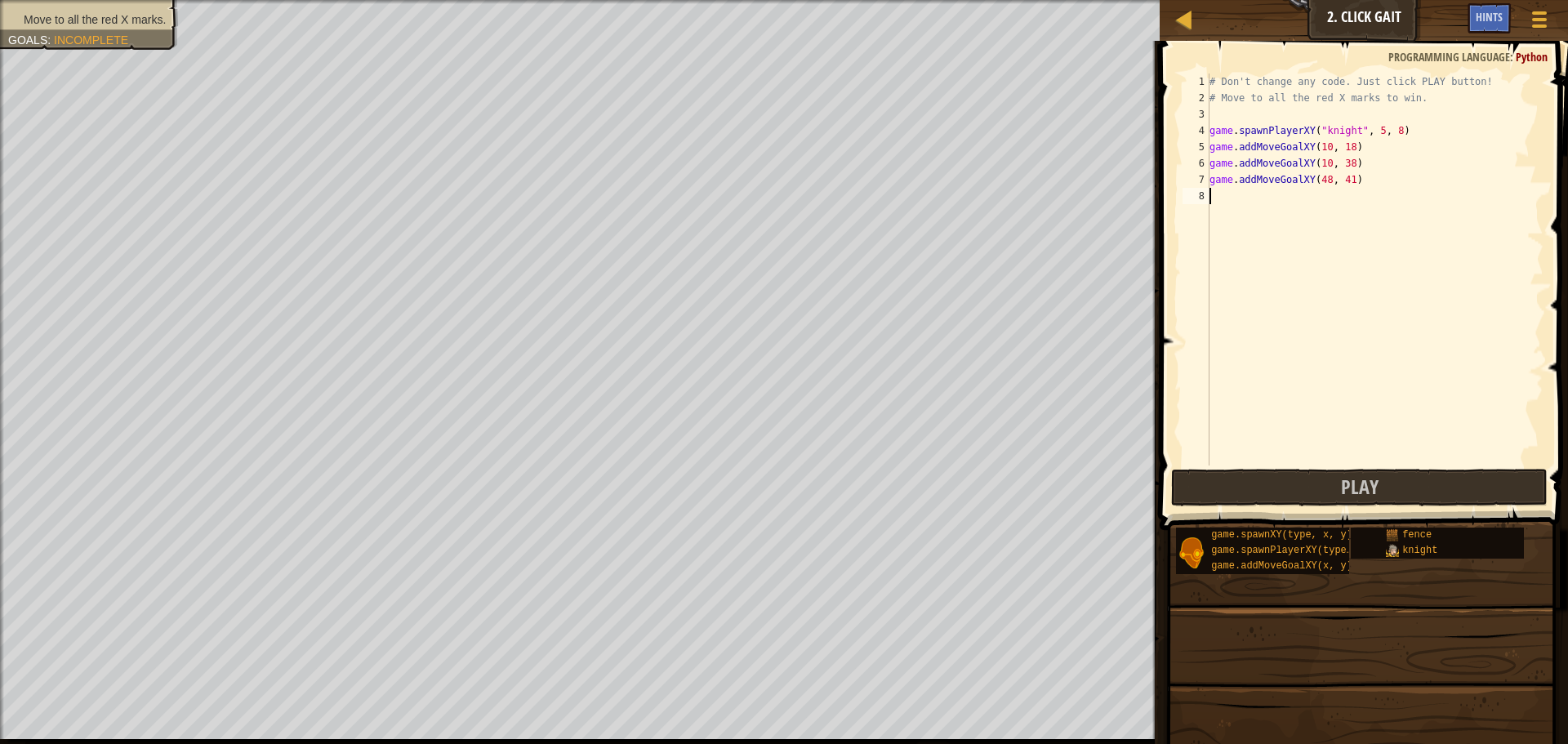
click at [1290, 436] on div "# Don't change any code. Just click PLAY button! # Move to all the red X marks …" at bounding box center [1511, 285] width 611 height 425
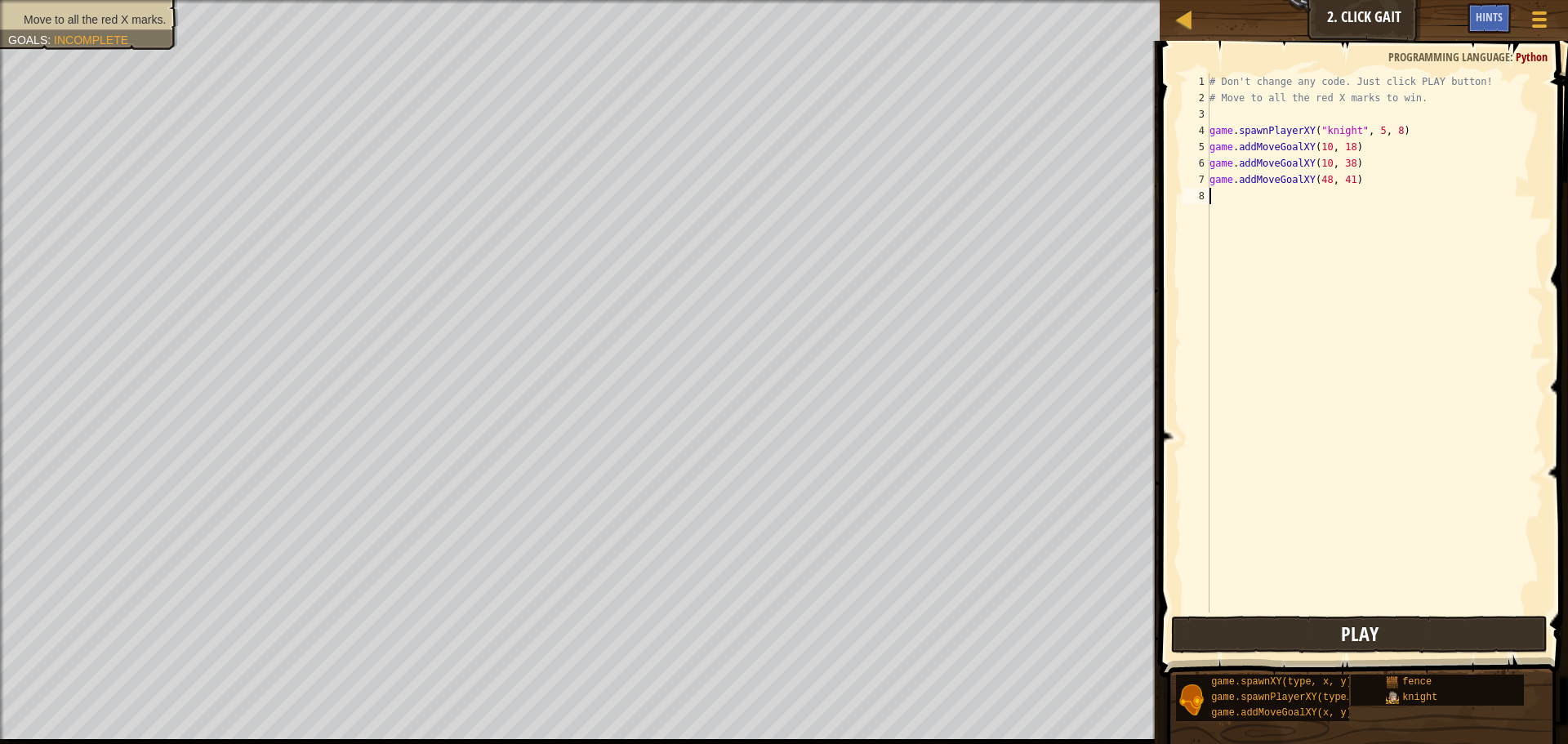
click at [1272, 494] on div "# Don't change any code. Just click PLAY button! # Move to all the red X marks …" at bounding box center [1374, 359] width 338 height 572
click at [1265, 638] on button "Play" at bounding box center [1359, 635] width 377 height 38
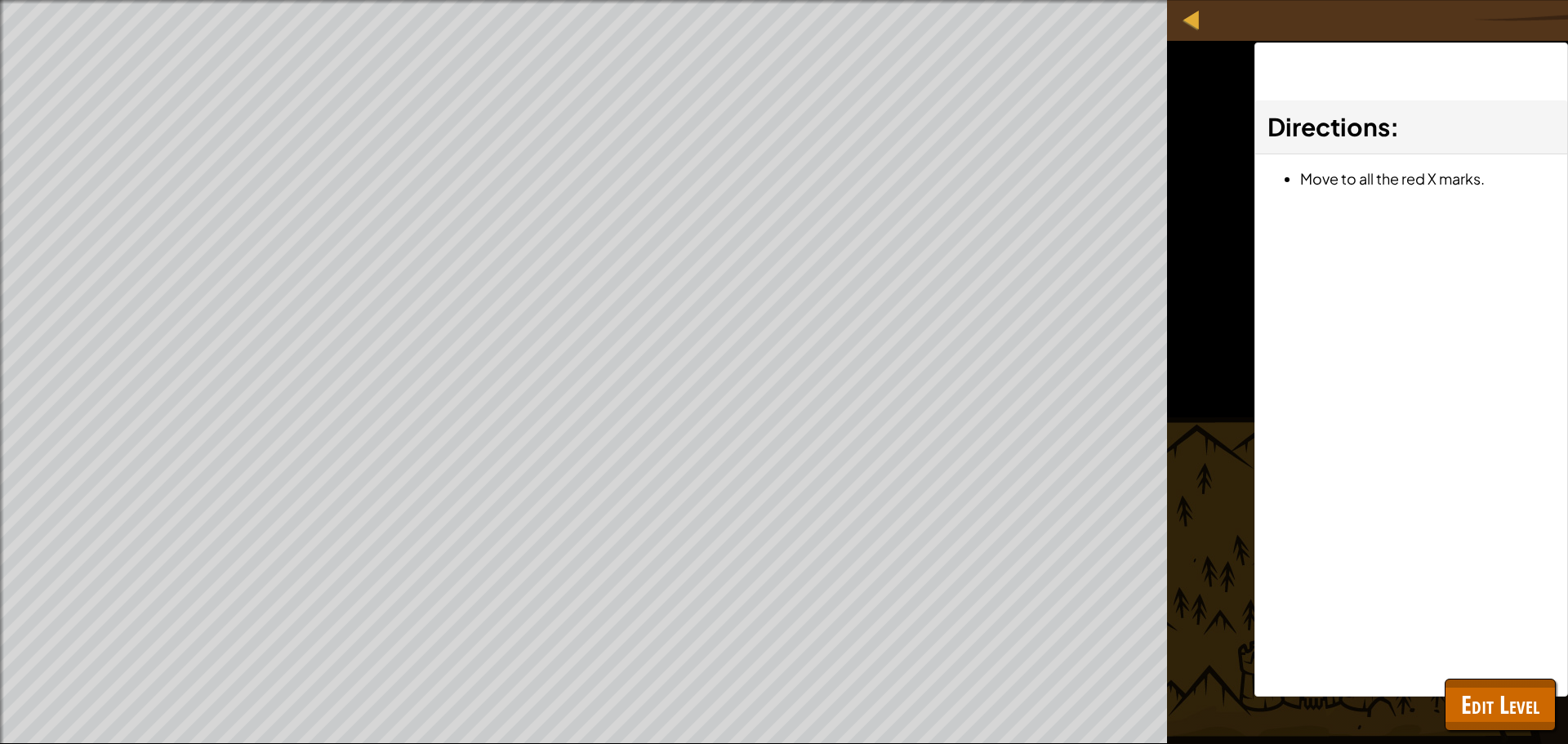
click at [1171, 576] on div "Move to all the red X marks. Goals : Ran out of time ♫ Game" at bounding box center [784, 372] width 1568 height 744
